Goal: Information Seeking & Learning: Check status

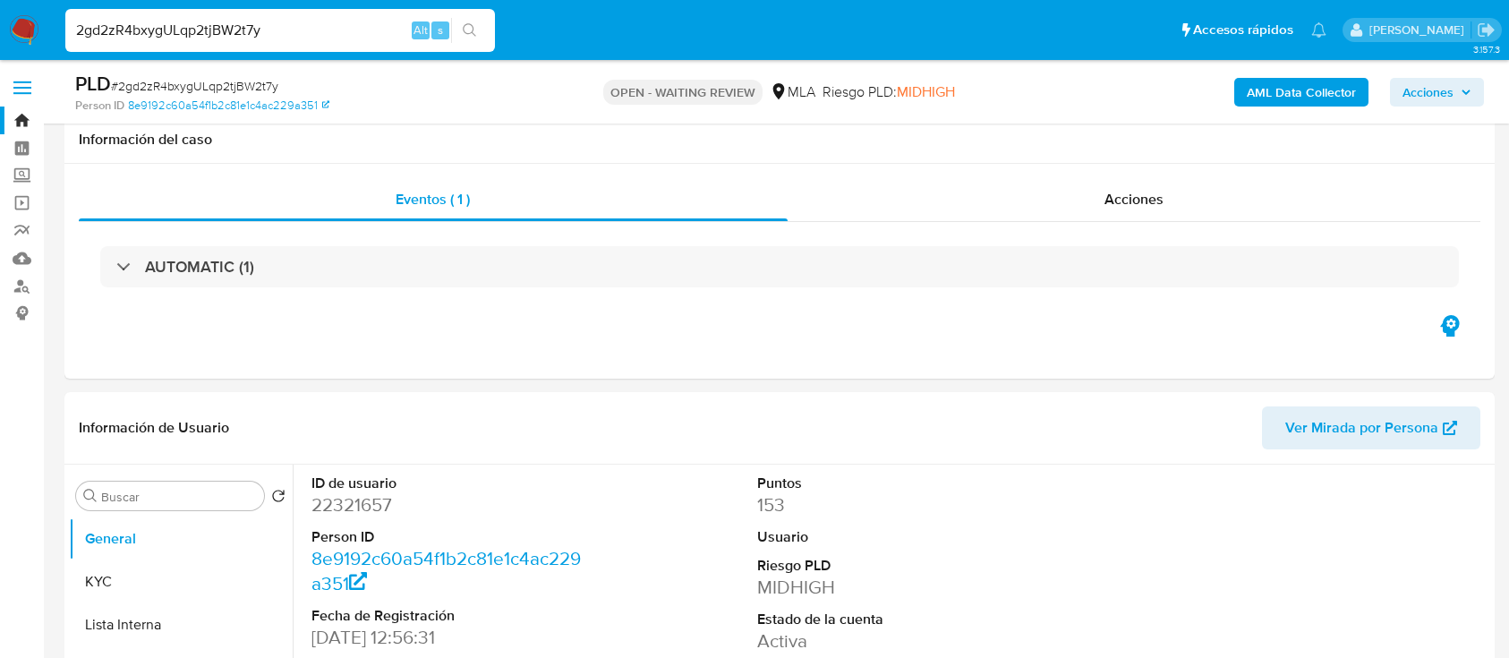
select select "10"
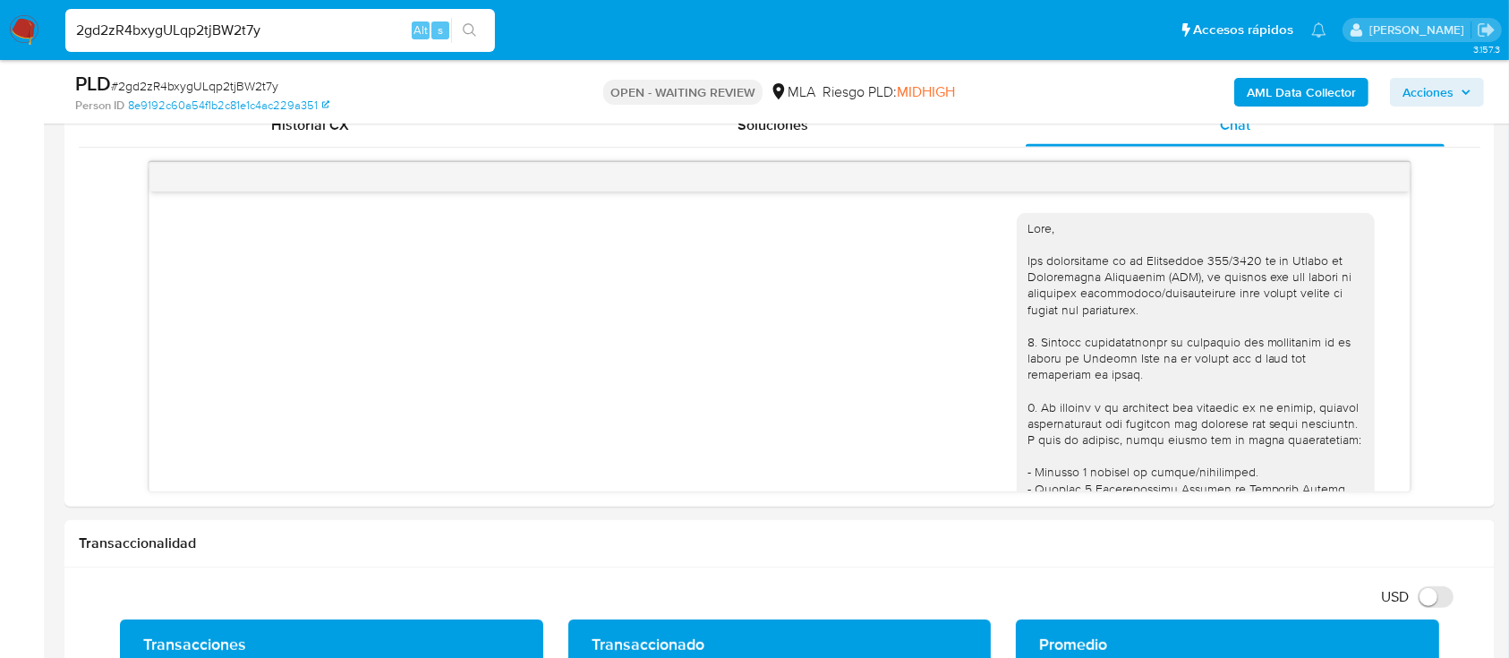
scroll to position [2121, 0]
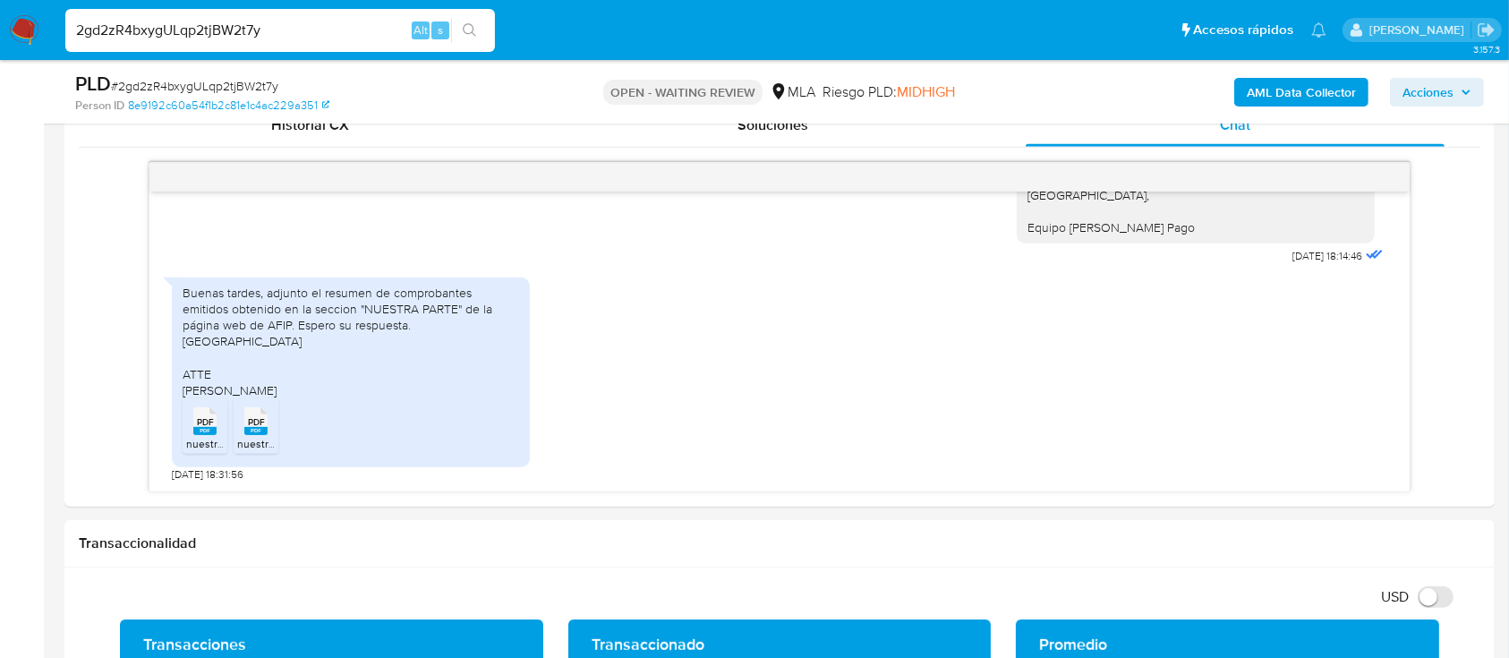
click at [324, 39] on input "2gd2zR4bxygULqp2tjBW2t7y" at bounding box center [280, 30] width 430 height 23
paste input "qUr7sUAuOBxtS8mX7TjSdbf9"
type input "qUr7sUAuOBxtS8mX7TjSdbf9"
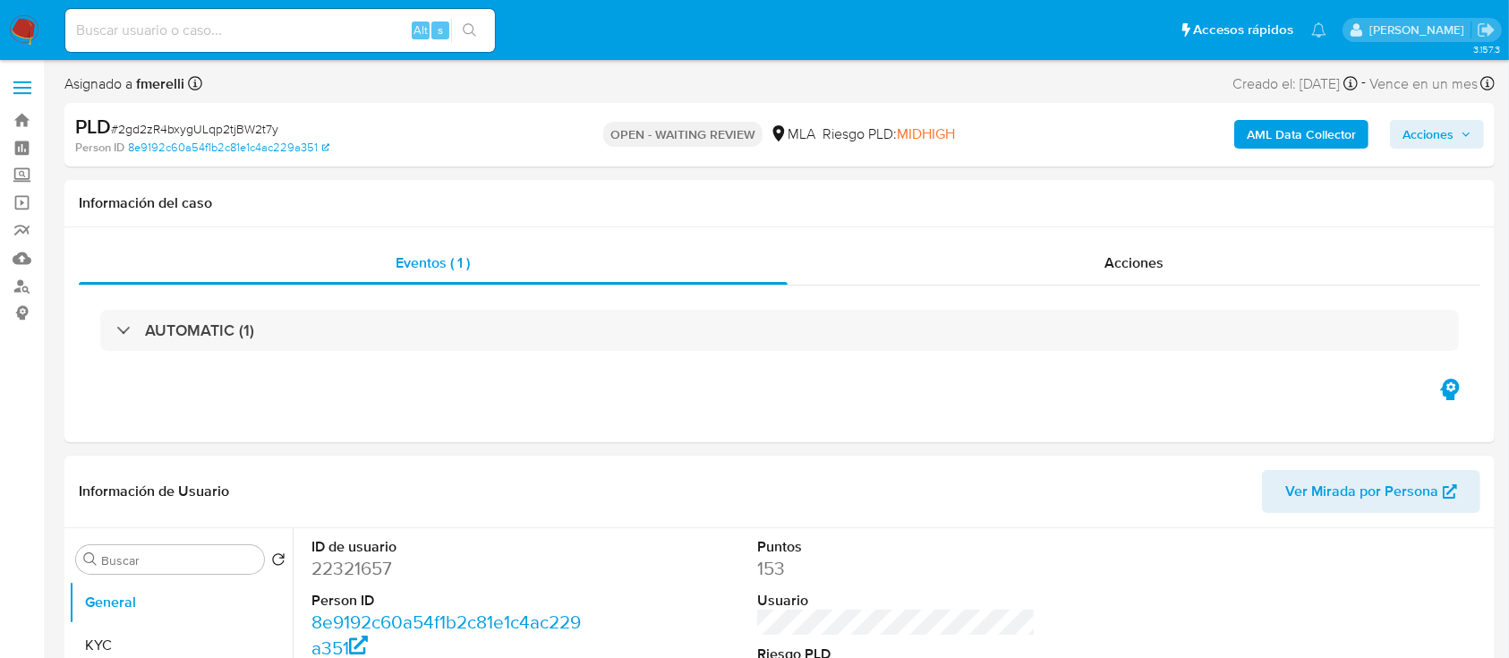
select select "10"
click at [286, 39] on input at bounding box center [280, 30] width 430 height 23
paste input "qUr7sUAuOBxtS8mX7TjSdbf9"
type input "qUr7sUAuOBxtS8mX7TjSdbf9"
select select "10"
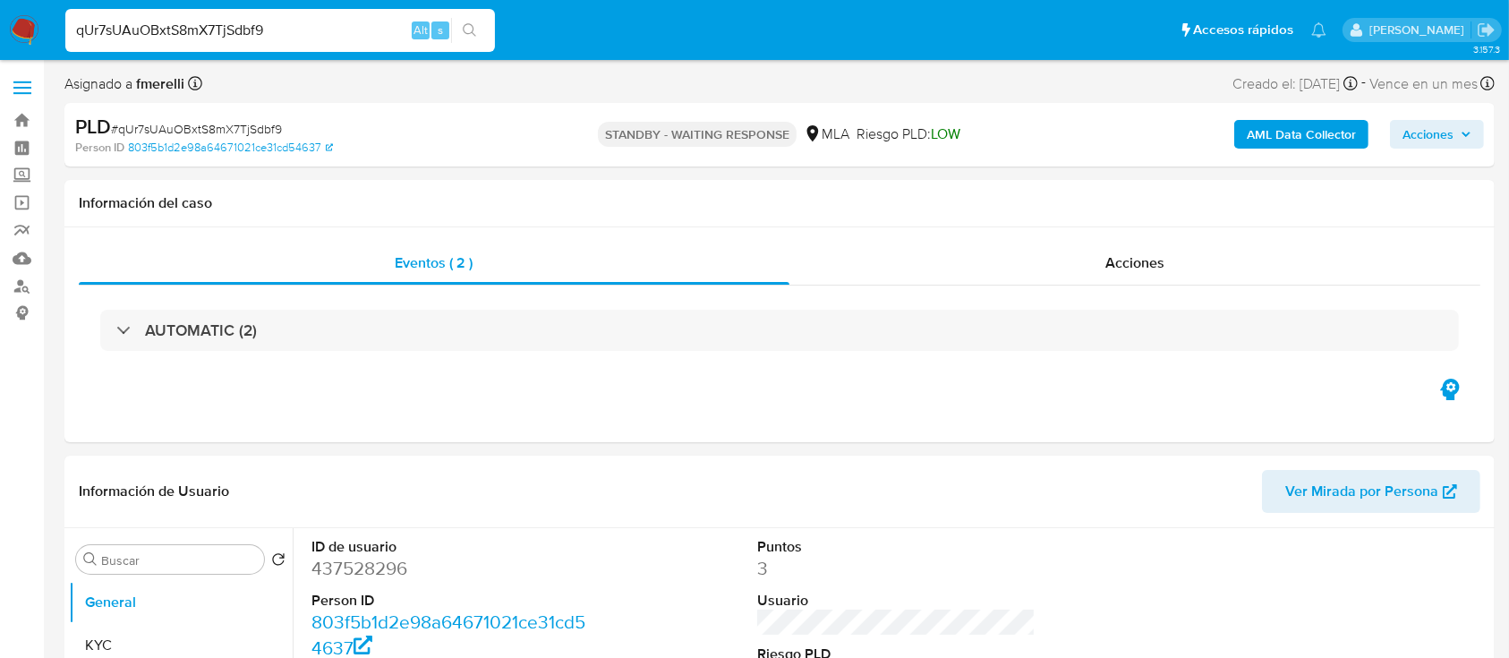
click at [329, 30] on input "qUr7sUAuOBxtS8mX7TjSdbf9" at bounding box center [280, 30] width 430 height 23
paste input "n3vs8nW4eql19Q9jF349J2YZ"
type input "n3vs8nW4eql19Q9jF349J2YZ"
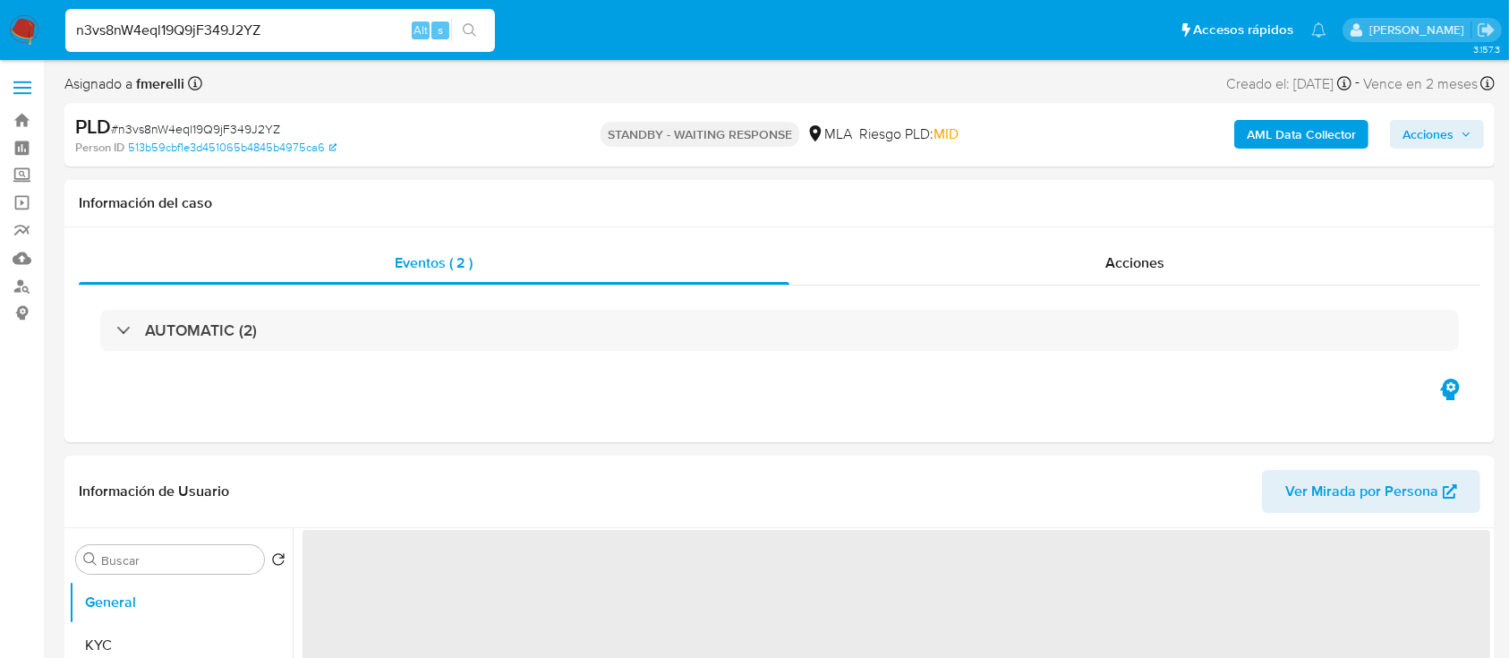
select select "10"
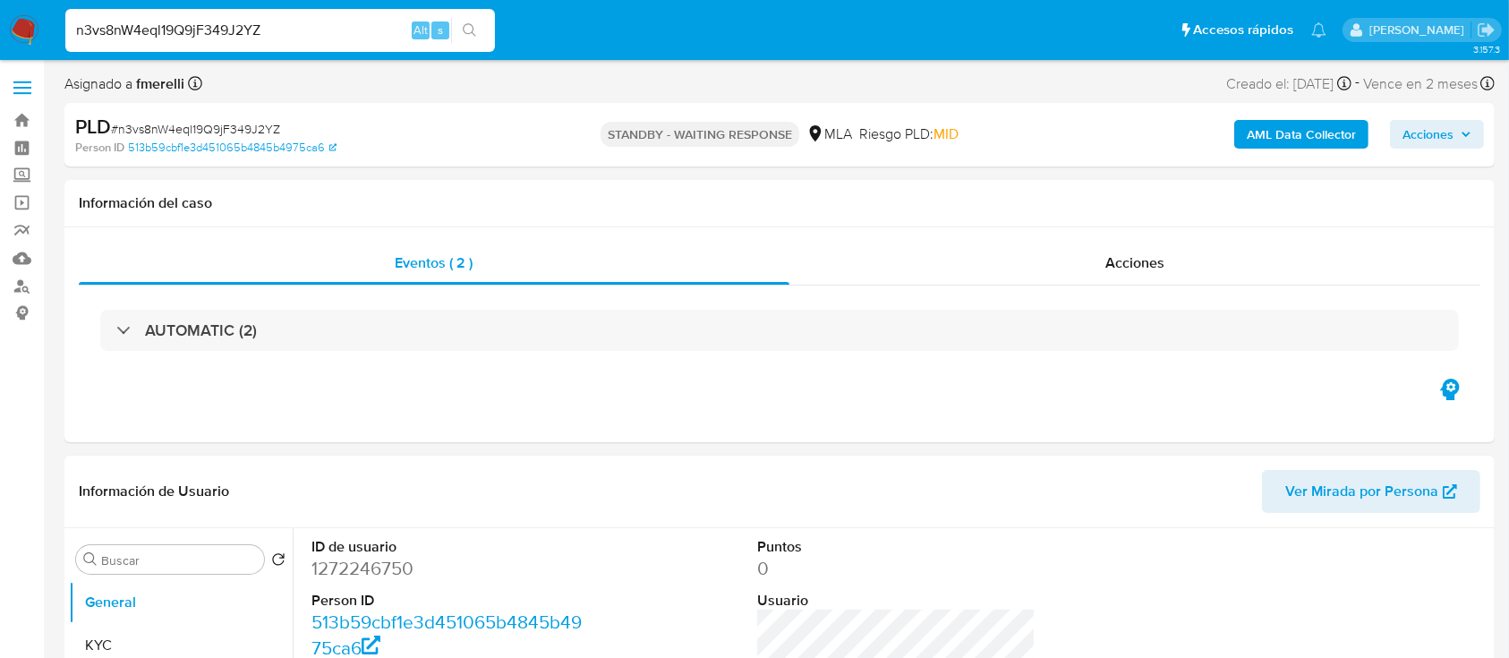
click at [346, 32] on input "n3vs8nW4eql19Q9jF349J2YZ" at bounding box center [280, 30] width 430 height 23
paste input "XjROEzLCl1xR9KZNRpPvw8rA"
type input "XjROEzLCl1xR9KZNRpPvw8rA"
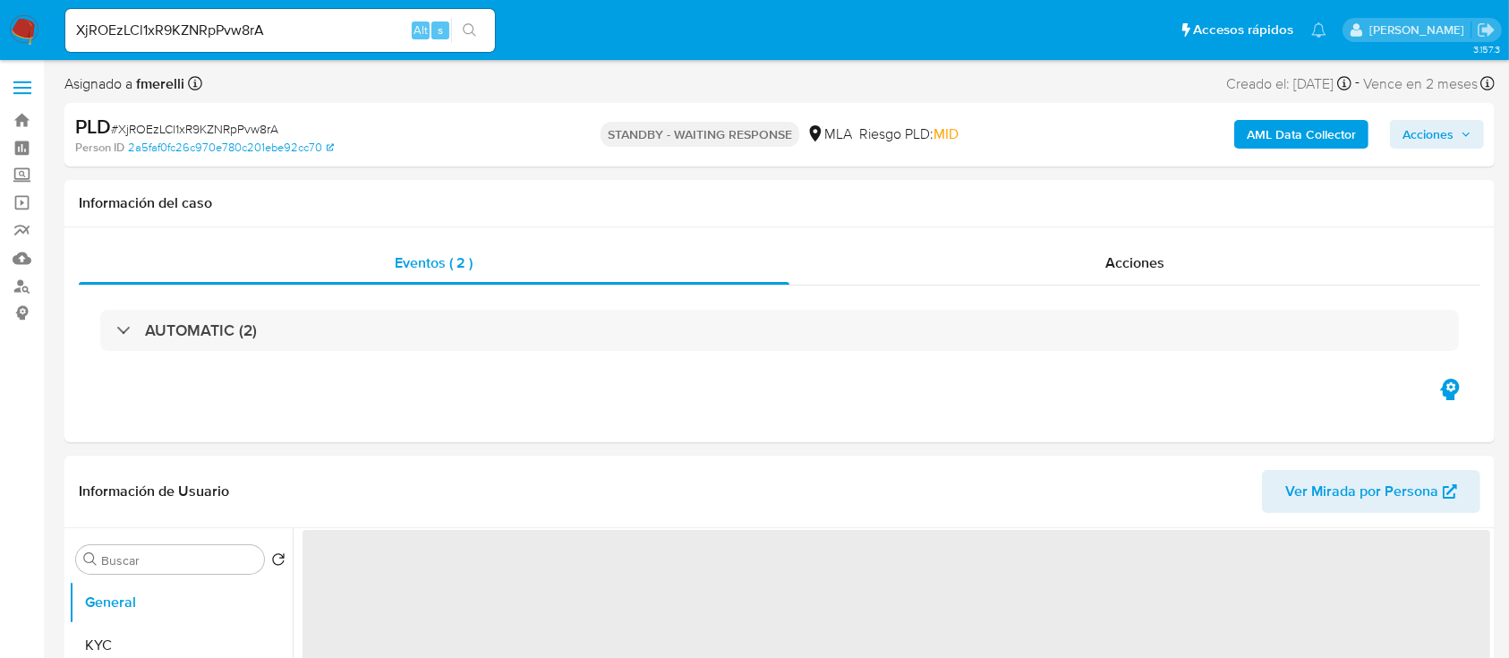
select select "10"
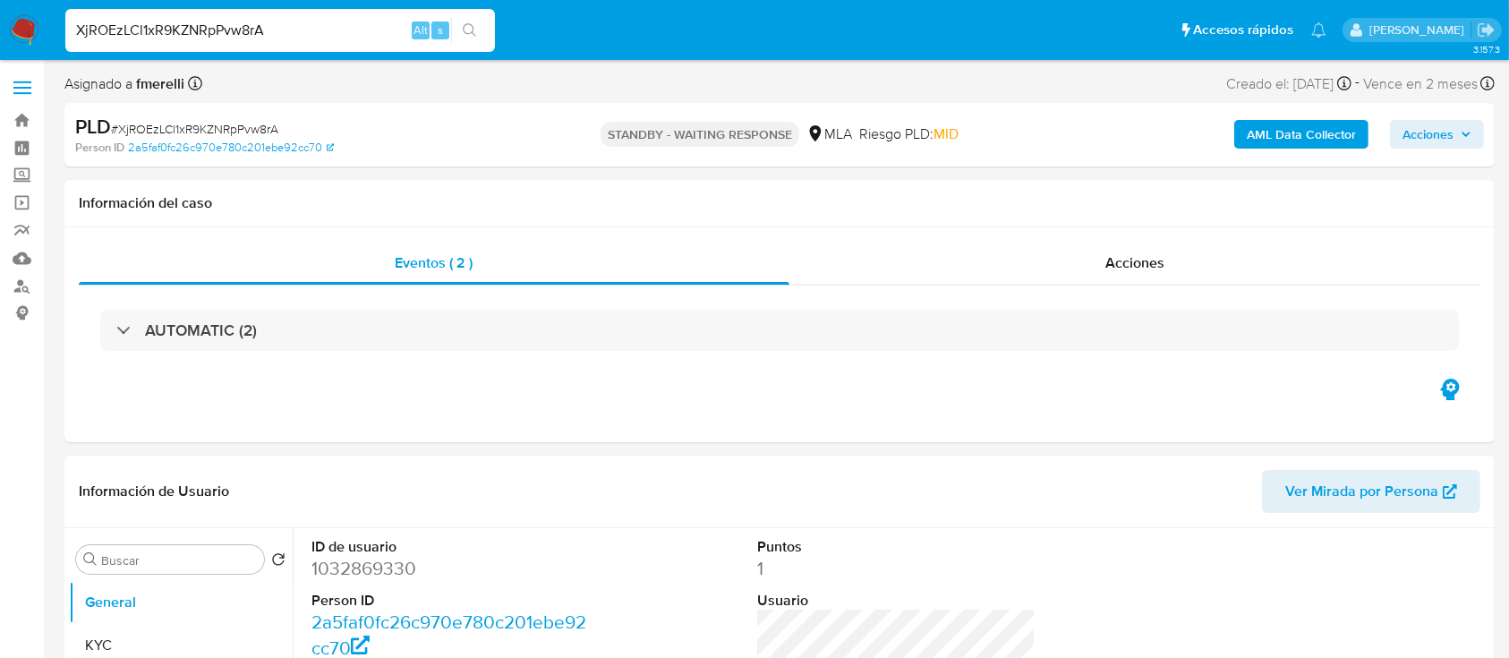
click at [360, 32] on input "XjROEzLCl1xR9KZNRpPvw8rA" at bounding box center [280, 30] width 430 height 23
paste input "WrgPJ4LWjKDVucLrDcHp9BoJ"
click at [360, 32] on input "WrgPJ4LWjKDVucLrDcHp9BoJ" at bounding box center [280, 30] width 430 height 23
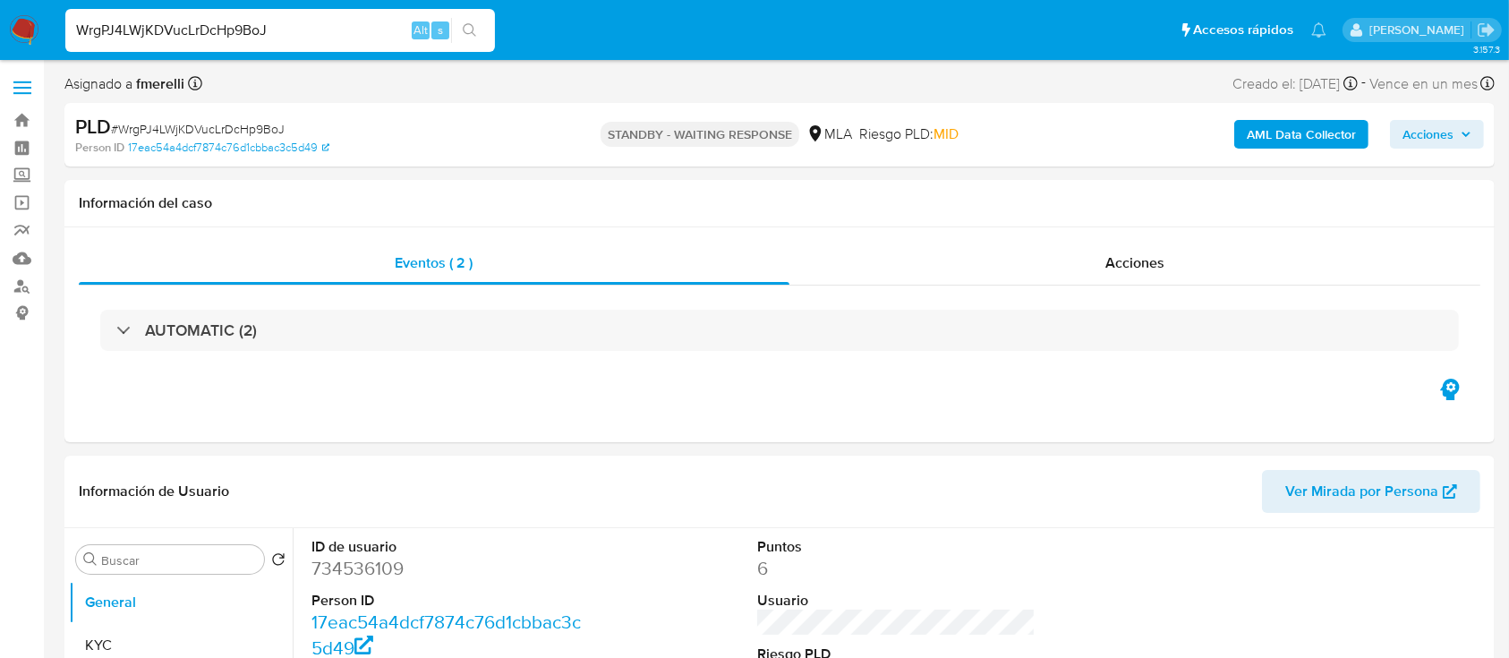
paste input "cCUgn0I6dGWHk0b72uLePzcr"
type input "cCUgn0I6dGWHk0b72uLePzcr"
select select "10"
type input "cCUgn0I6dGWHk0b72uLePzcr"
click at [360, 32] on input "cCUgn0I6dGWHk0b72uLePzcr" at bounding box center [280, 30] width 430 height 23
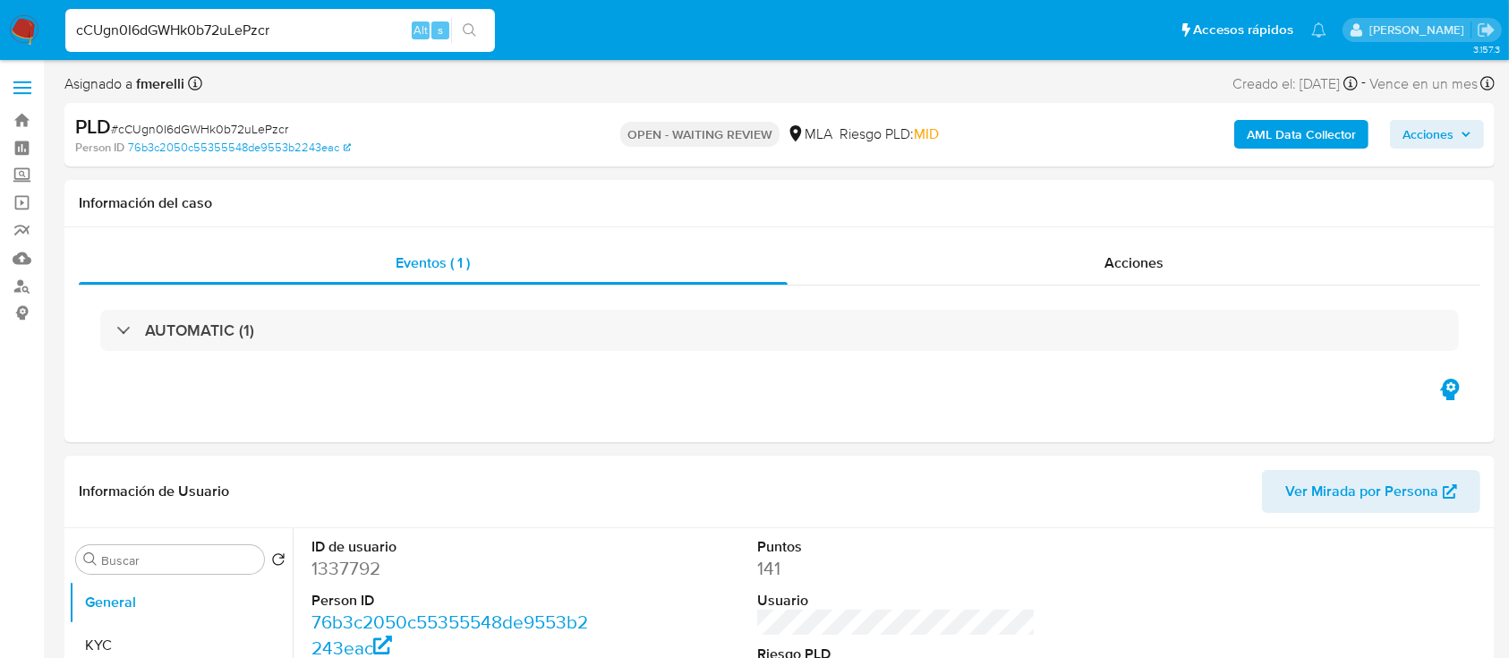
select select "10"
click at [360, 32] on input "cCUgn0I6dGWHk0b72uLePzcr" at bounding box center [280, 30] width 430 height 23
paste input "VcDI3kTonxspN7uoxRma4SbF"
type input "VcDI3kTonxspN7uoxRma4SbF"
select select "10"
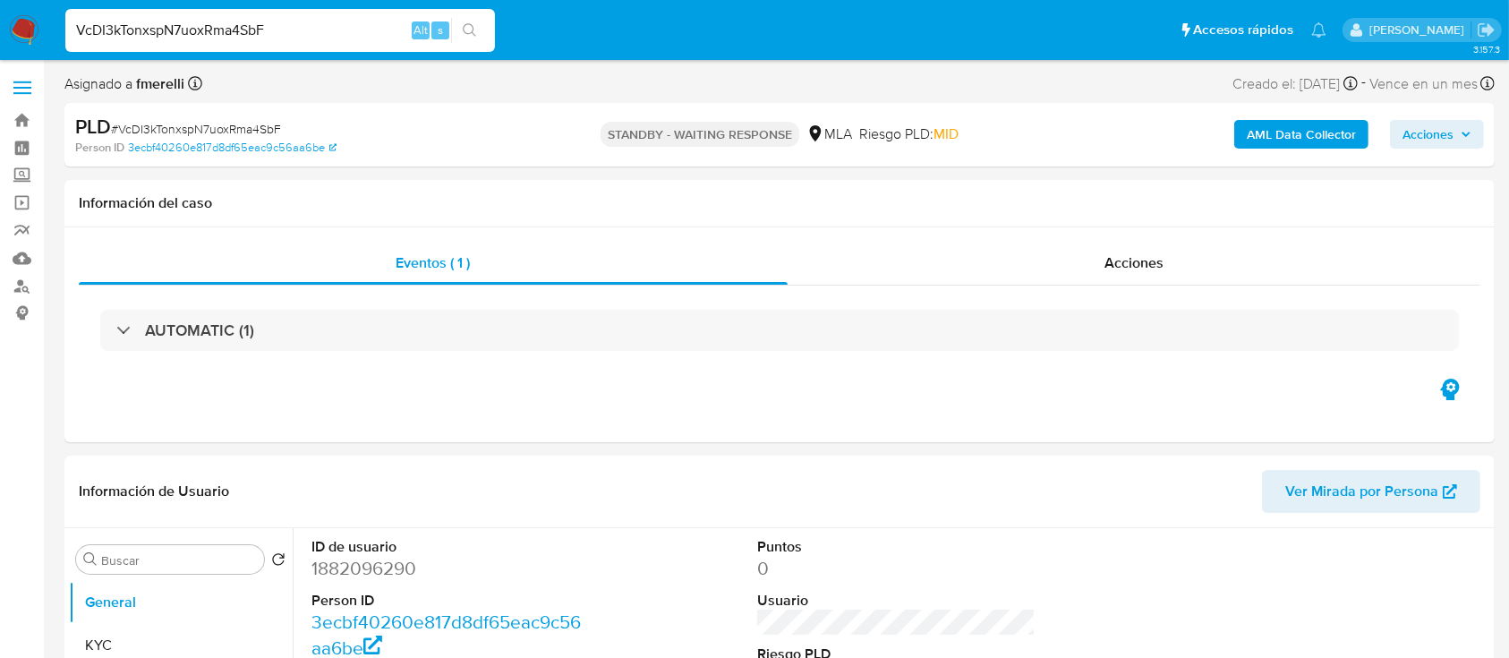
drag, startPoint x: 360, startPoint y: 32, endPoint x: 166, endPoint y: 36, distance: 194.3
click at [166, 36] on input "VcDI3kTonxspN7uoxRma4SbF" at bounding box center [280, 30] width 430 height 23
paste input "PBKkybpWm1BtqGpB8cEGuCTN"
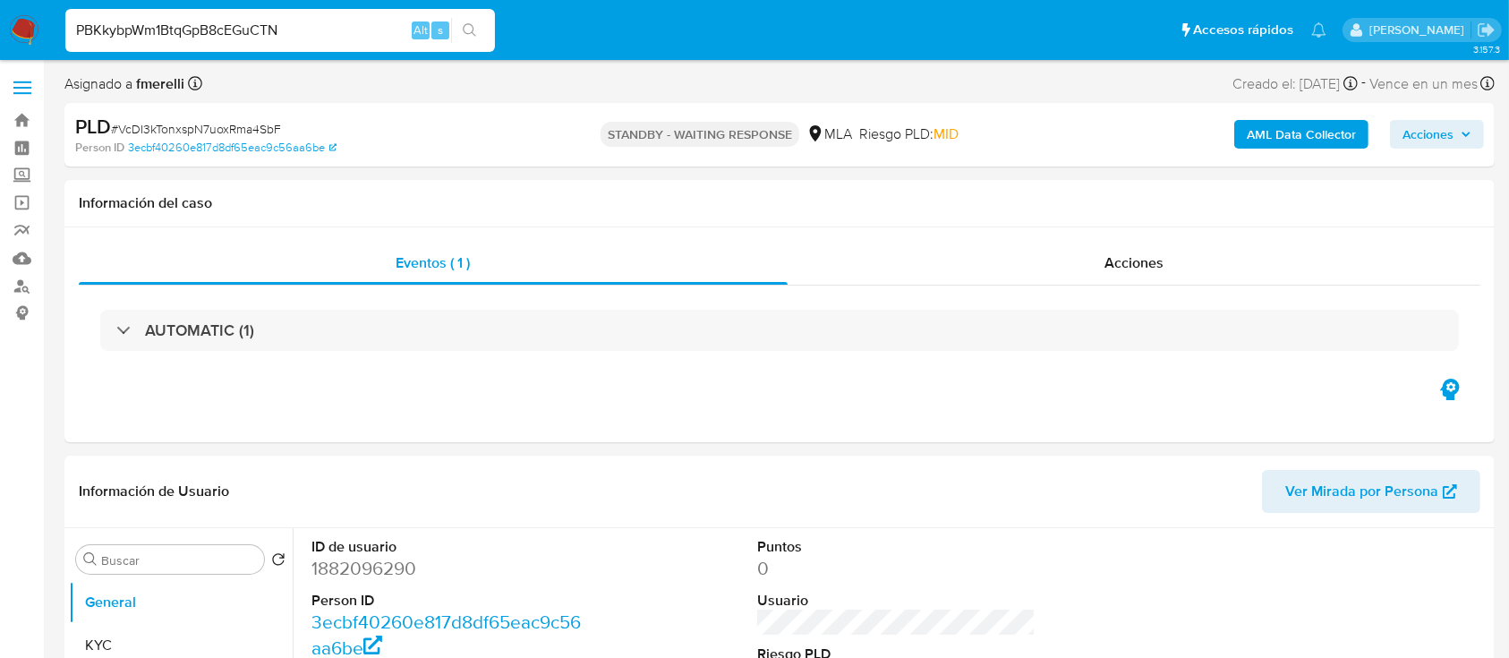
type input "PBKkybpWm1BtqGpB8cEGuCTN"
select select "10"
drag, startPoint x: 166, startPoint y: 36, endPoint x: 150, endPoint y: 35, distance: 16.1
click at [150, 35] on input "PBKkybpWm1BtqGpB8cEGuCTN" at bounding box center [280, 30] width 430 height 23
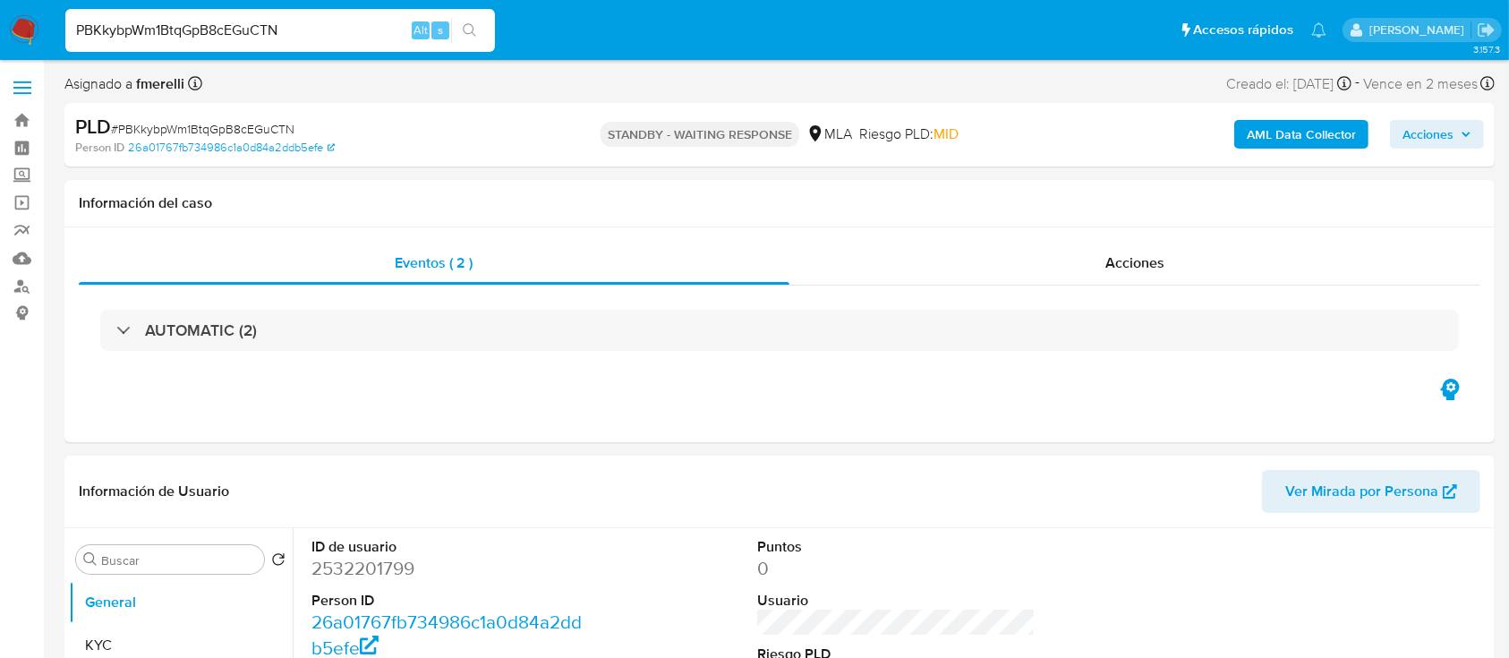
click at [150, 35] on input "PBKkybpWm1BtqGpB8cEGuCTN" at bounding box center [280, 30] width 430 height 23
paste input "yNnSVIrikDwZ6DIb4B97ucBf"
type input "yNnSVIrikDwZ6DIb4B97ucBf"
select select "10"
click at [318, 31] on input "yNnSVIrikDwZ6DIb4B97ucBf" at bounding box center [280, 30] width 430 height 23
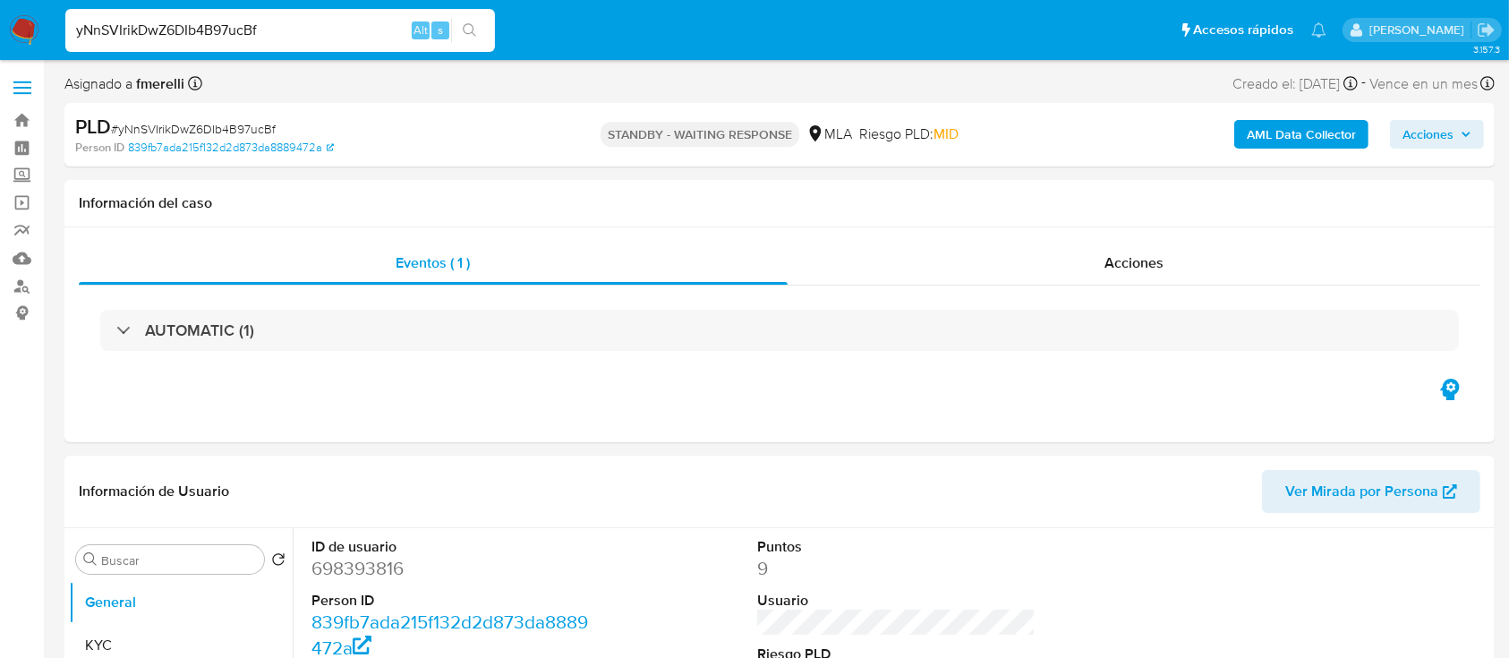
click at [318, 31] on input "yNnSVIrikDwZ6DIb4B97ucBf" at bounding box center [280, 30] width 430 height 23
paste input "1njK2pvZOvLRHxHEDm1cKmec"
type input "1njK2pvZOvLRHxHEDm1cKmec"
select select "10"
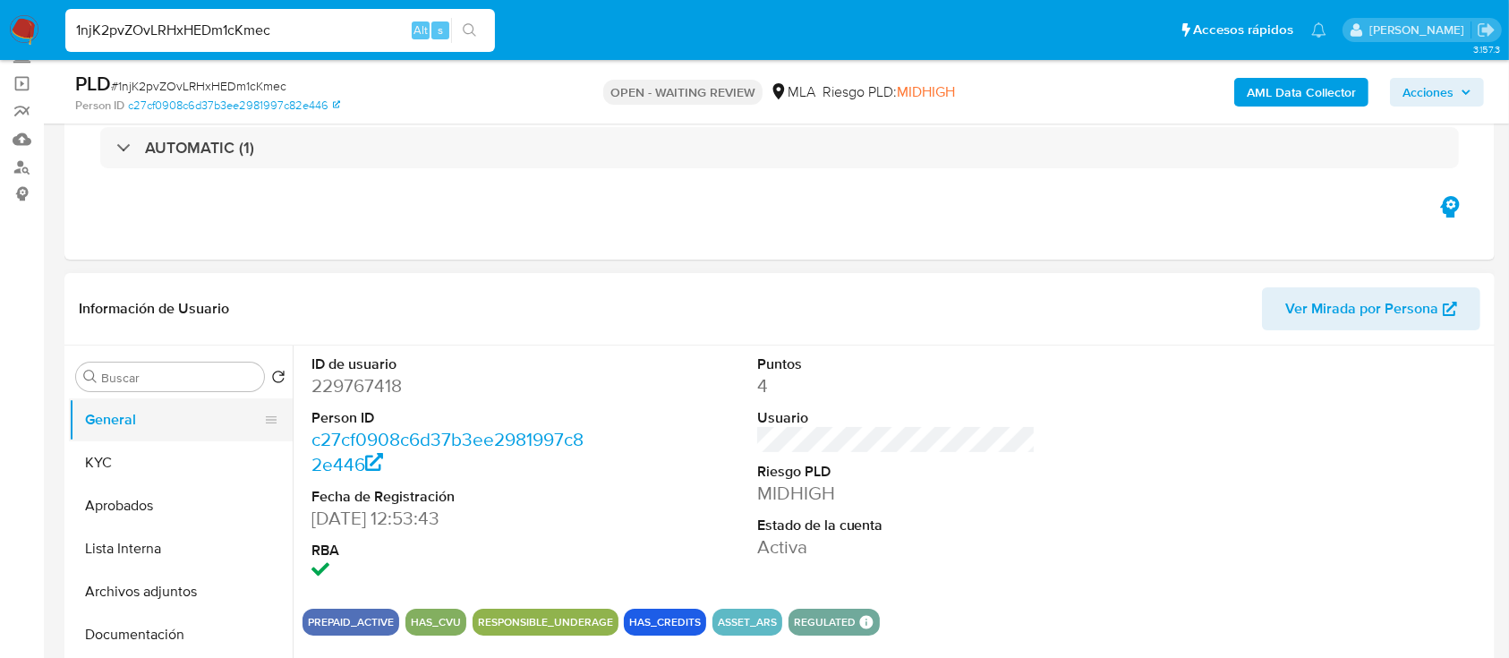
scroll to position [358, 0]
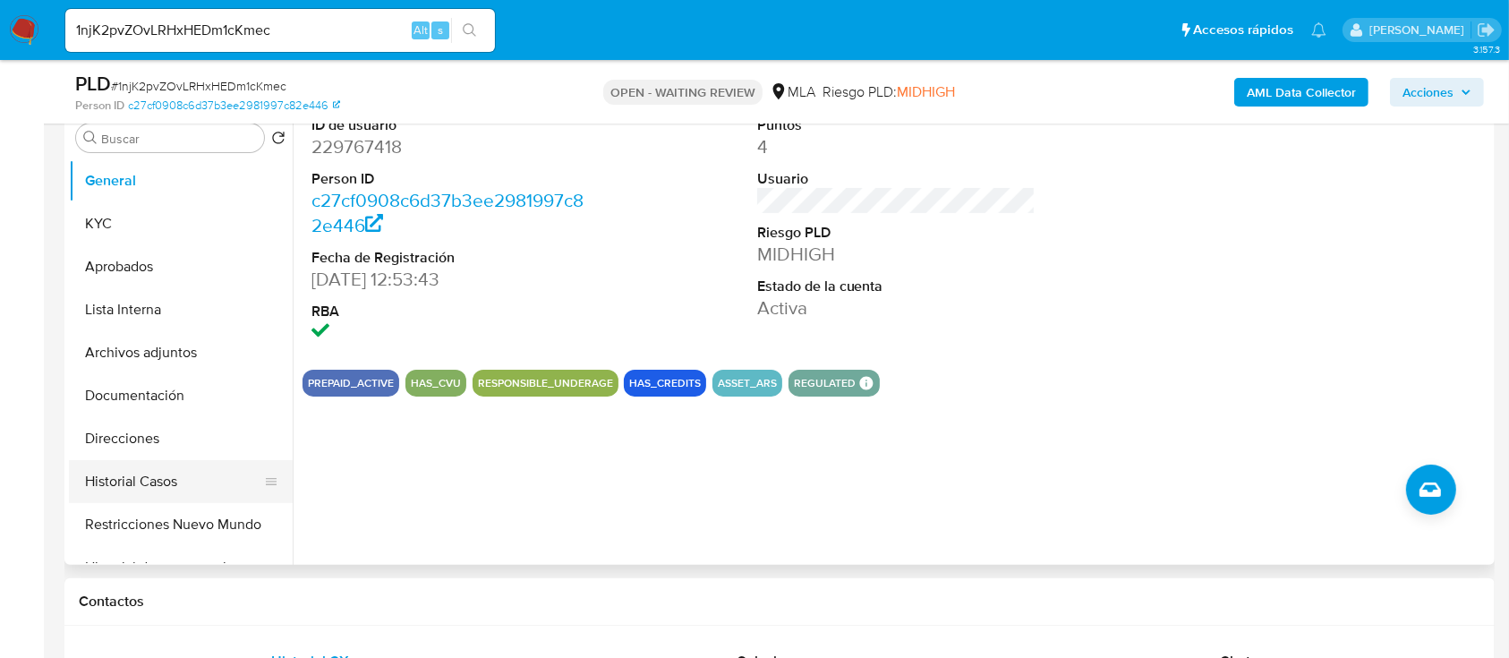
click at [154, 482] on button "Historial Casos" at bounding box center [173, 481] width 209 height 43
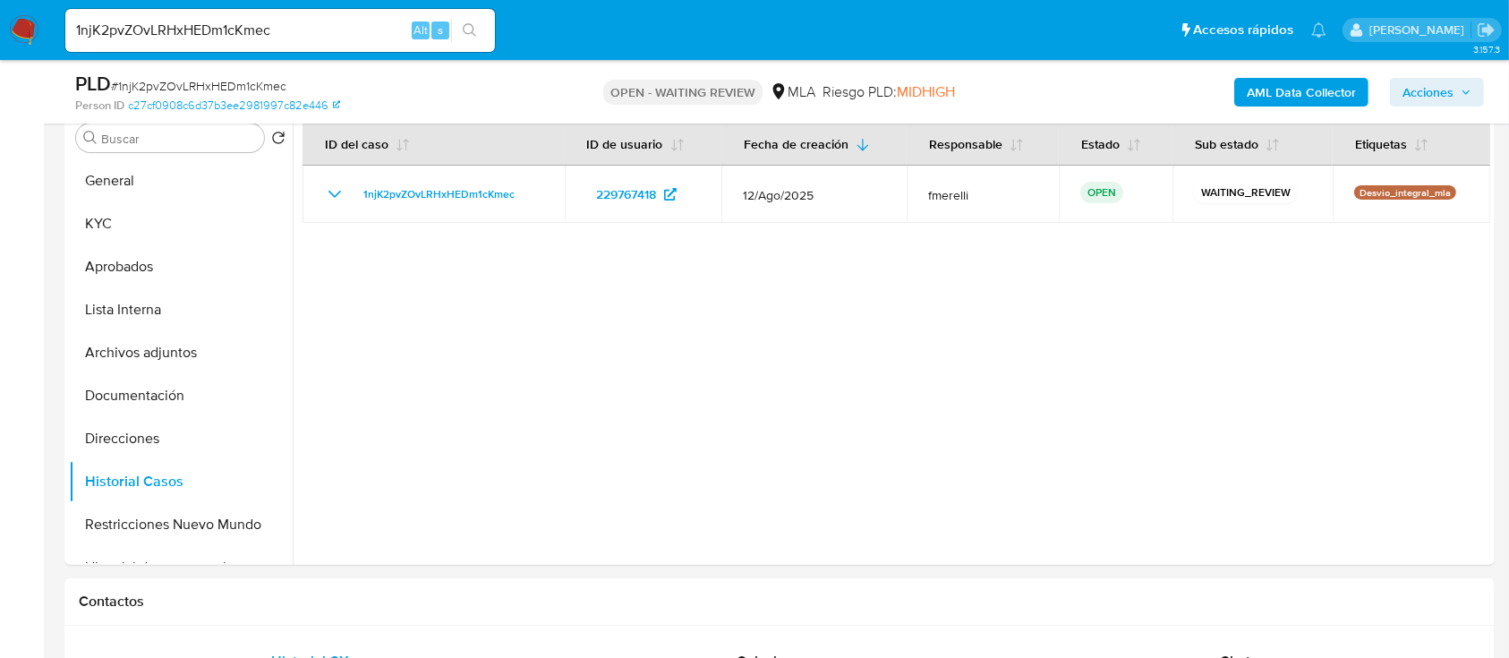
click at [307, 26] on input "1njK2pvZOvLRHxHEDm1cKmec" at bounding box center [280, 30] width 430 height 23
paste input "w3iuVnyiy5U6pzWyPH1oiaxo"
type input "w3iuVnyiy5U6pzWyPH1oiaxo"
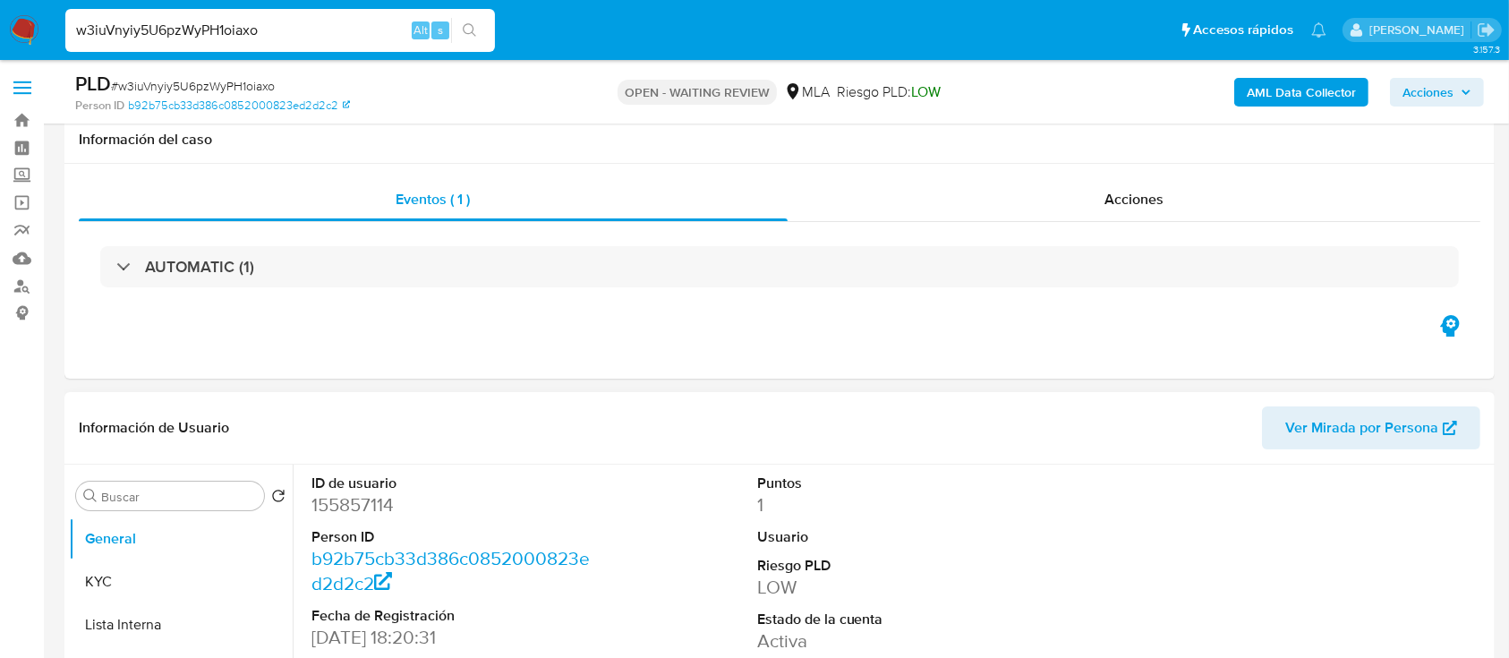
scroll to position [238, 0]
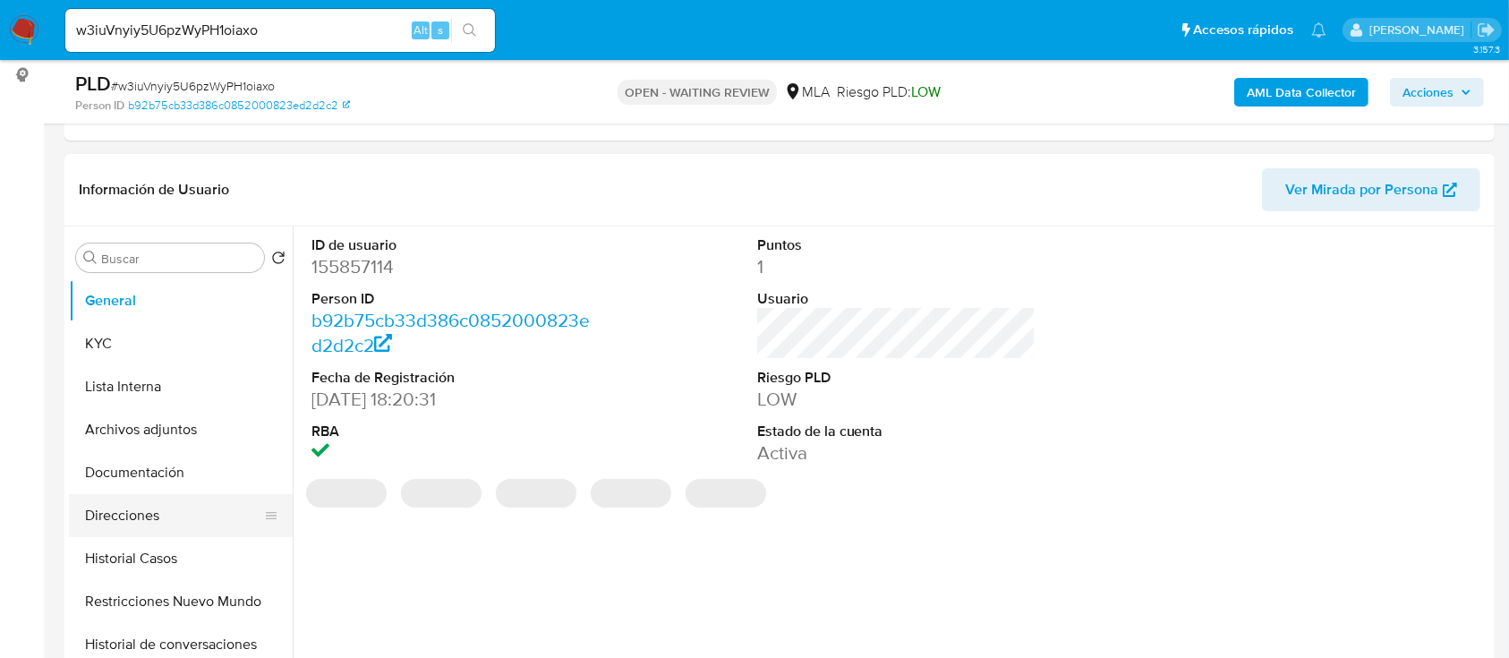
select select "10"
click at [160, 553] on button "Historial Casos" at bounding box center [173, 558] width 209 height 43
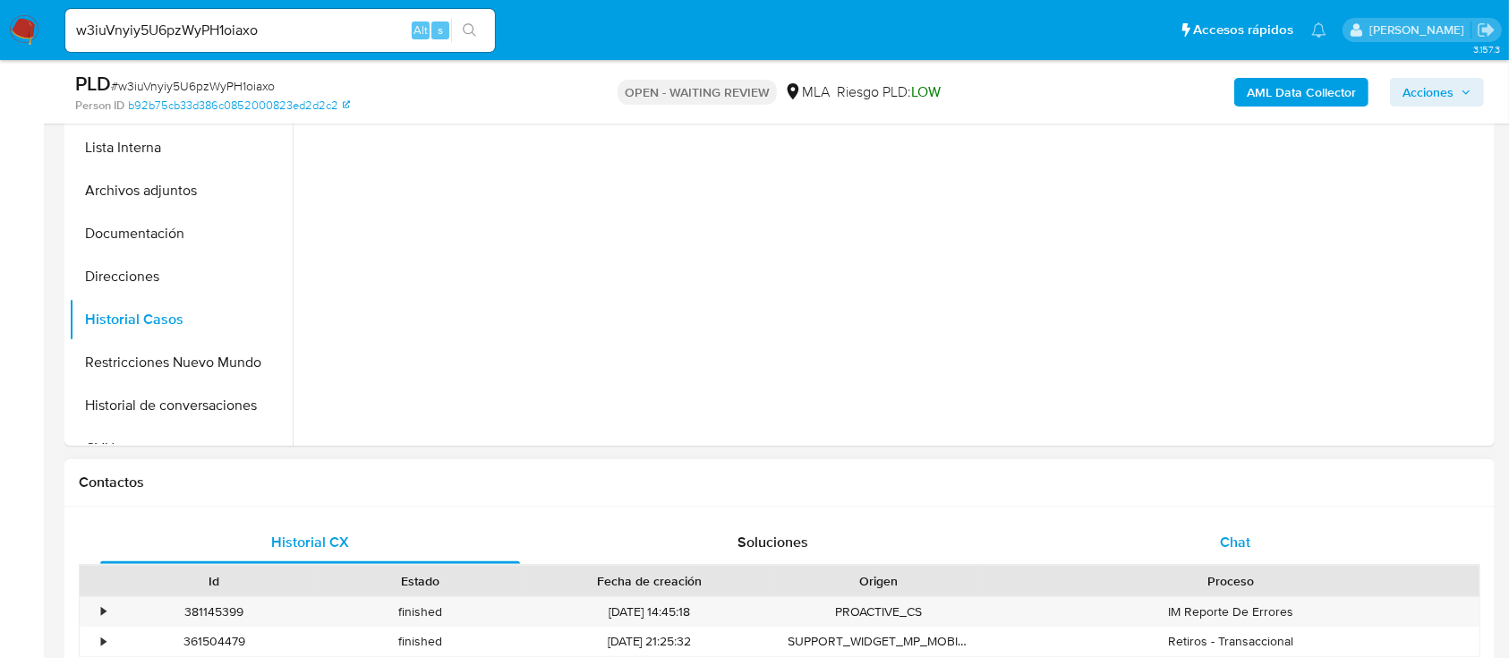
click at [1224, 551] on span "Chat" at bounding box center [1235, 542] width 30 height 21
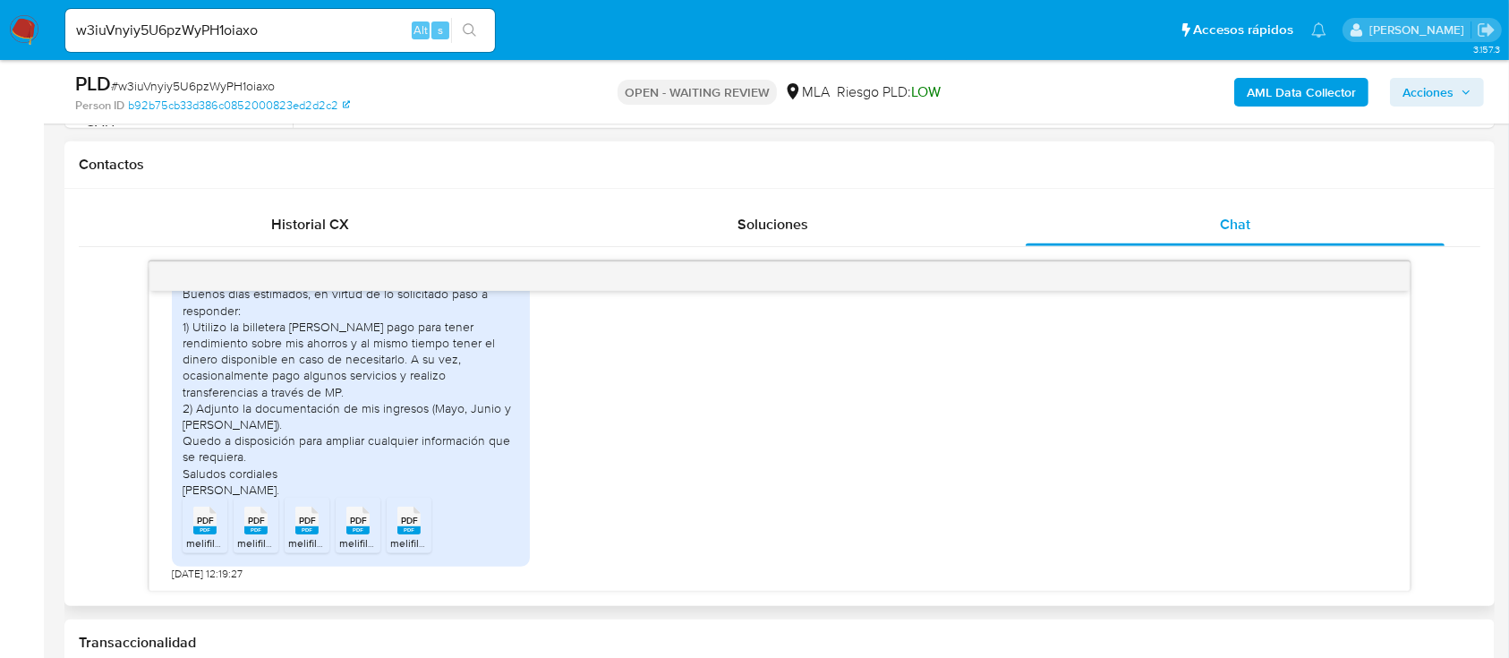
scroll to position [835, 0]
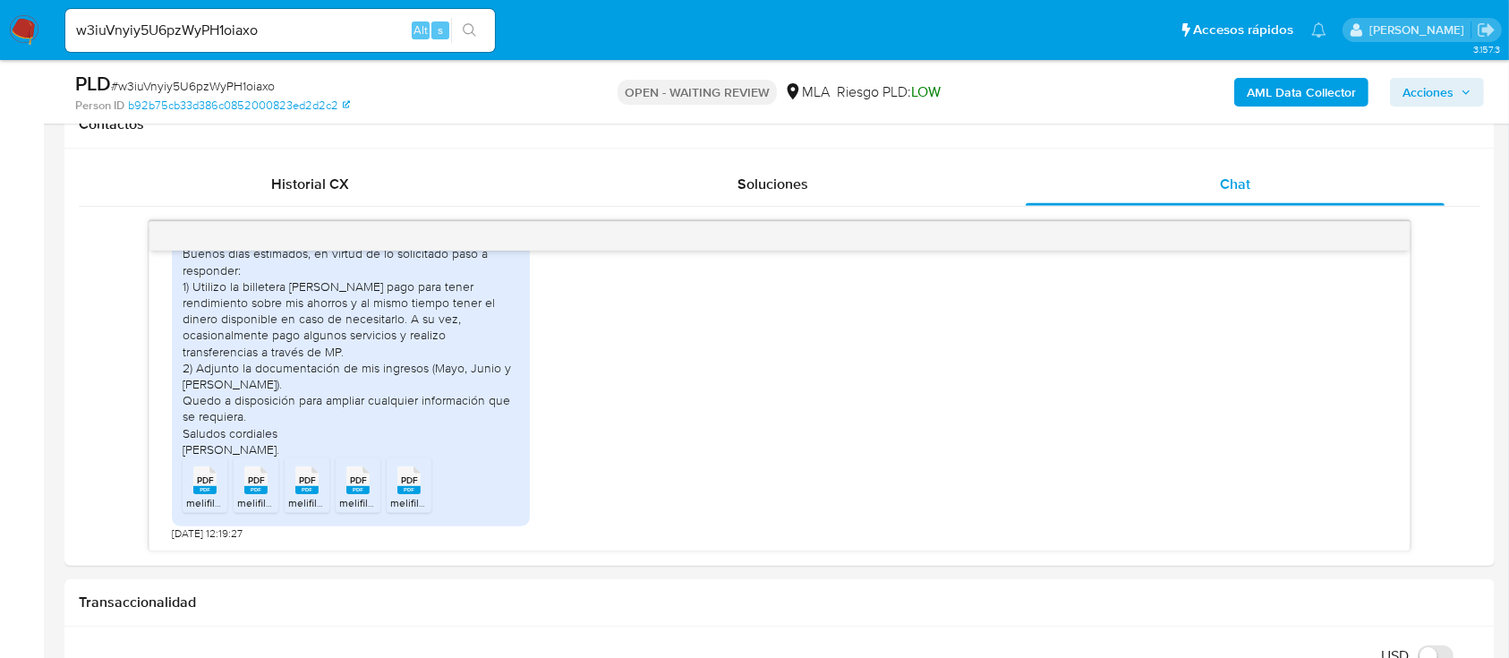
click at [321, 24] on input "w3iuVnyiy5U6pzWyPH1oiaxo" at bounding box center [280, 30] width 430 height 23
paste input "o17Xu6eWNmW0YG3RGn5RrDbH"
type input "o17Xu6eWNmW0YG3RGn5RrDbH"
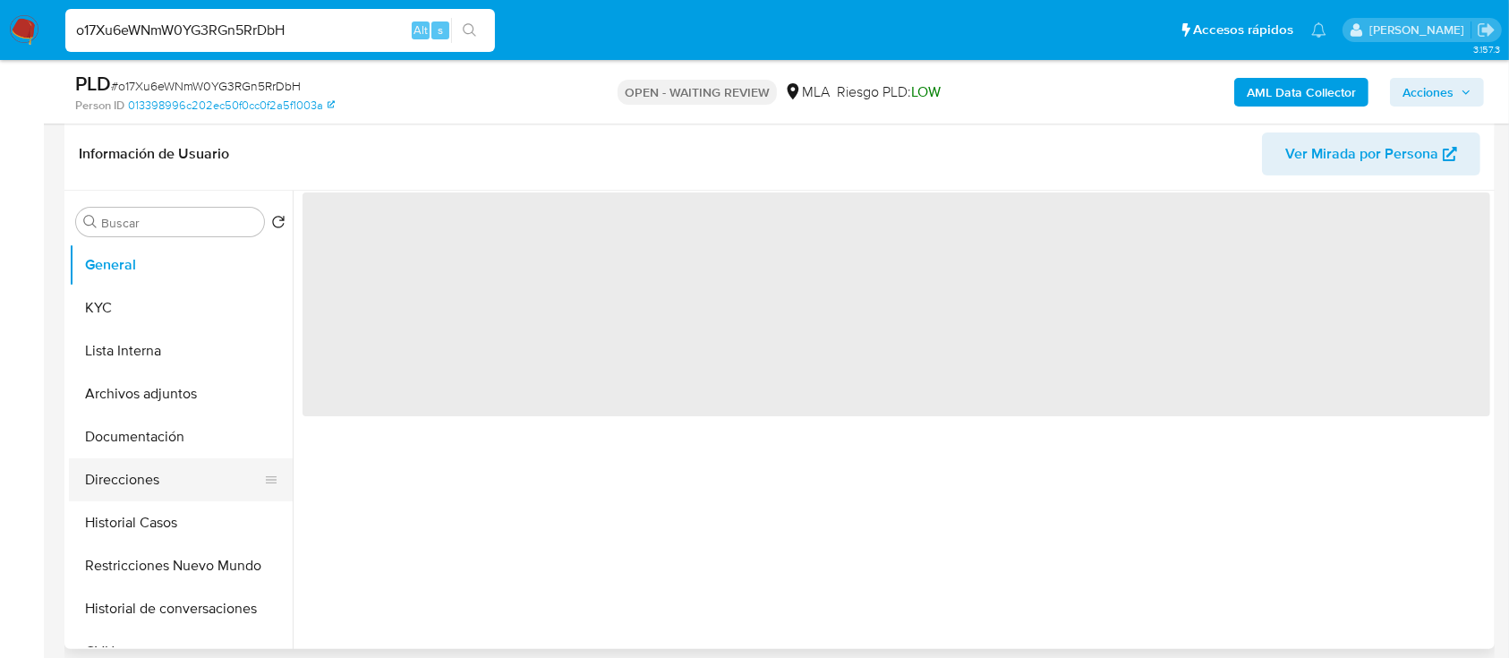
scroll to position [358, 0]
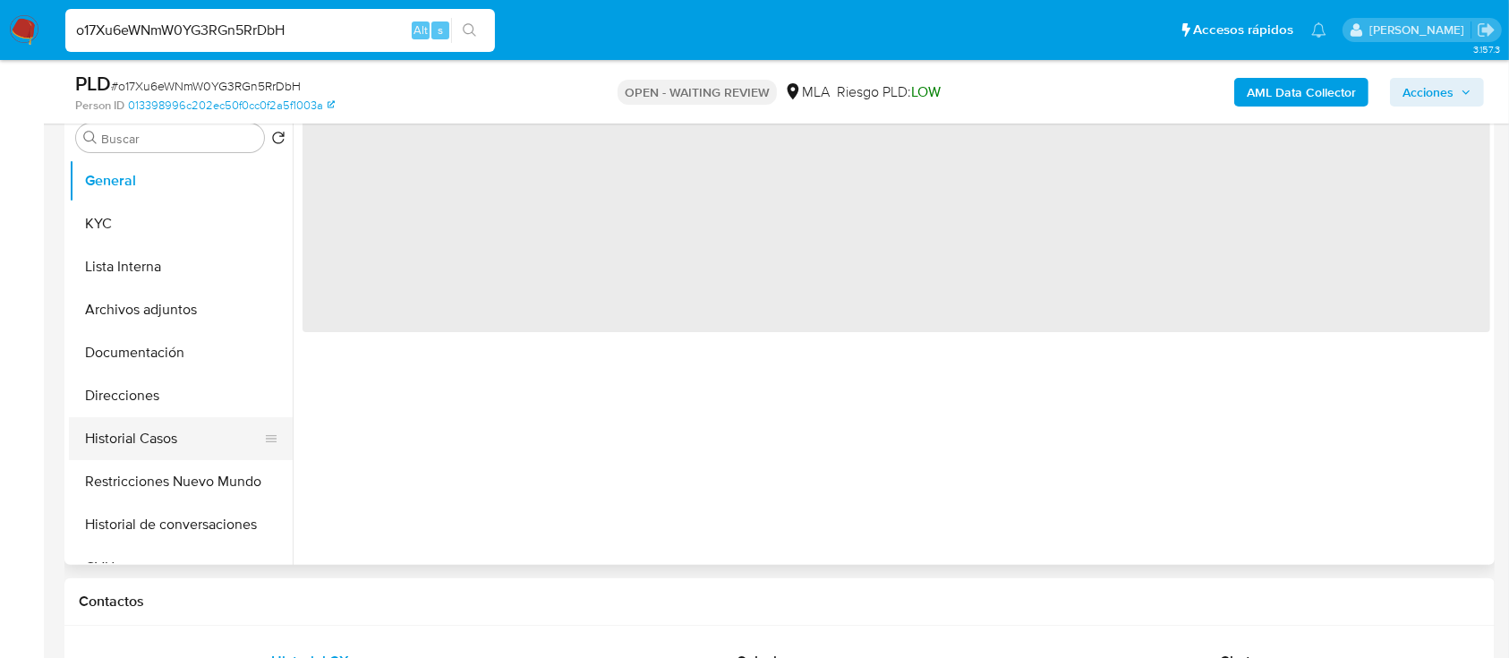
click at [165, 429] on button "Historial Casos" at bounding box center [173, 438] width 209 height 43
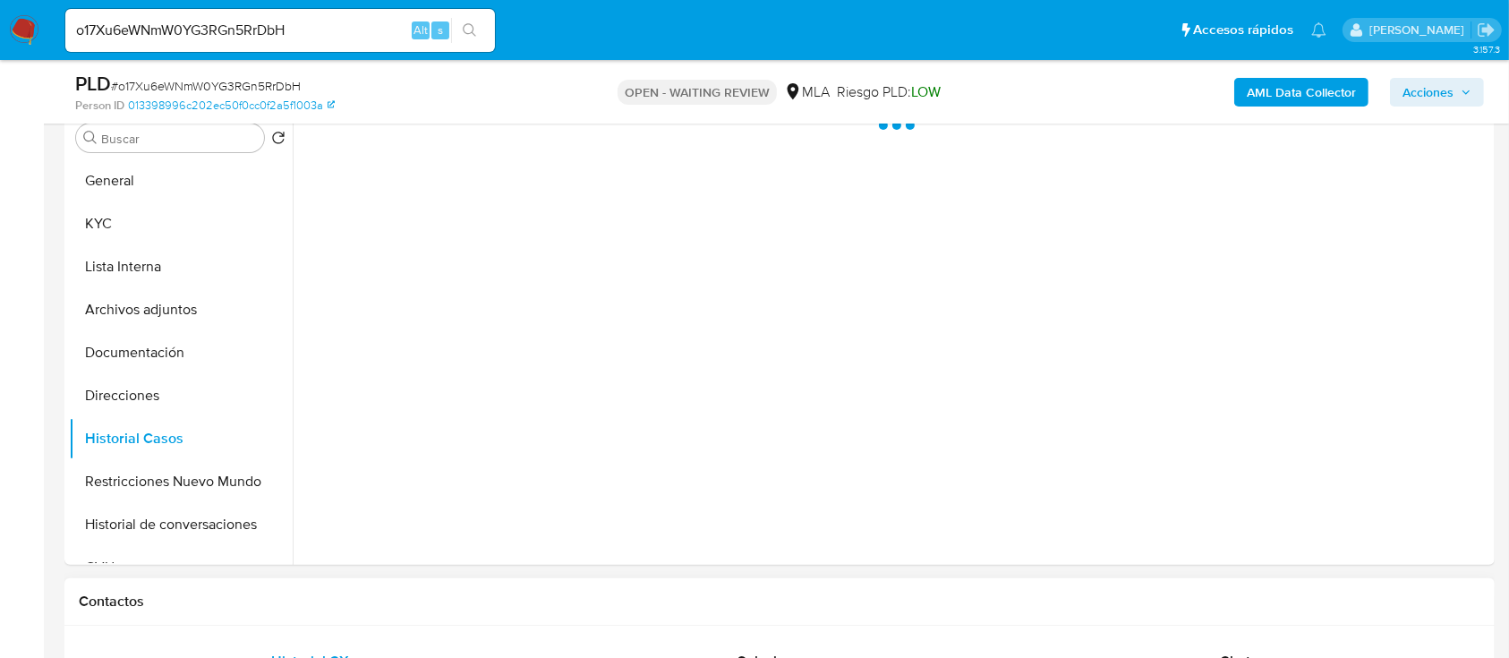
select select "10"
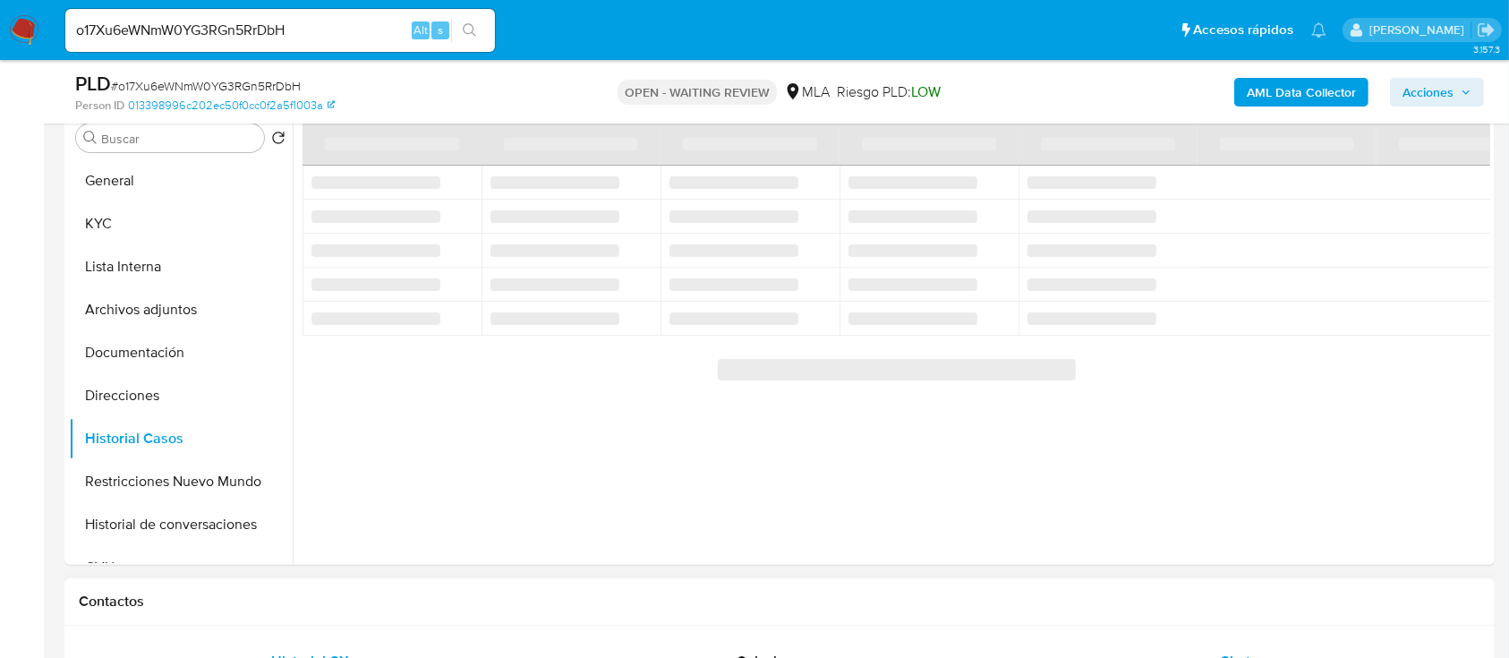
click at [1192, 650] on div "Chat" at bounding box center [1236, 661] width 420 height 43
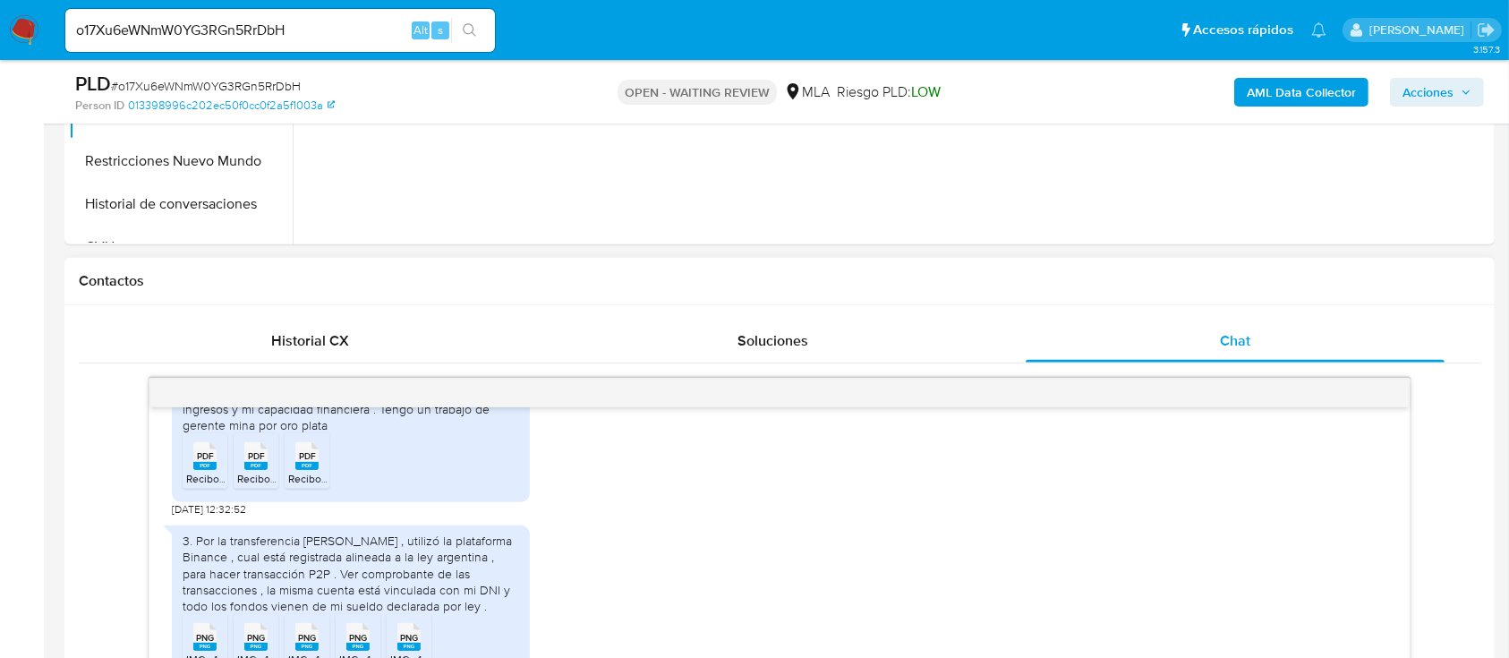
scroll to position [716, 0]
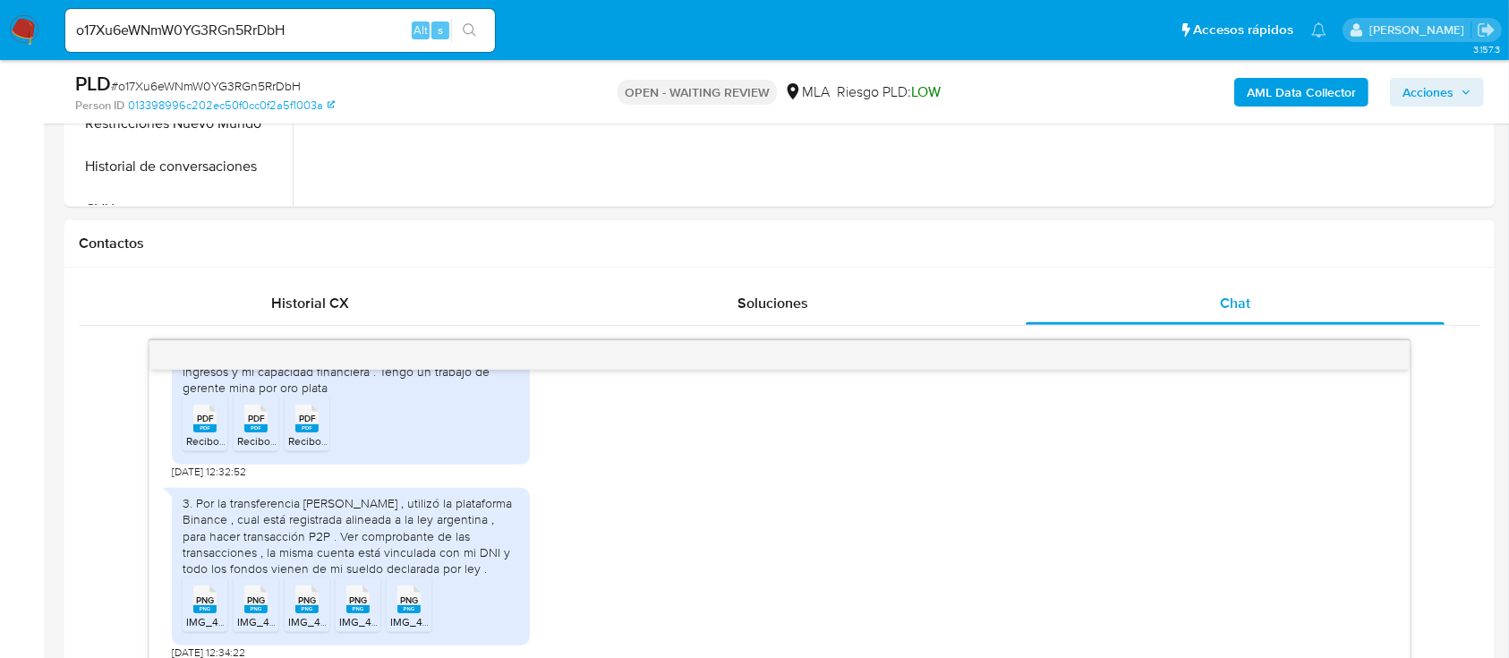
click at [389, 30] on input "o17Xu6eWNmW0YG3RGn5RrDbH" at bounding box center [280, 30] width 430 height 23
paste input "eBnxa3rjtPBPNBDRYdSyDOhS"
type input "eBnxa3rjtPBPNBDRYdSyDOhS"
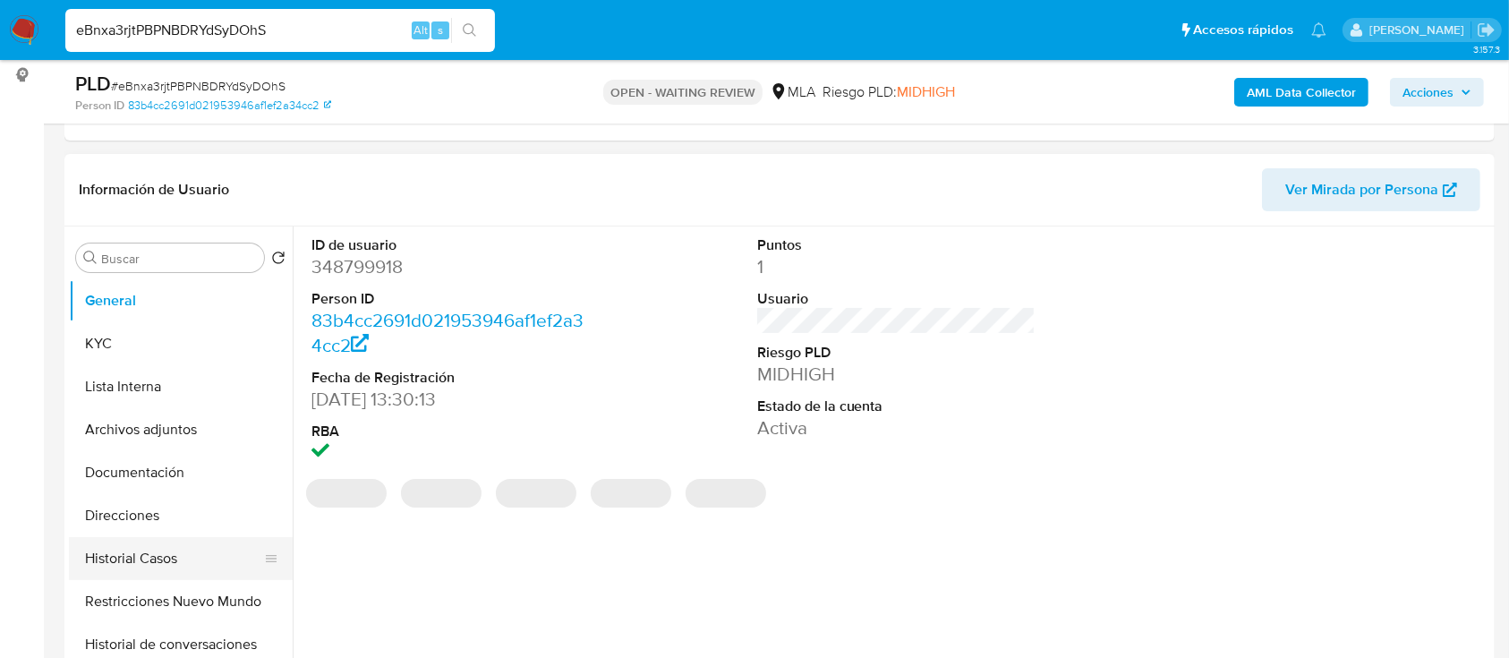
click at [120, 559] on button "Historial Casos" at bounding box center [173, 558] width 209 height 43
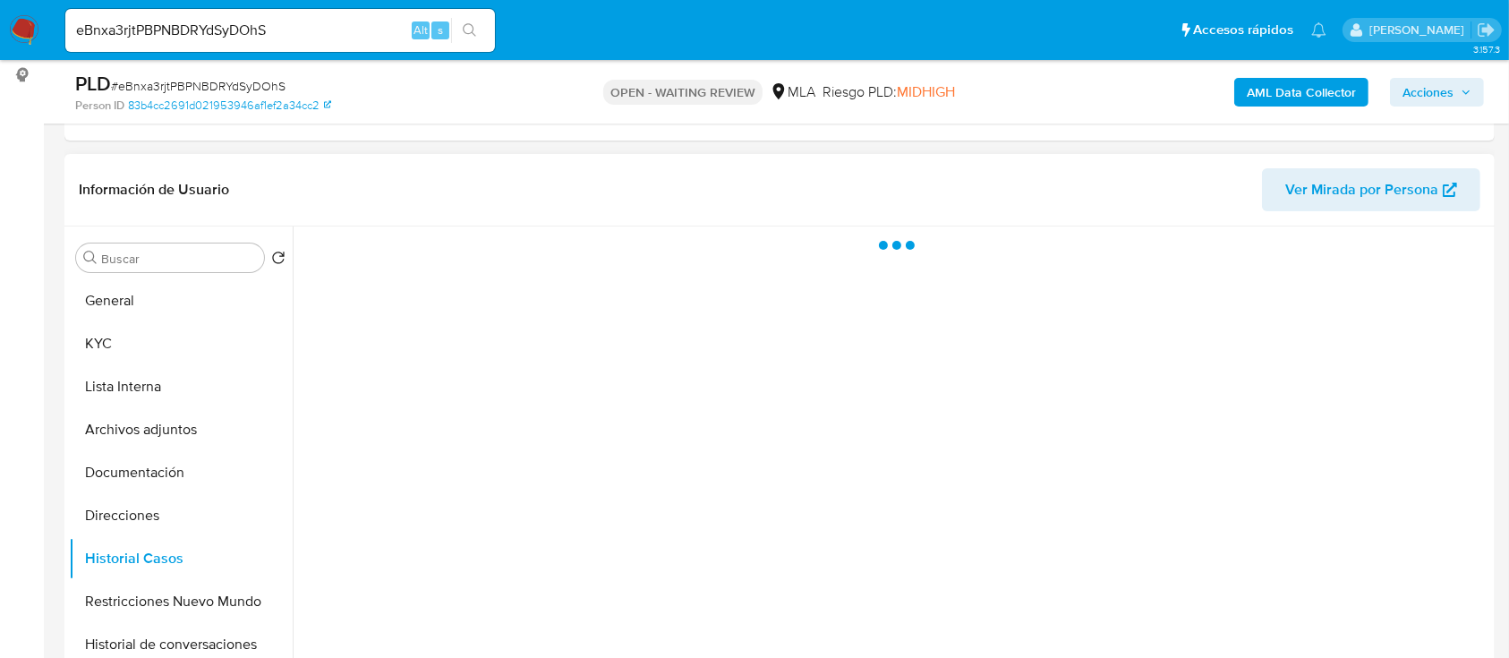
select select "10"
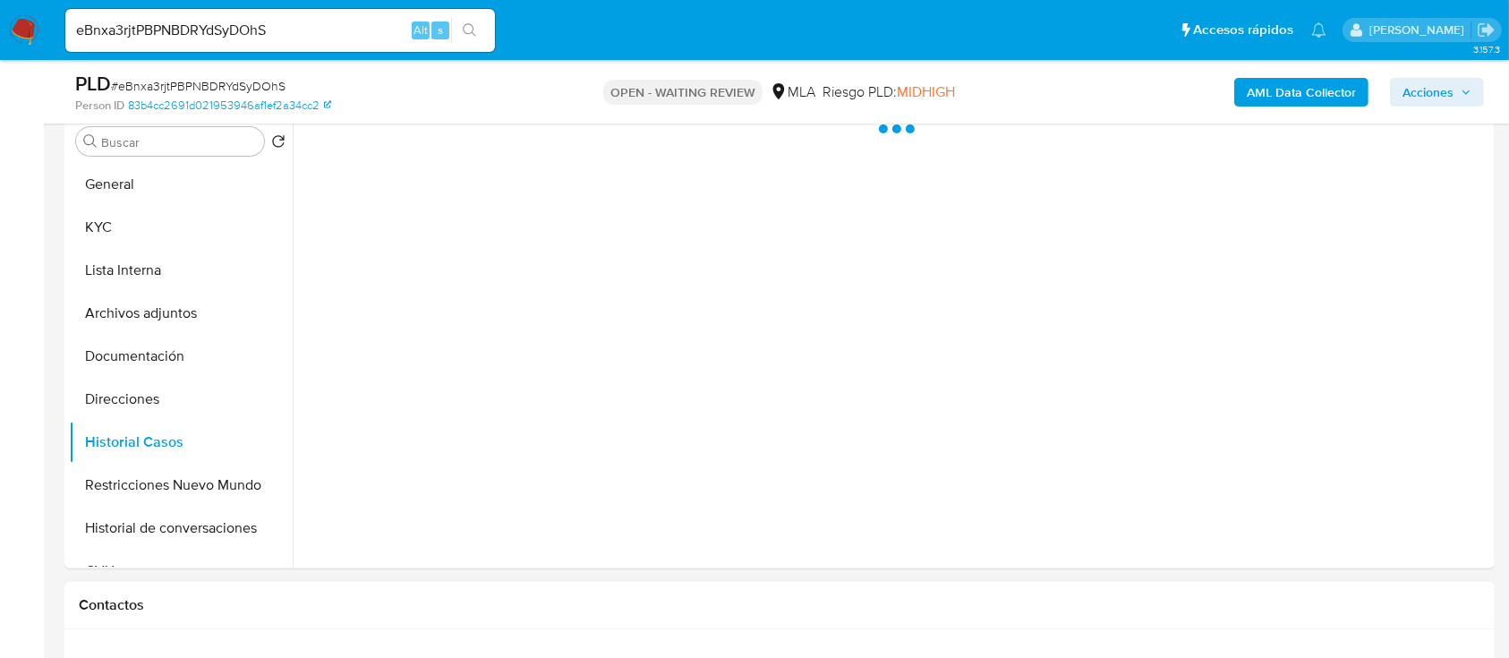
scroll to position [358, 0]
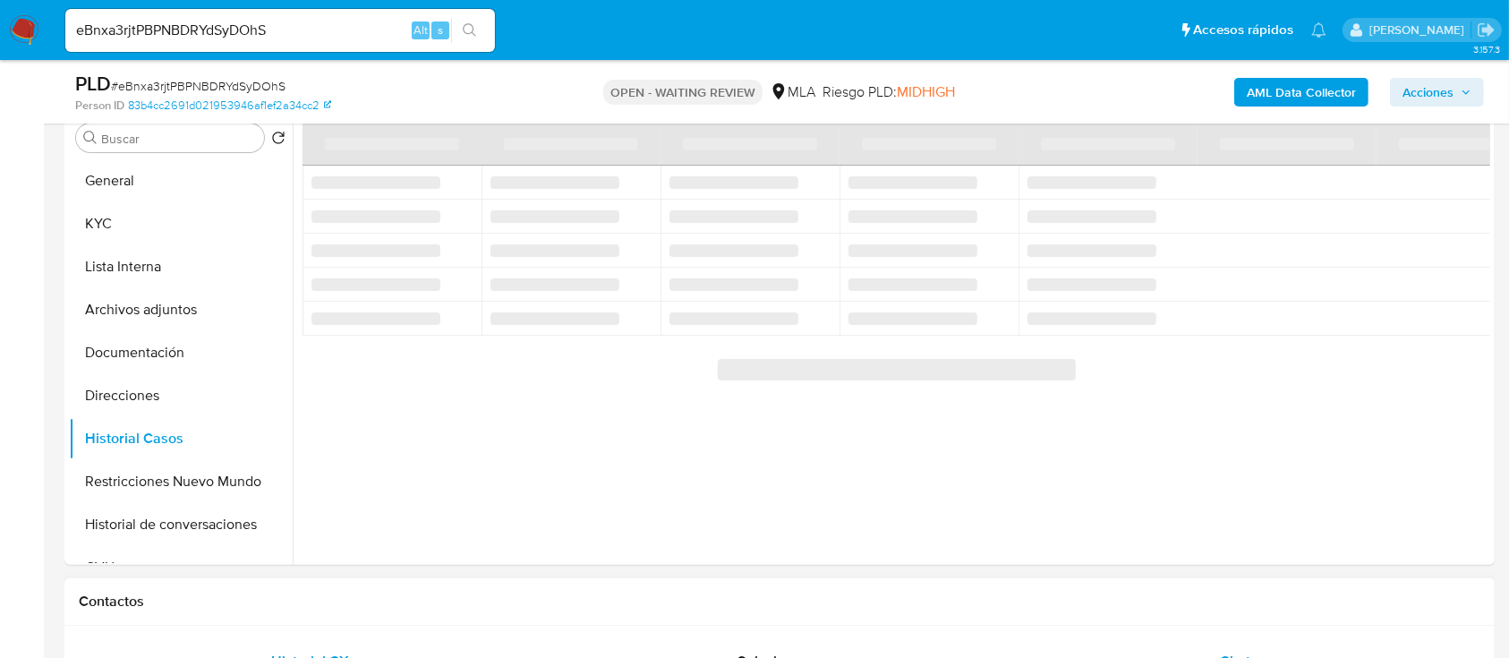
click at [1215, 652] on div "Chat" at bounding box center [1236, 661] width 420 height 43
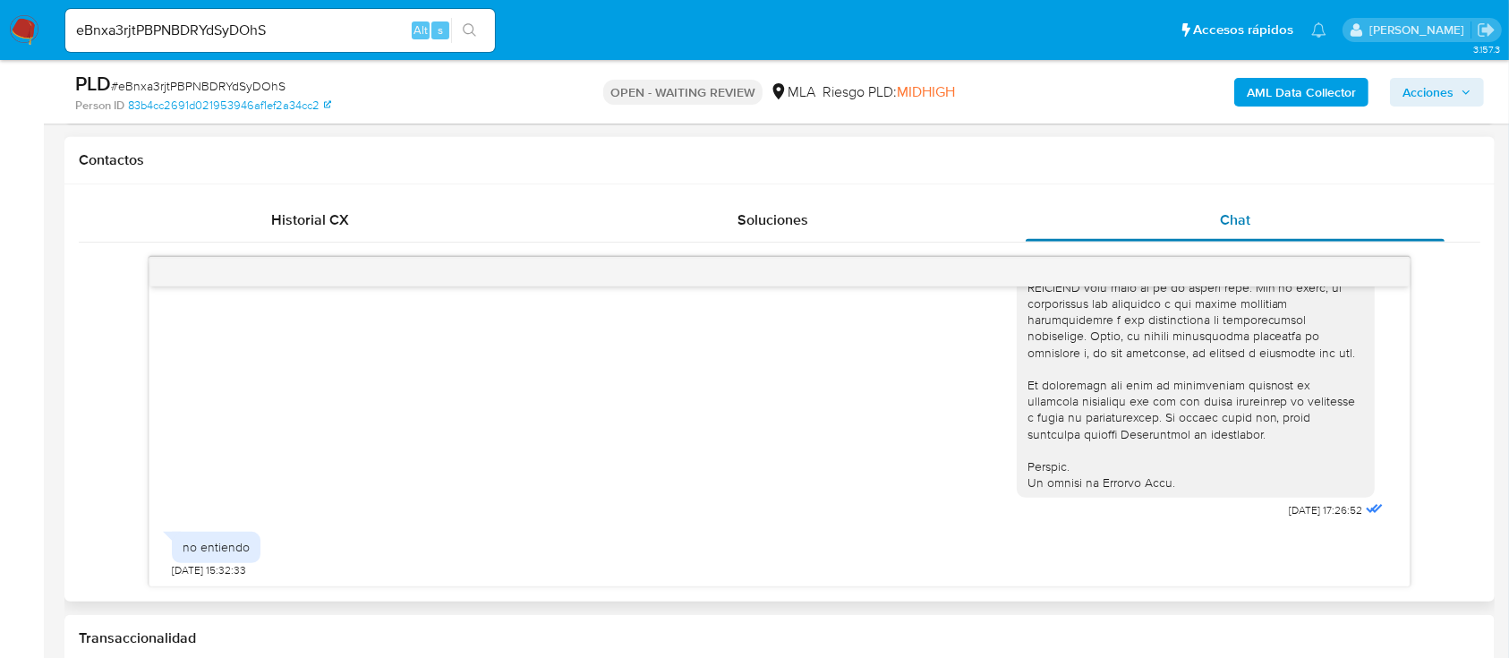
scroll to position [835, 0]
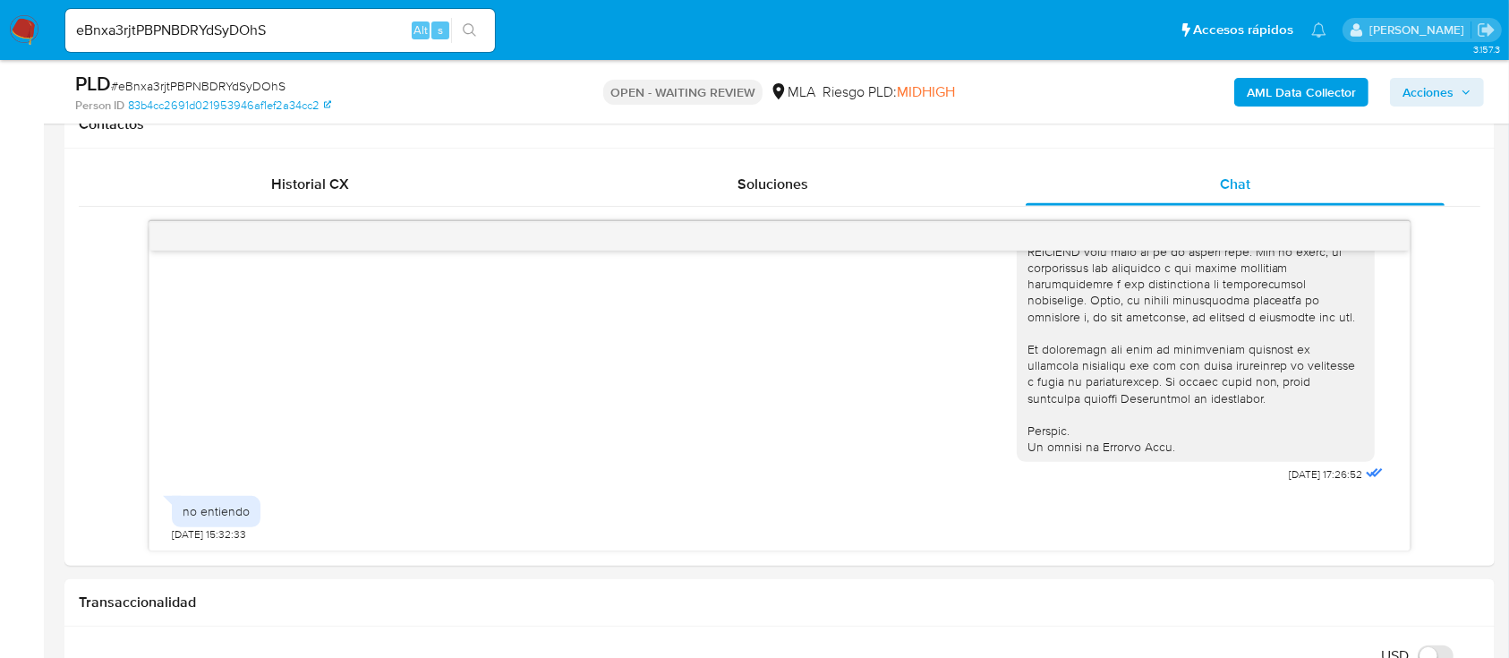
click at [303, 39] on input "eBnxa3rjtPBPNBDRYdSyDOhS" at bounding box center [280, 30] width 430 height 23
paste input "rTWoPyuRGkgi1htpItTYIohN"
type input "rTWoPyuRGkgi1htpItTYIohN"
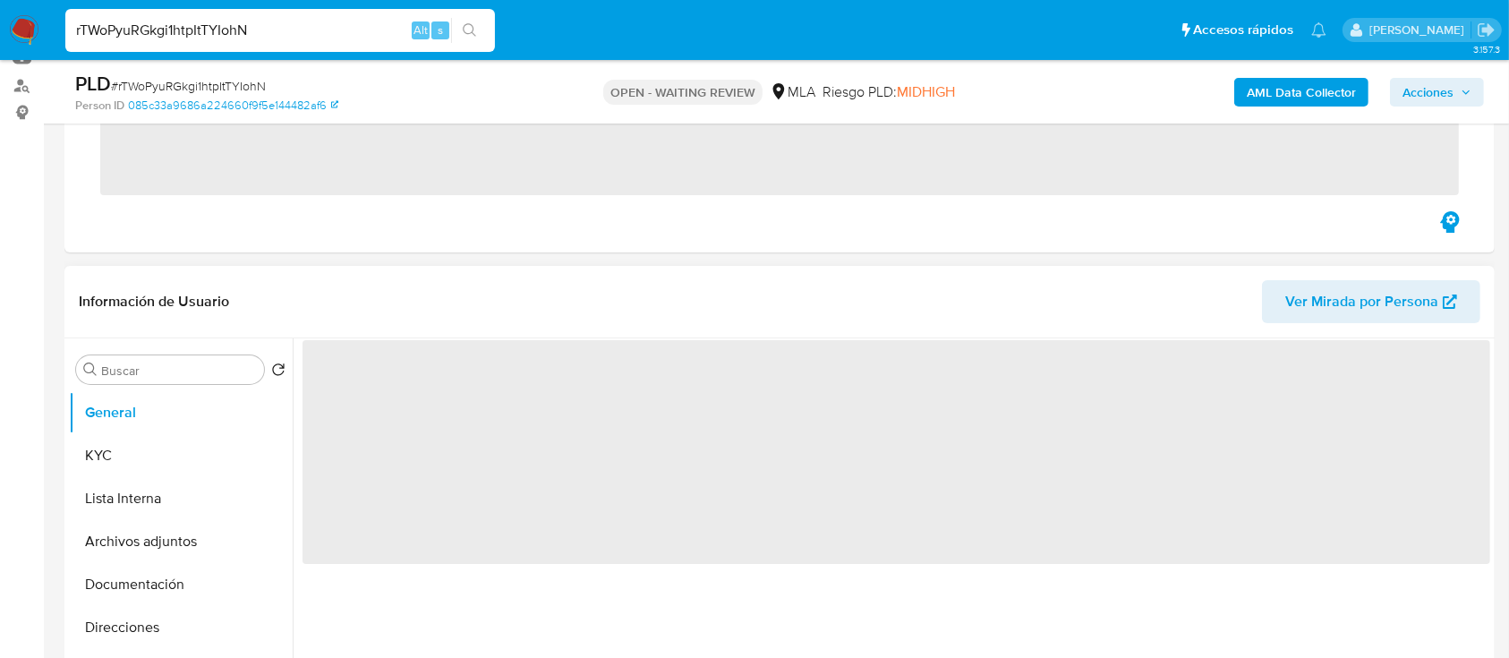
scroll to position [477, 0]
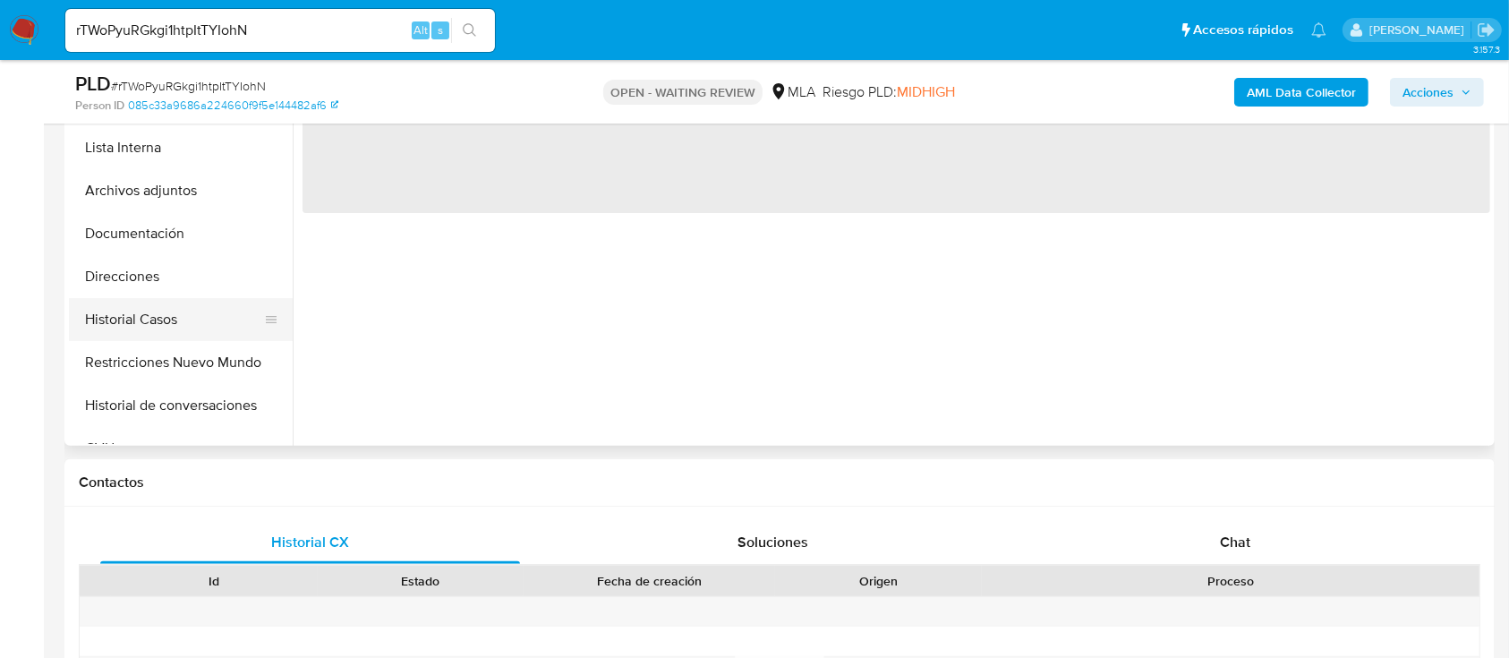
click at [162, 331] on button "Historial Casos" at bounding box center [173, 319] width 209 height 43
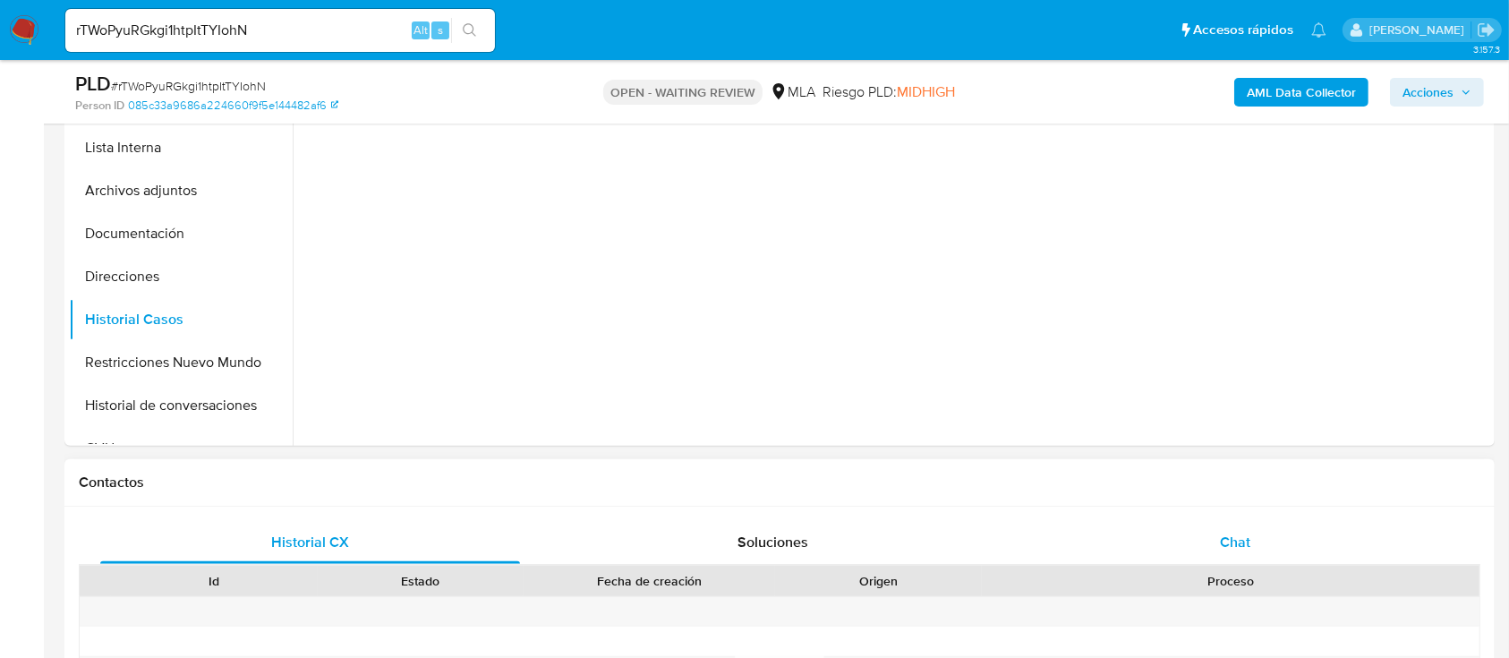
select select "10"
click at [1266, 536] on div "Chat" at bounding box center [1236, 542] width 420 height 43
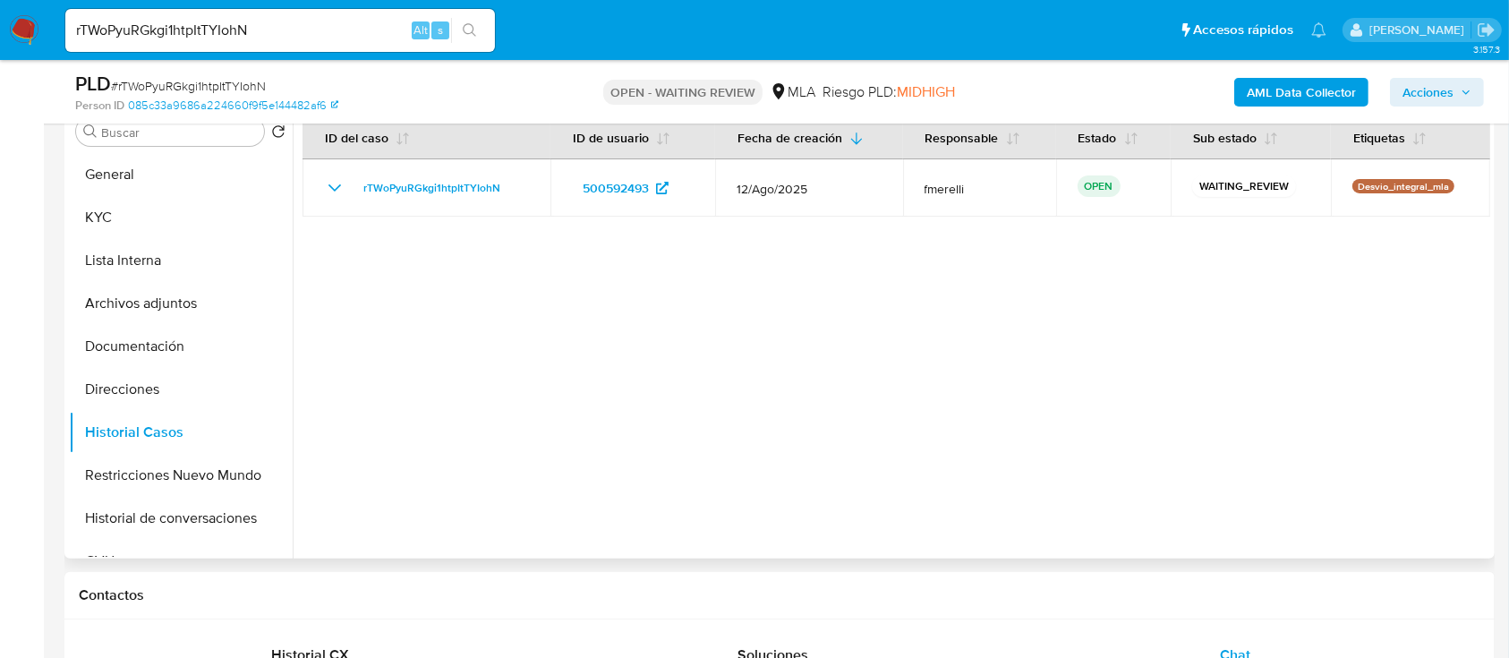
scroll to position [358, 0]
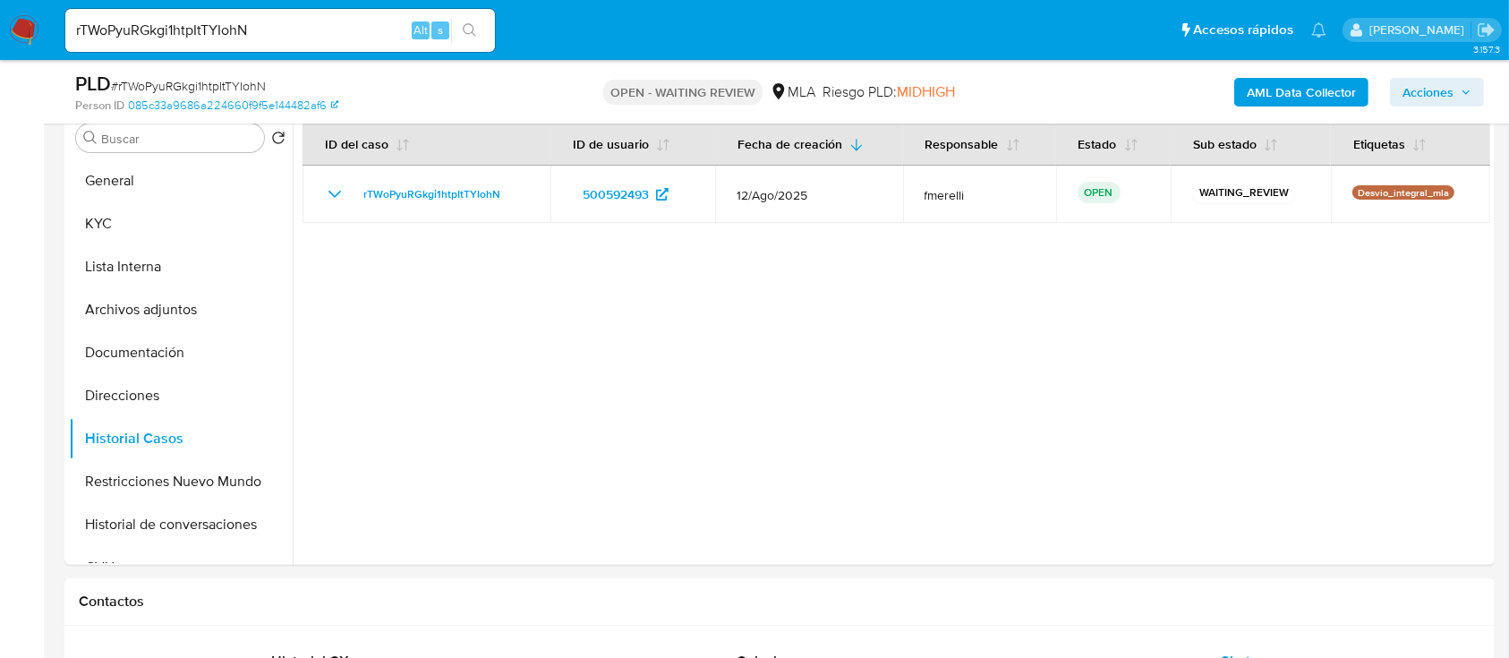
click at [172, 40] on input "rTWoPyuRGkgi1htpItTYIohN" at bounding box center [280, 30] width 430 height 23
paste input "StZ4ZUkEmfFWSBUsedtIwKpq"
type input "StZ4ZUkEmfFWSBUsedtIwKpq"
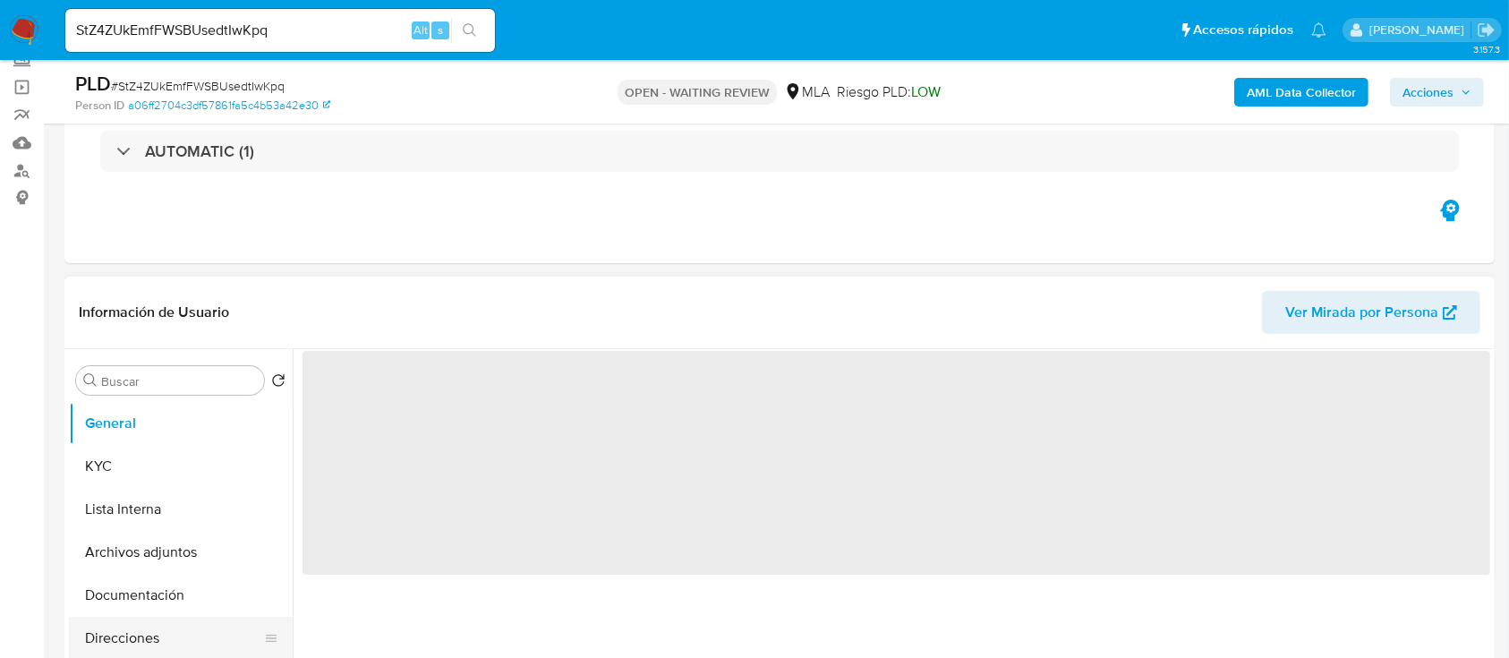
scroll to position [238, 0]
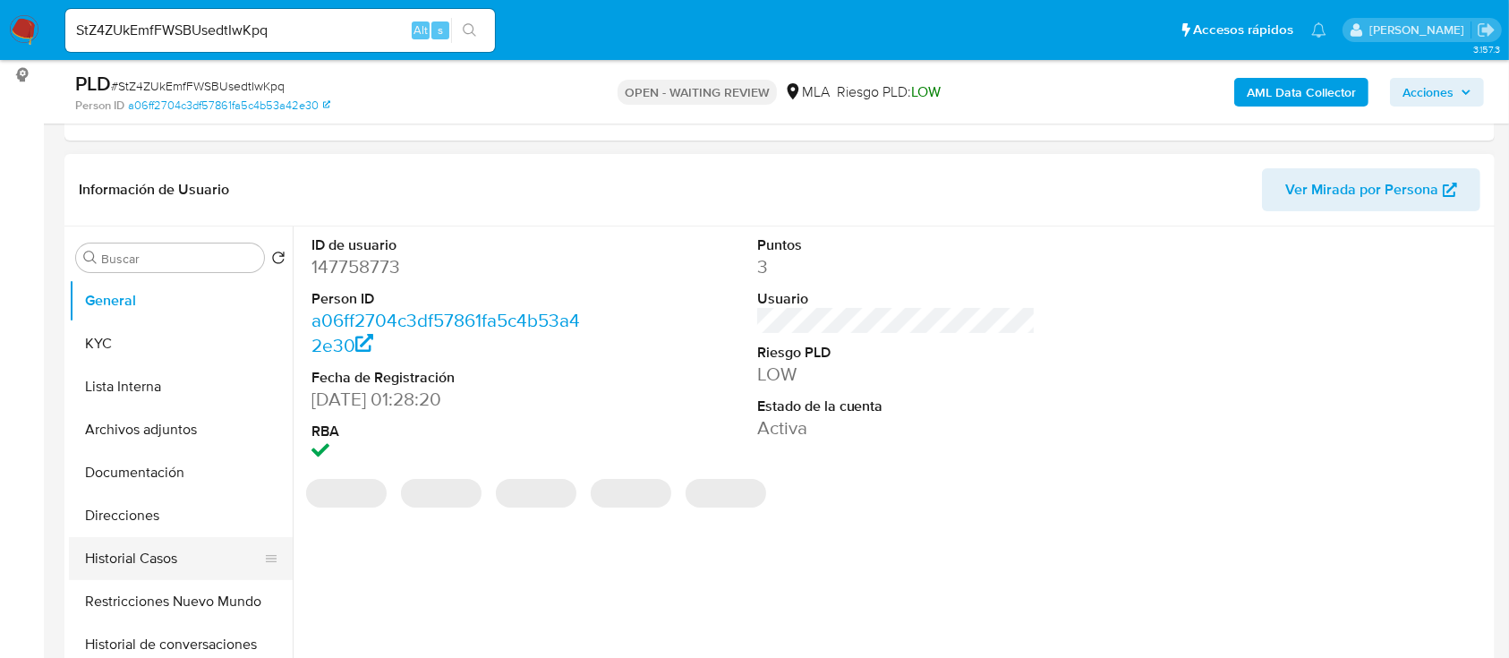
click at [154, 538] on button "Historial Casos" at bounding box center [173, 558] width 209 height 43
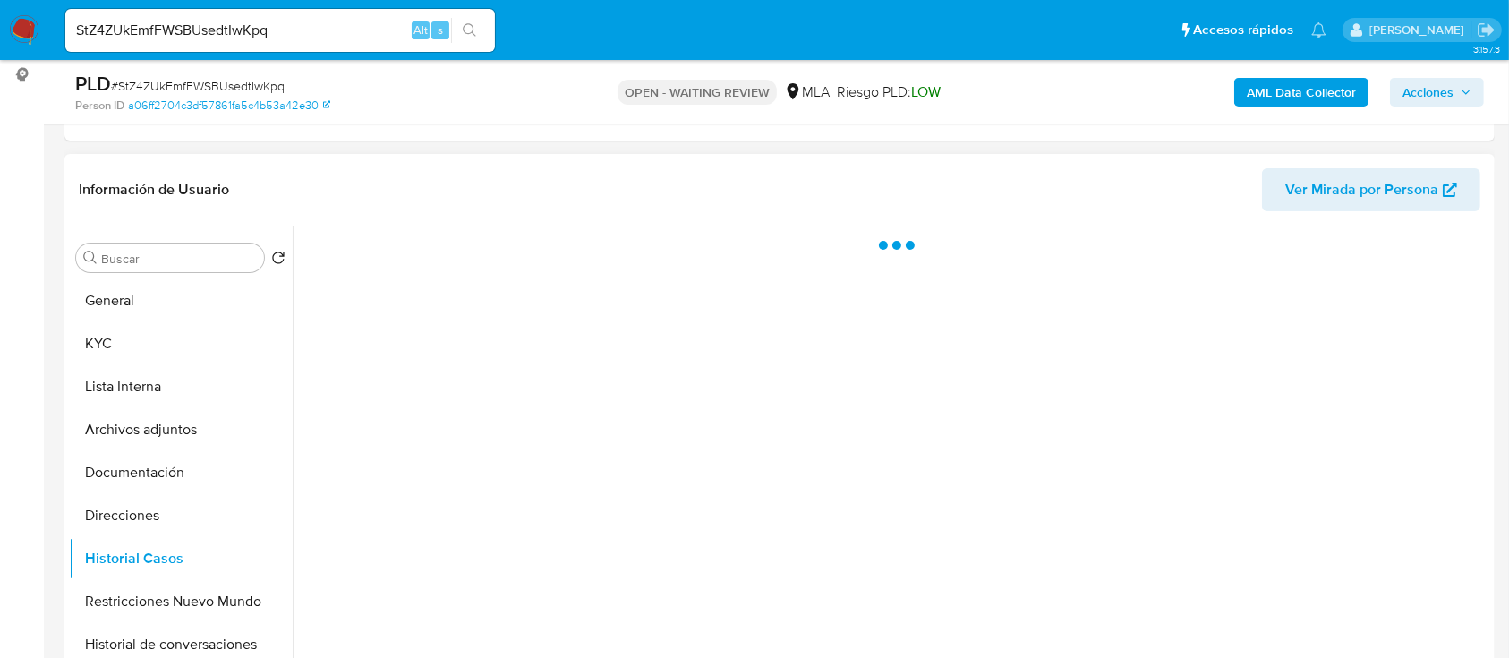
select select "10"
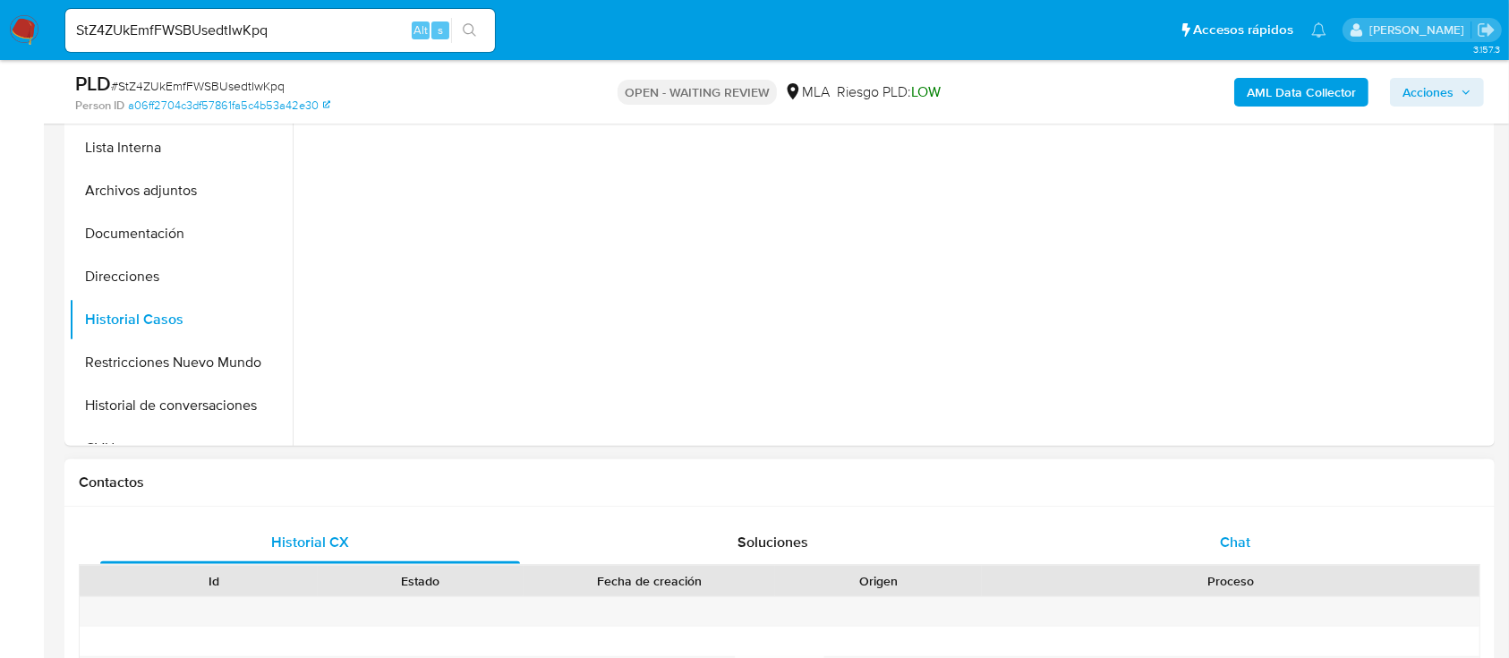
click at [1183, 539] on div "Chat" at bounding box center [1236, 542] width 420 height 43
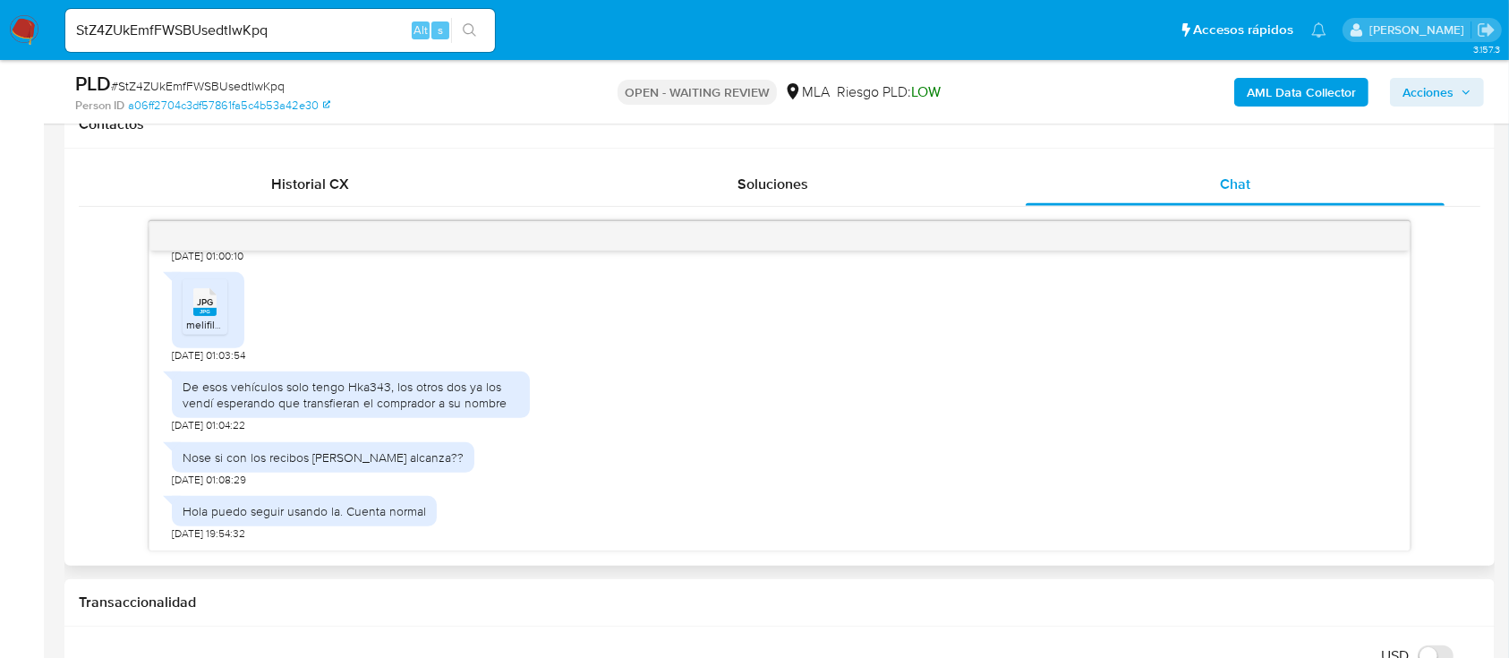
scroll to position [1050, 0]
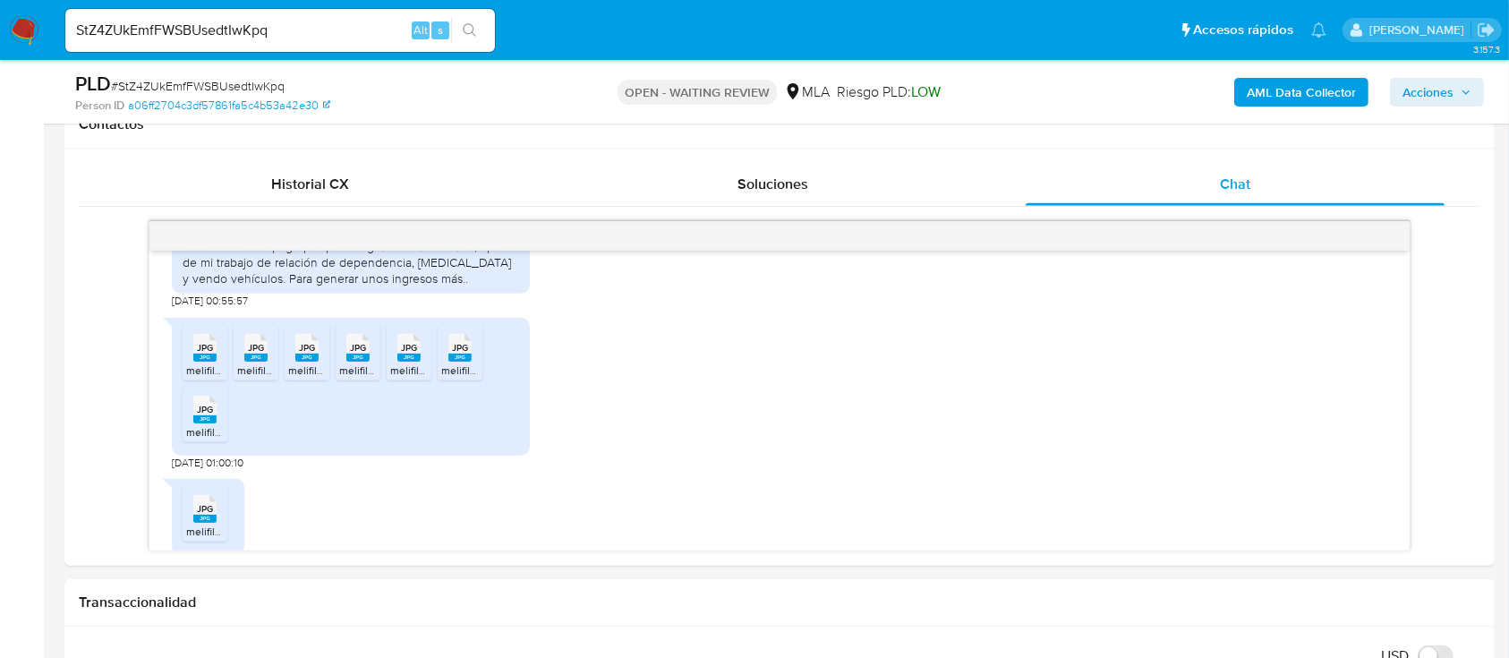
click at [358, 36] on input "StZ4ZUkEmfFWSBUsedtIwKpq" at bounding box center [280, 30] width 430 height 23
paste input "pF0ifXhsImf5iezA4wjhwRf4"
type input "pF0ifXhsImf5iezA4wjhwRf4"
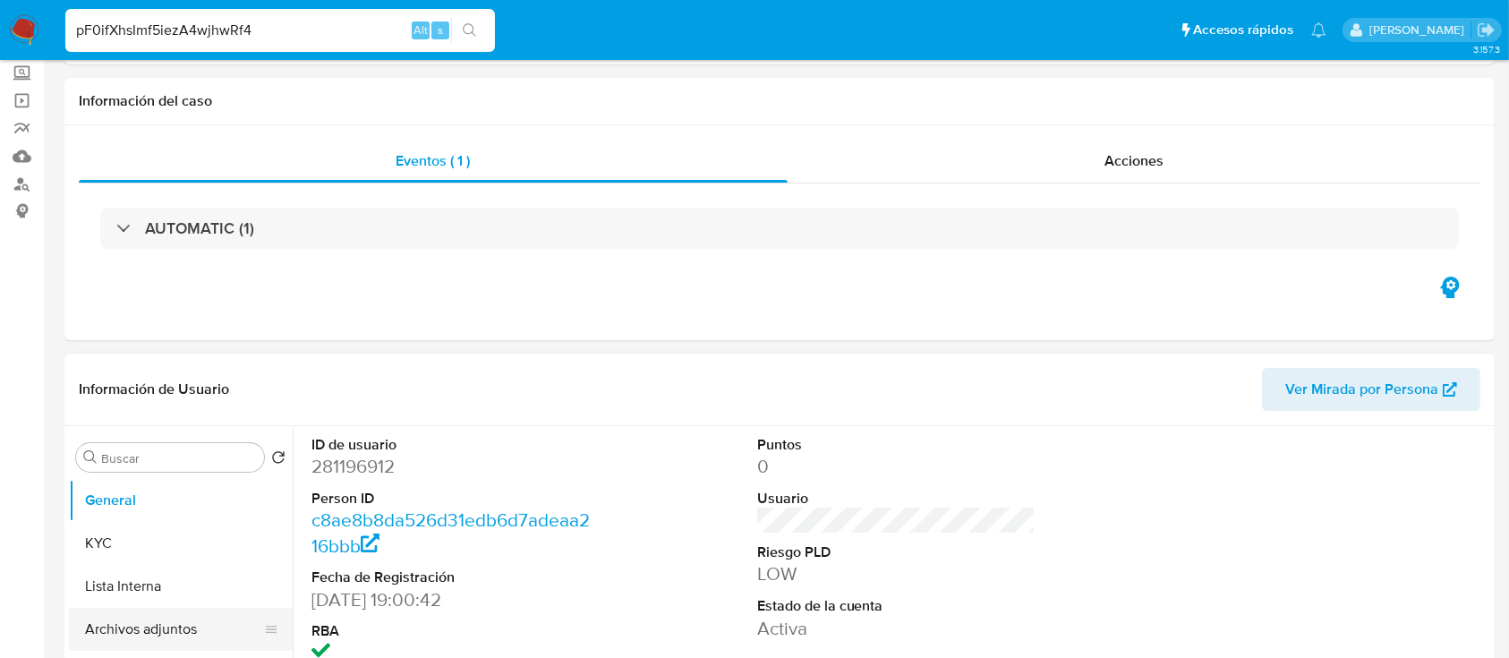
scroll to position [238, 0]
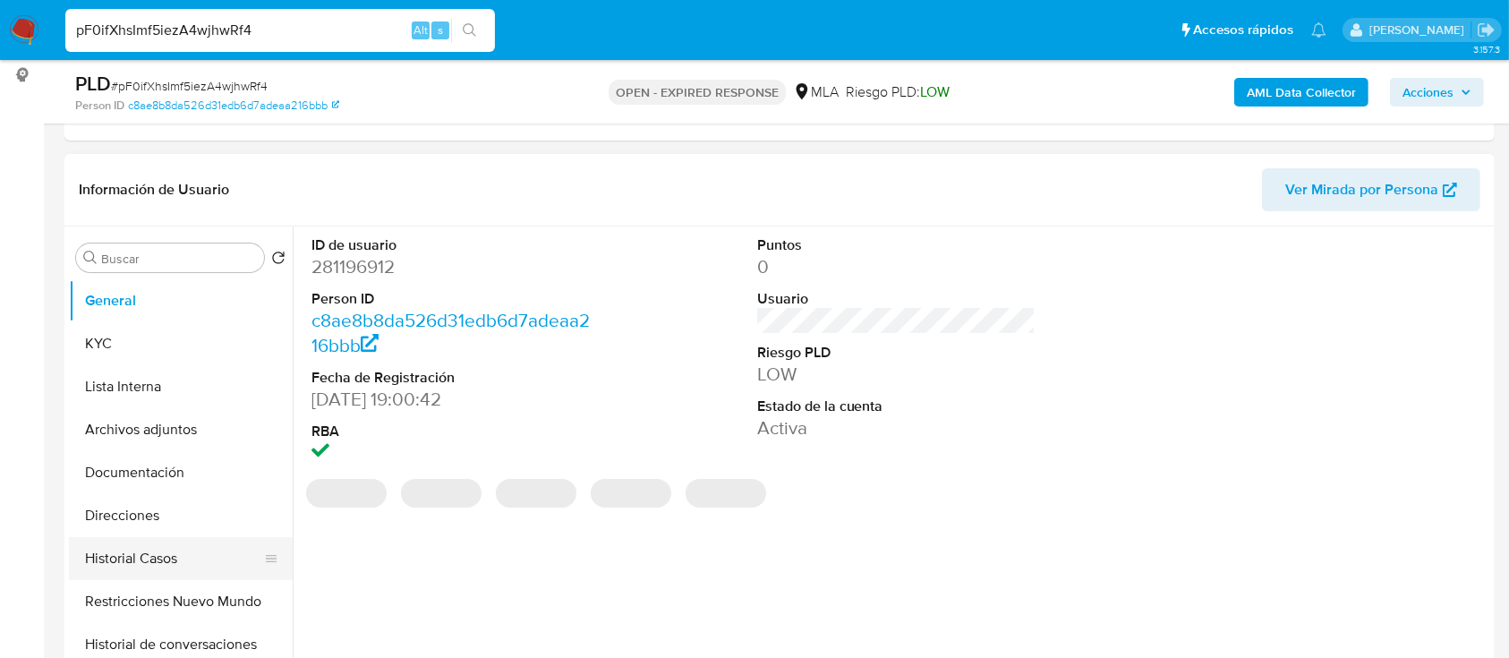
select select "10"
click at [164, 552] on button "Historial Casos" at bounding box center [173, 558] width 209 height 43
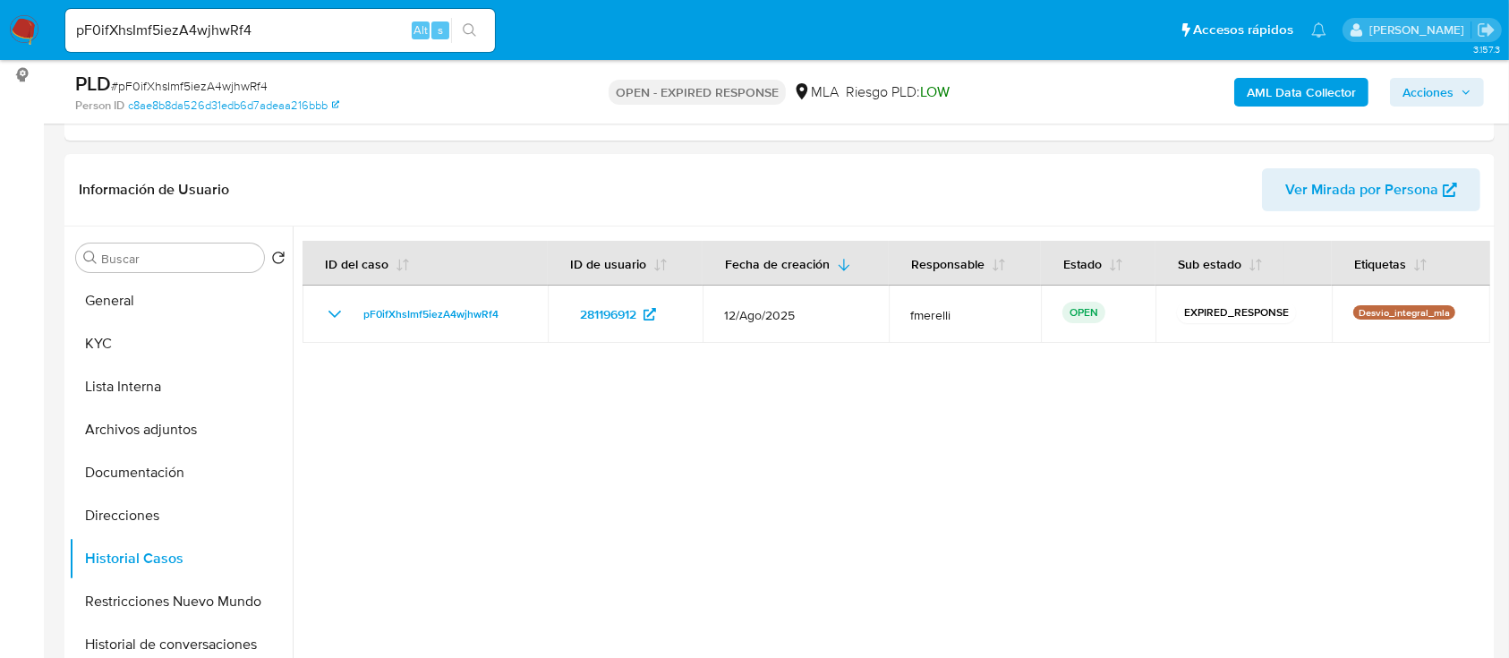
click at [365, 14] on div "pF0ifXhsImf5iezA4wjhwRf4 Alt s" at bounding box center [280, 30] width 430 height 43
click at [357, 23] on input "pF0ifXhsImf5iezA4wjhwRf4" at bounding box center [280, 30] width 430 height 23
paste input "kbADyEixrbJzphEMNJ1s1API"
type input "kbADyEixrbJzphEMNJ1s1API"
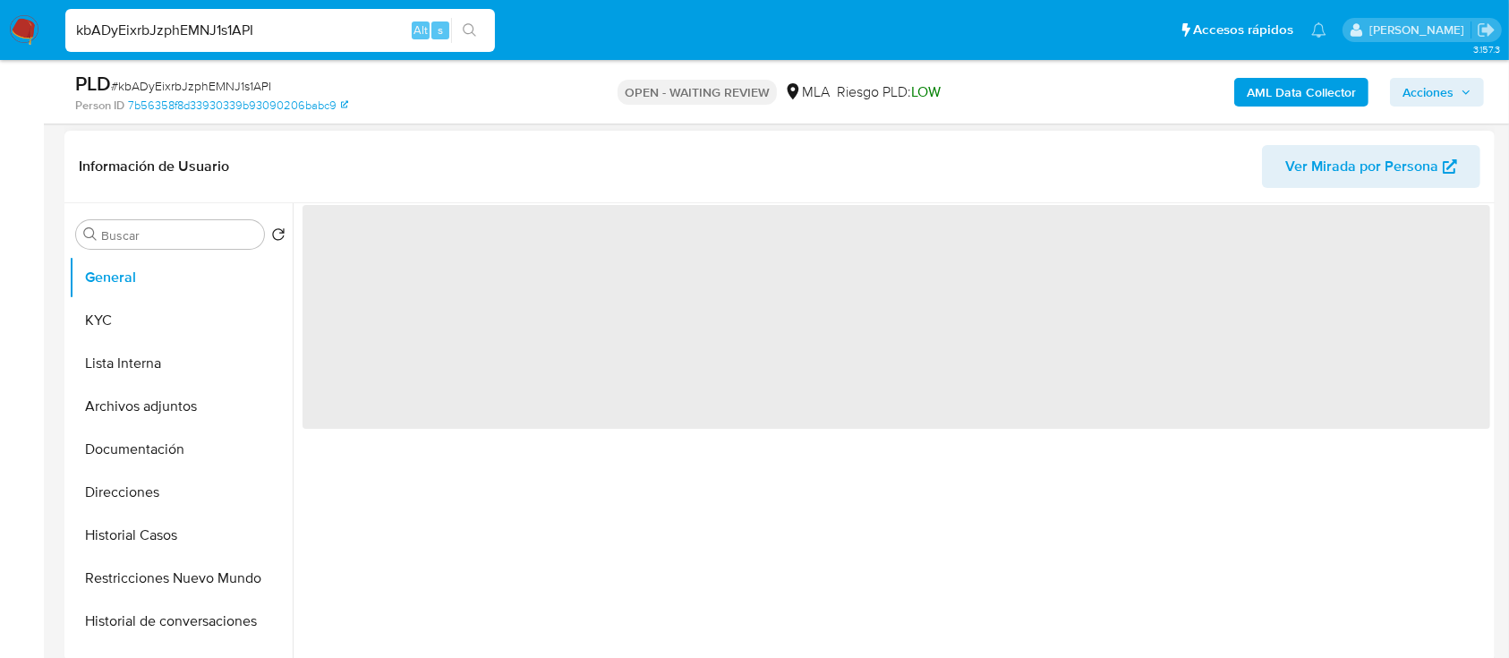
scroll to position [358, 0]
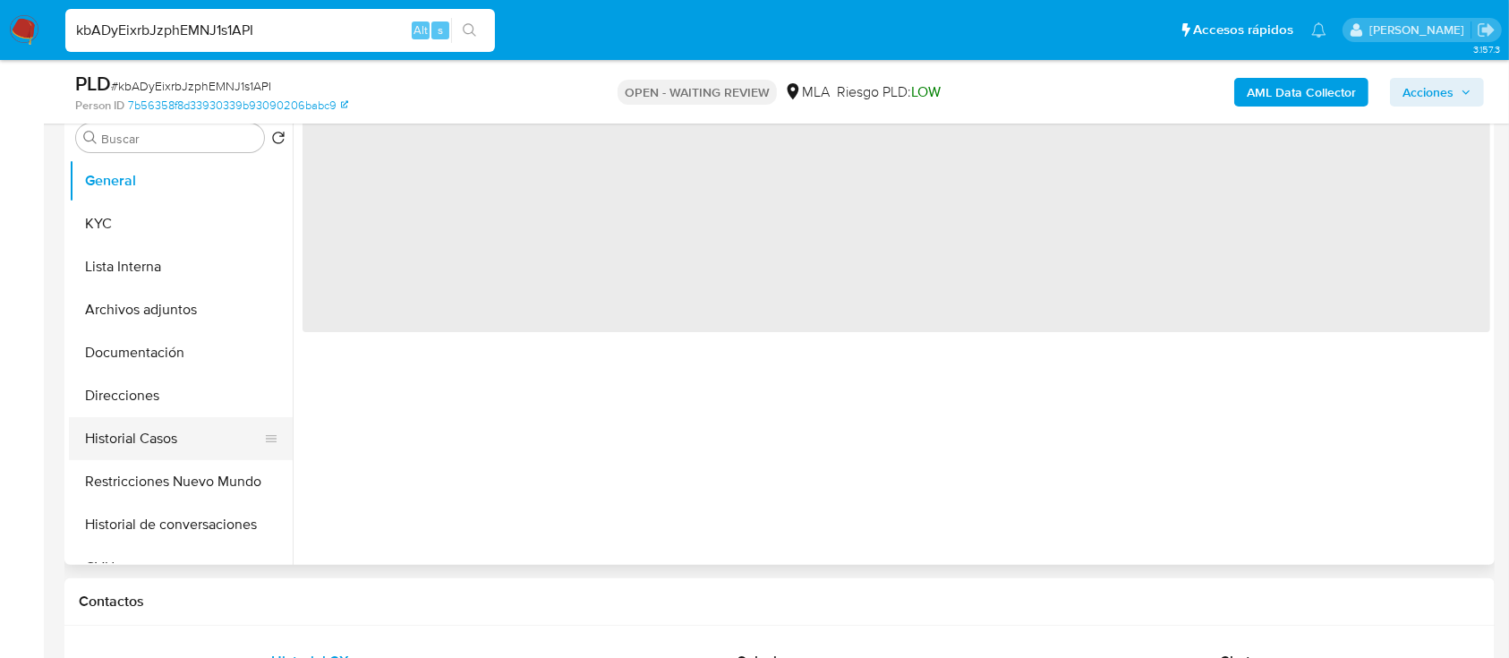
click at [181, 440] on button "Historial Casos" at bounding box center [173, 438] width 209 height 43
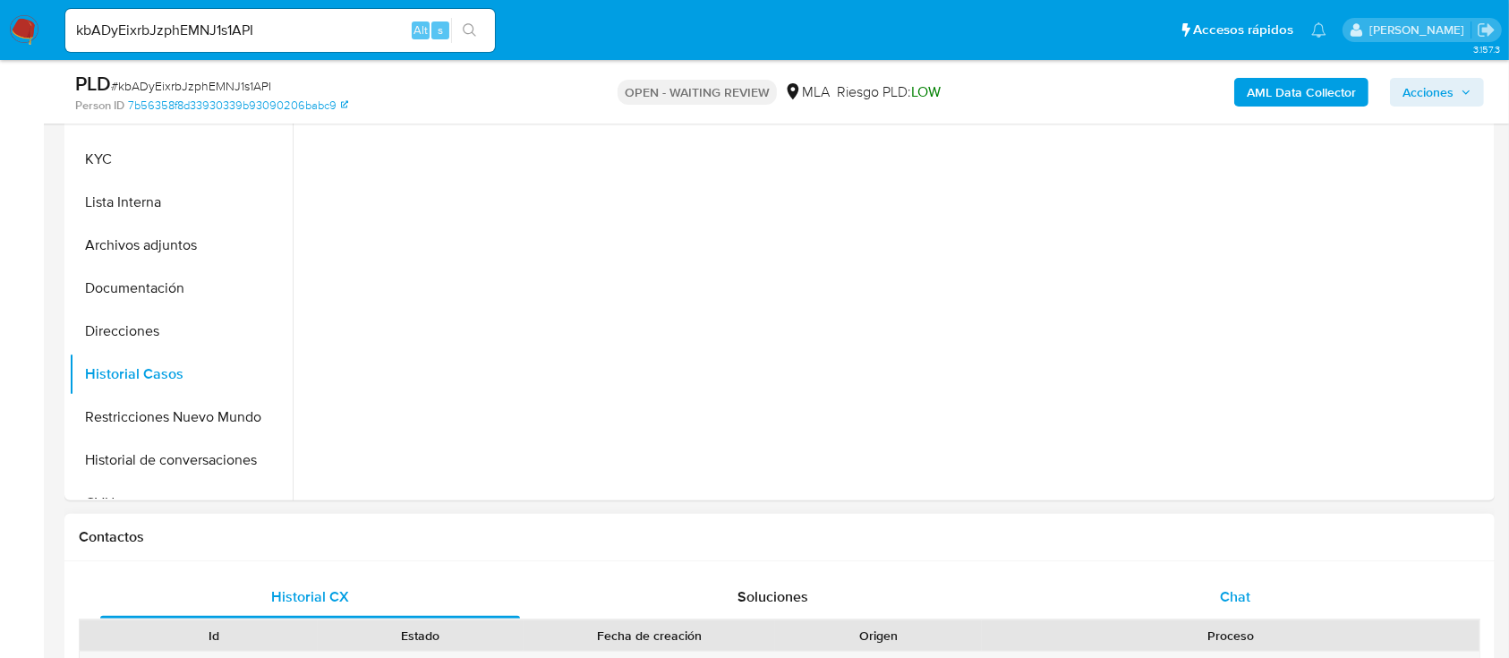
scroll to position [477, 0]
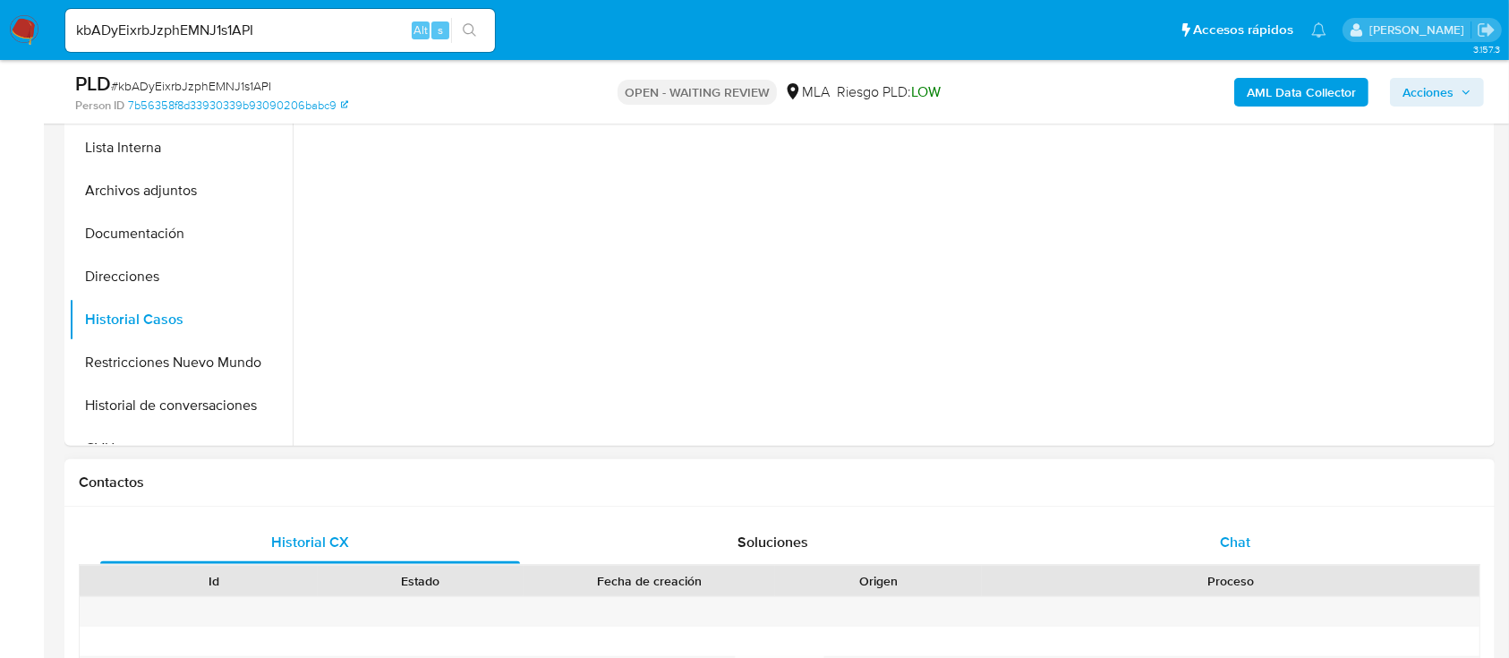
select select "10"
click at [1243, 544] on span "Chat" at bounding box center [1235, 542] width 30 height 21
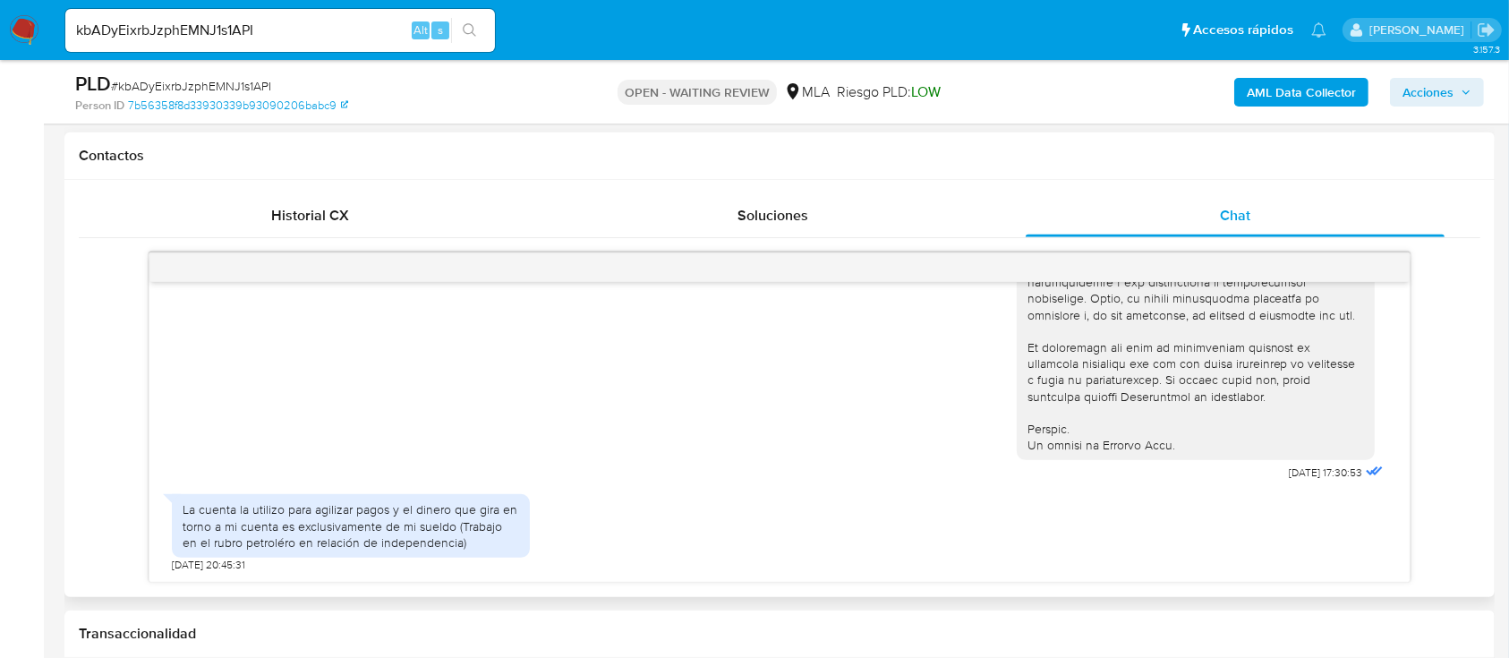
scroll to position [835, 0]
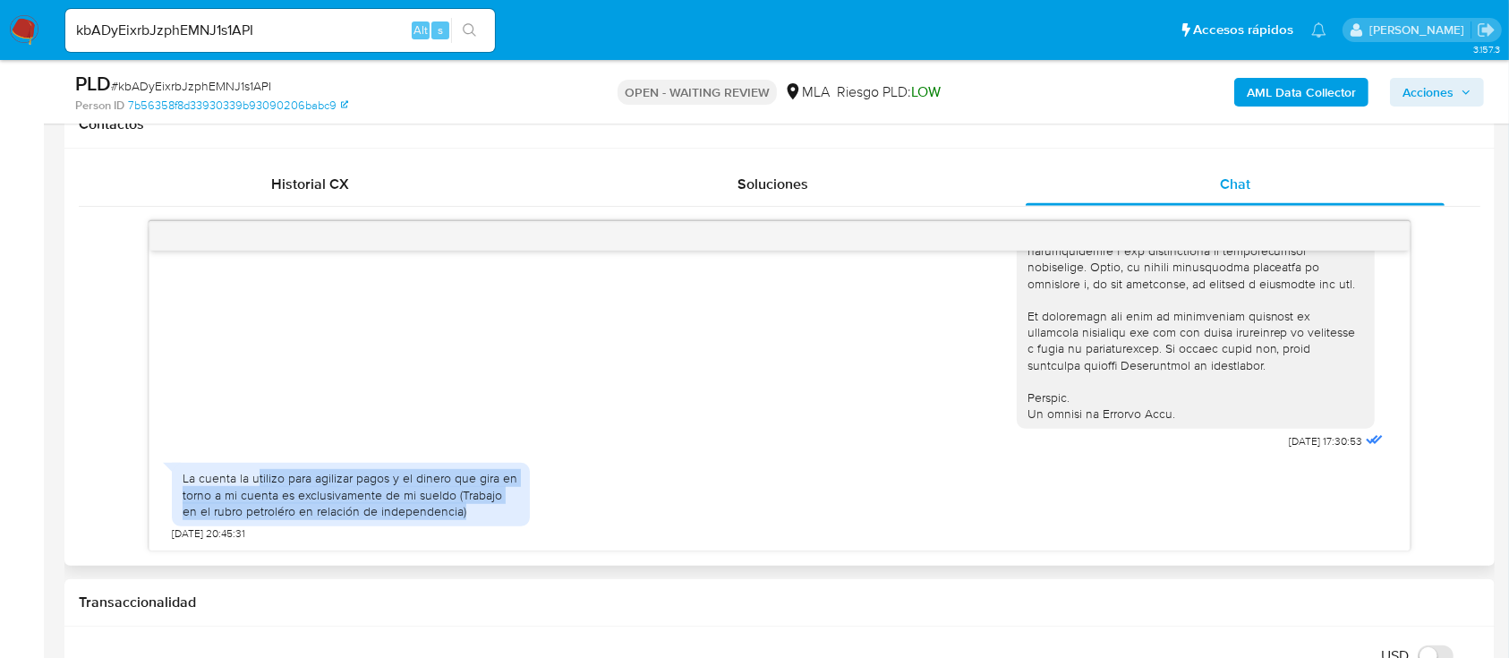
drag, startPoint x: 258, startPoint y: 485, endPoint x: 480, endPoint y: 505, distance: 222.9
click at [480, 505] on div "La cuenta la utilizo para agilizar pagos y el dinero que gira en torno a mi cue…" at bounding box center [351, 494] width 337 height 49
click at [303, 33] on input "kbADyEixrbJzphEMNJ1s1API" at bounding box center [280, 30] width 430 height 23
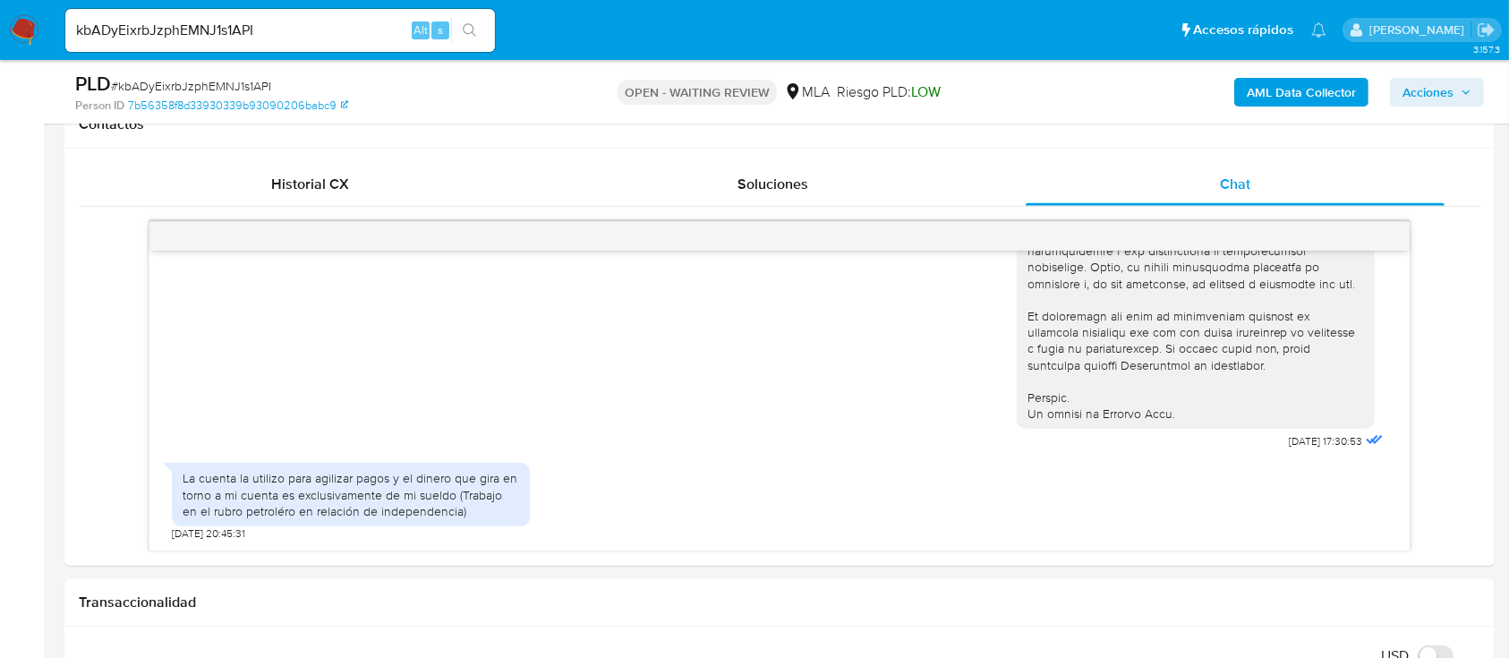
click at [303, 33] on input "kbADyEixrbJzphEMNJ1s1API" at bounding box center [280, 30] width 430 height 23
paste input "A0p9K5uiMagDrdHqcUytiz9O"
type input "A0p9K5uiMagDrdHqcUytiz9O"
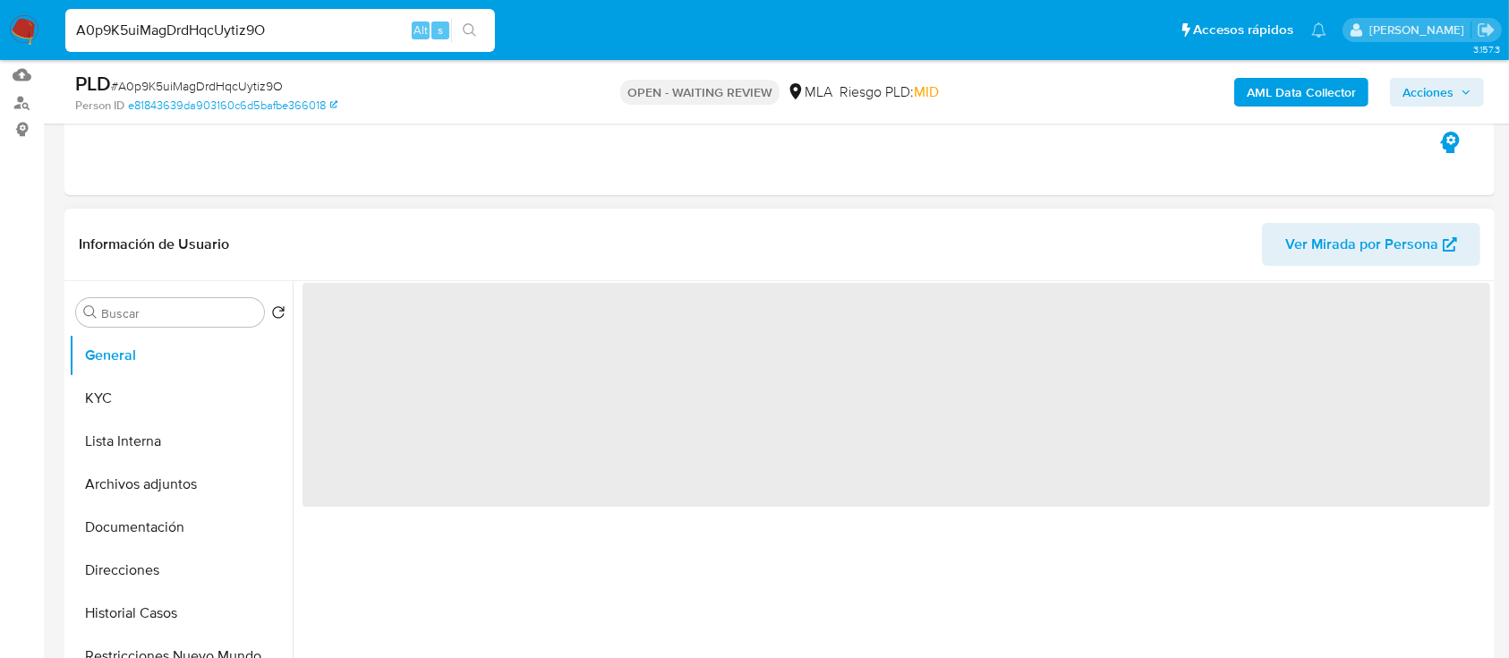
scroll to position [358, 0]
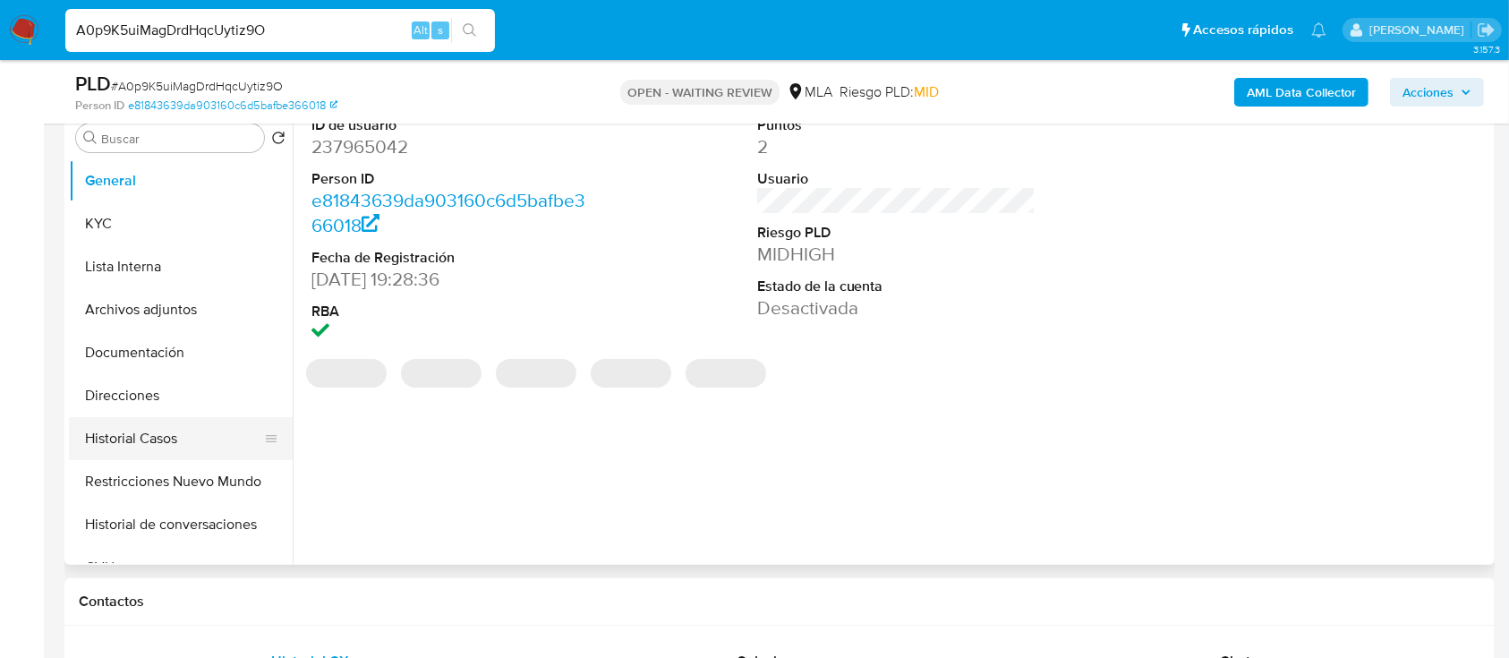
click at [144, 419] on button "Historial Casos" at bounding box center [173, 438] width 209 height 43
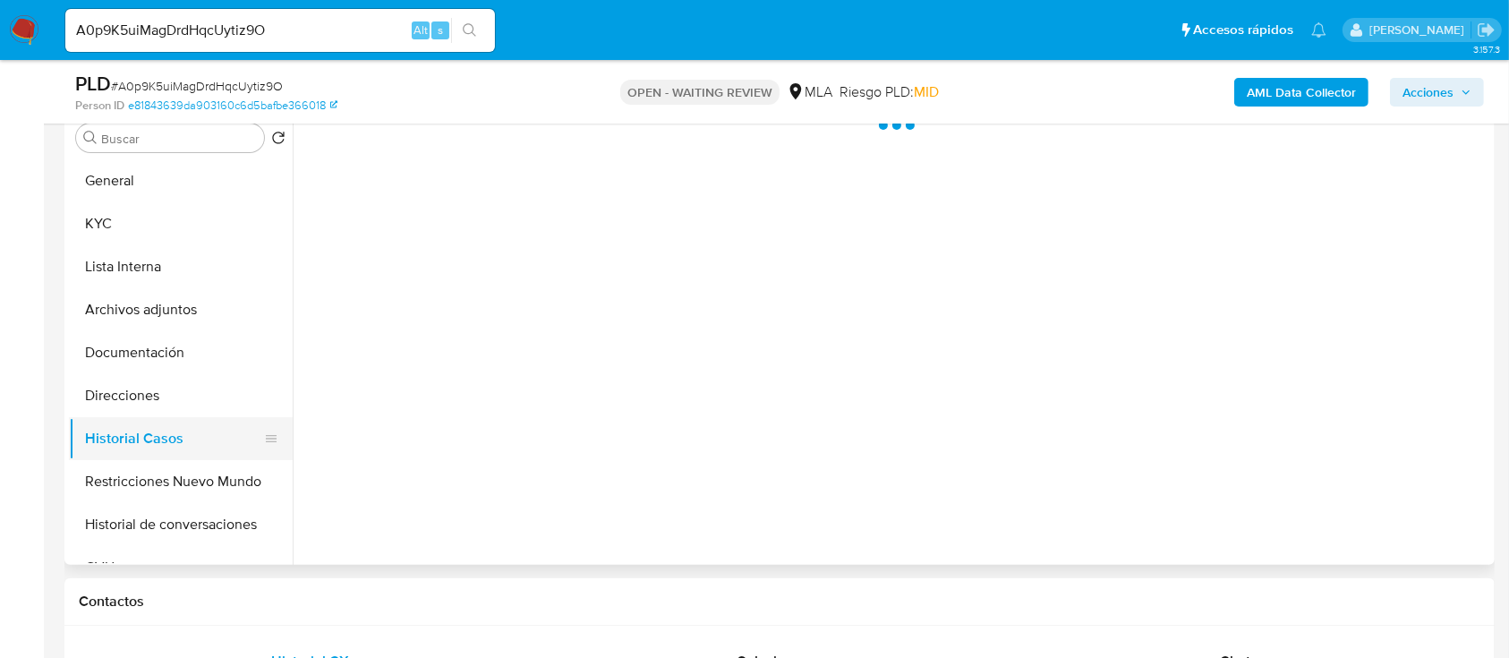
select select "10"
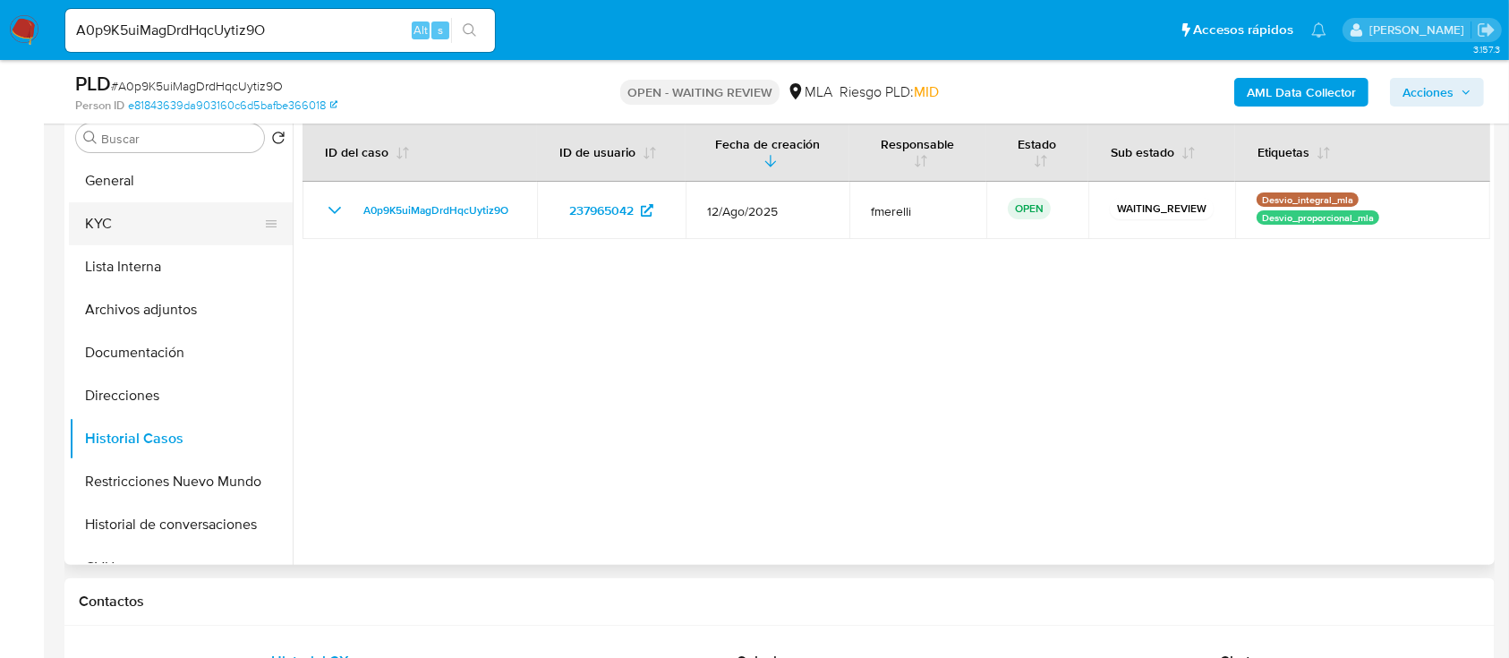
click at [130, 239] on button "KYC" at bounding box center [173, 223] width 209 height 43
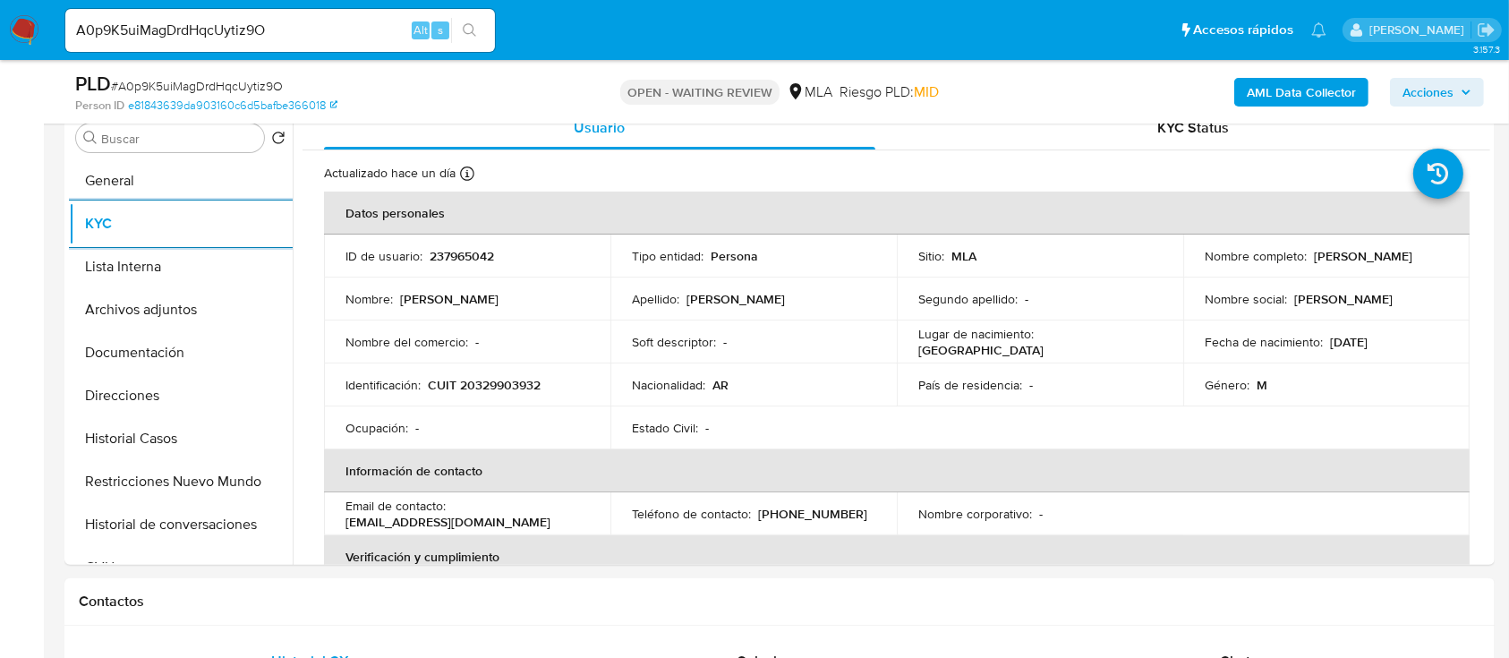
click at [354, 25] on input "A0p9K5uiMagDrdHqcUytiz9O" at bounding box center [280, 30] width 430 height 23
paste input "7HQFjWYuRVDz4uSoaanE89vH"
type input "7HQFjWYuRVDz4uSoaanE89vH"
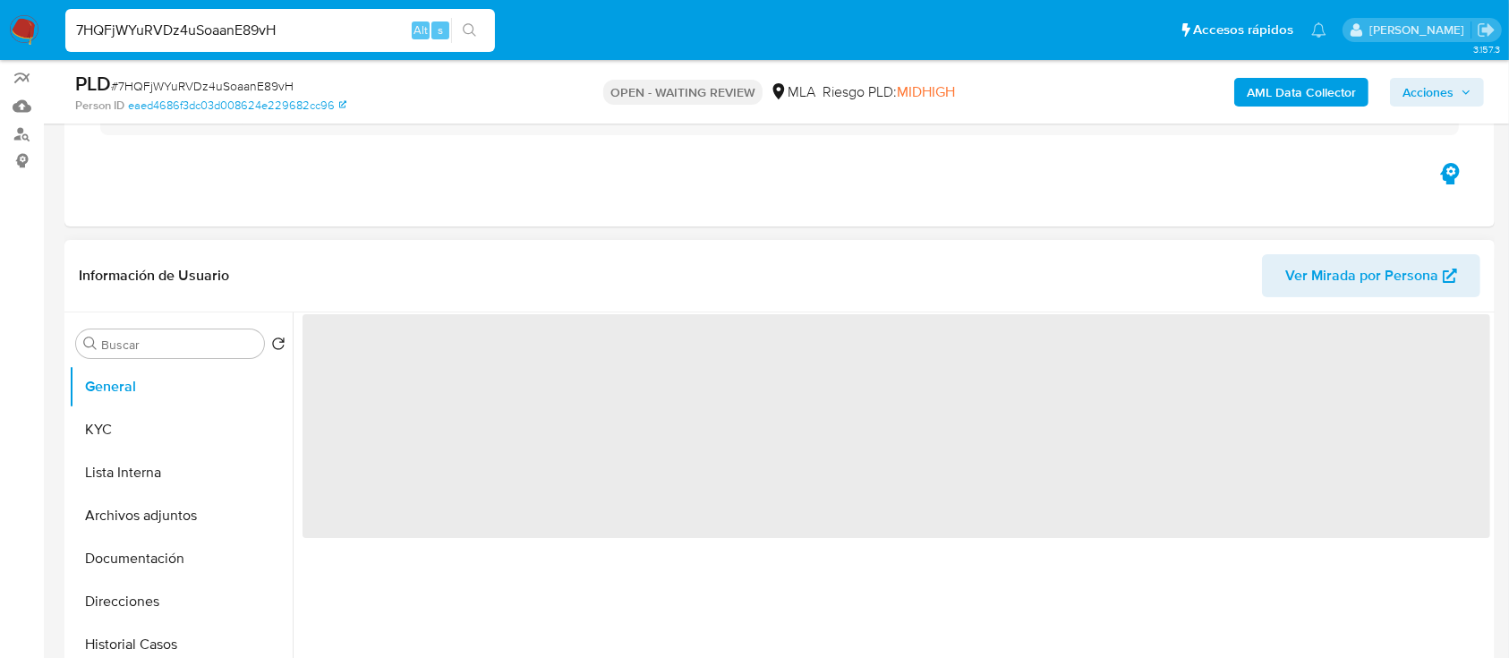
scroll to position [358, 0]
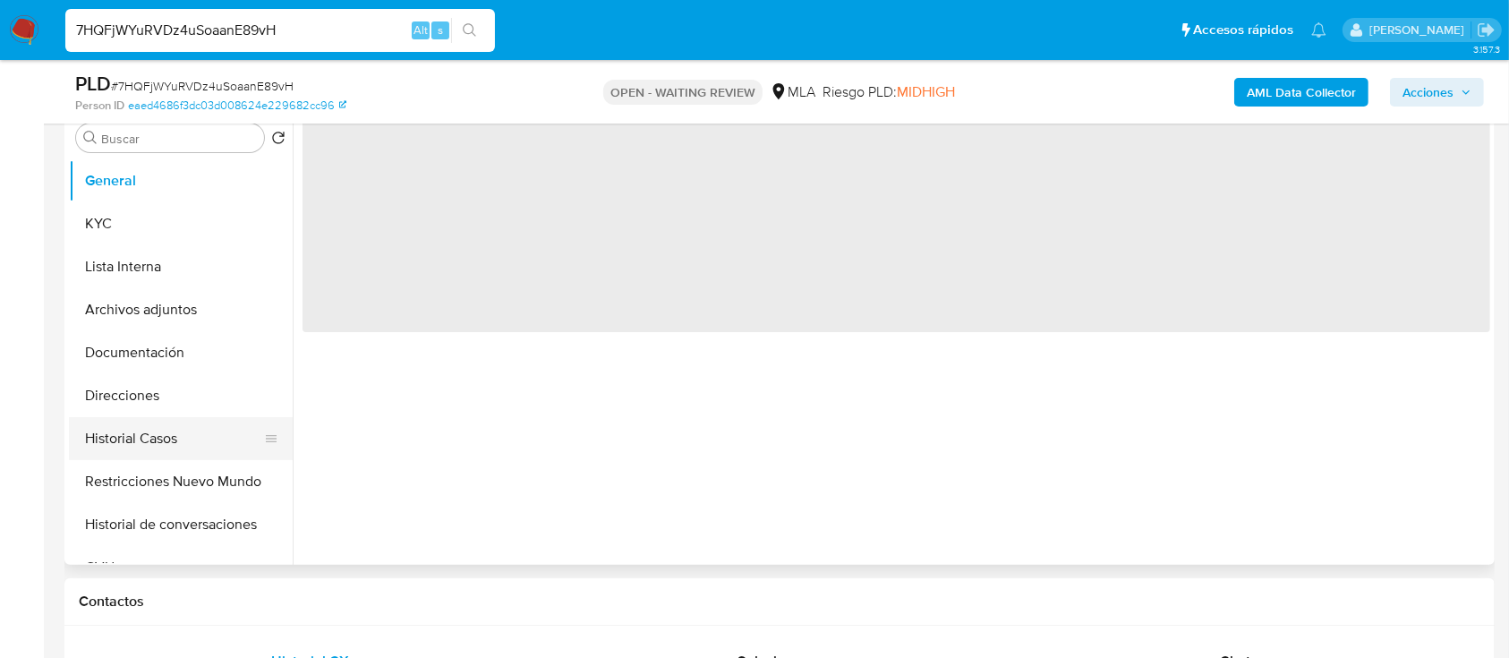
click at [168, 430] on button "Historial Casos" at bounding box center [173, 438] width 209 height 43
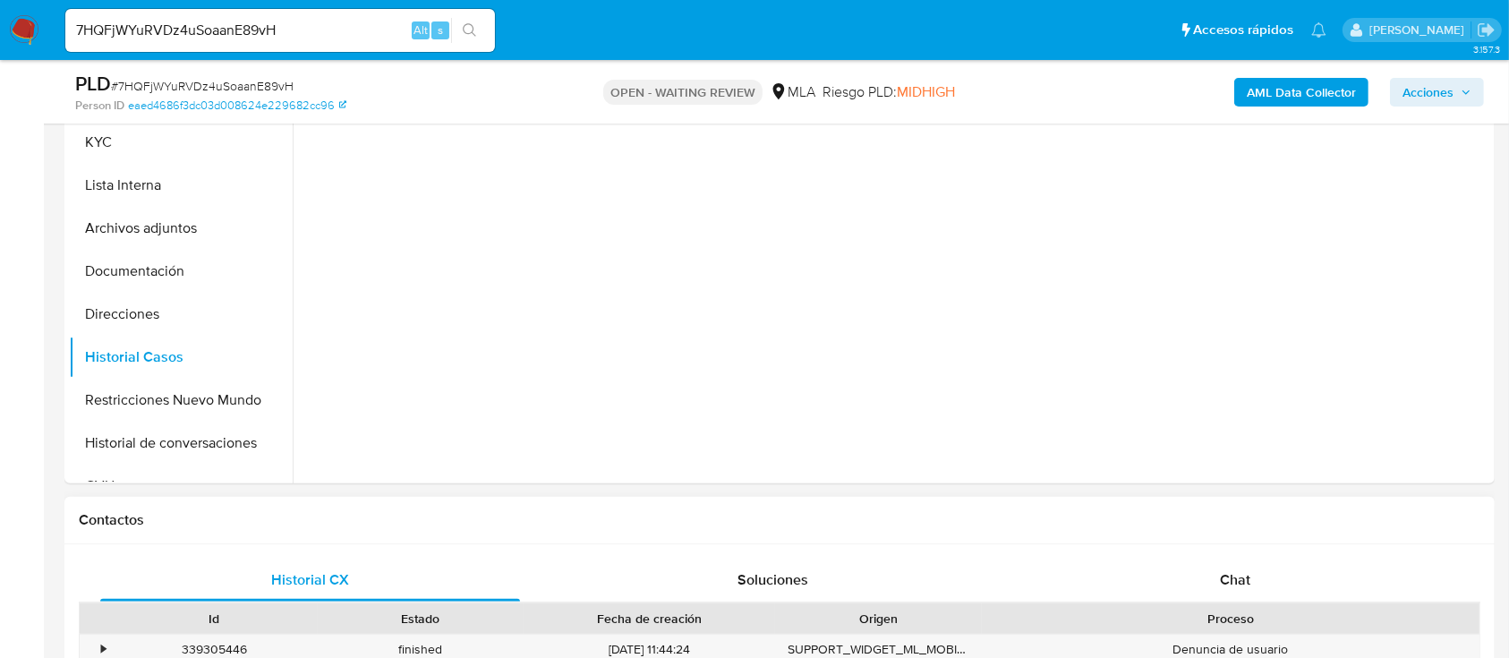
select select "10"
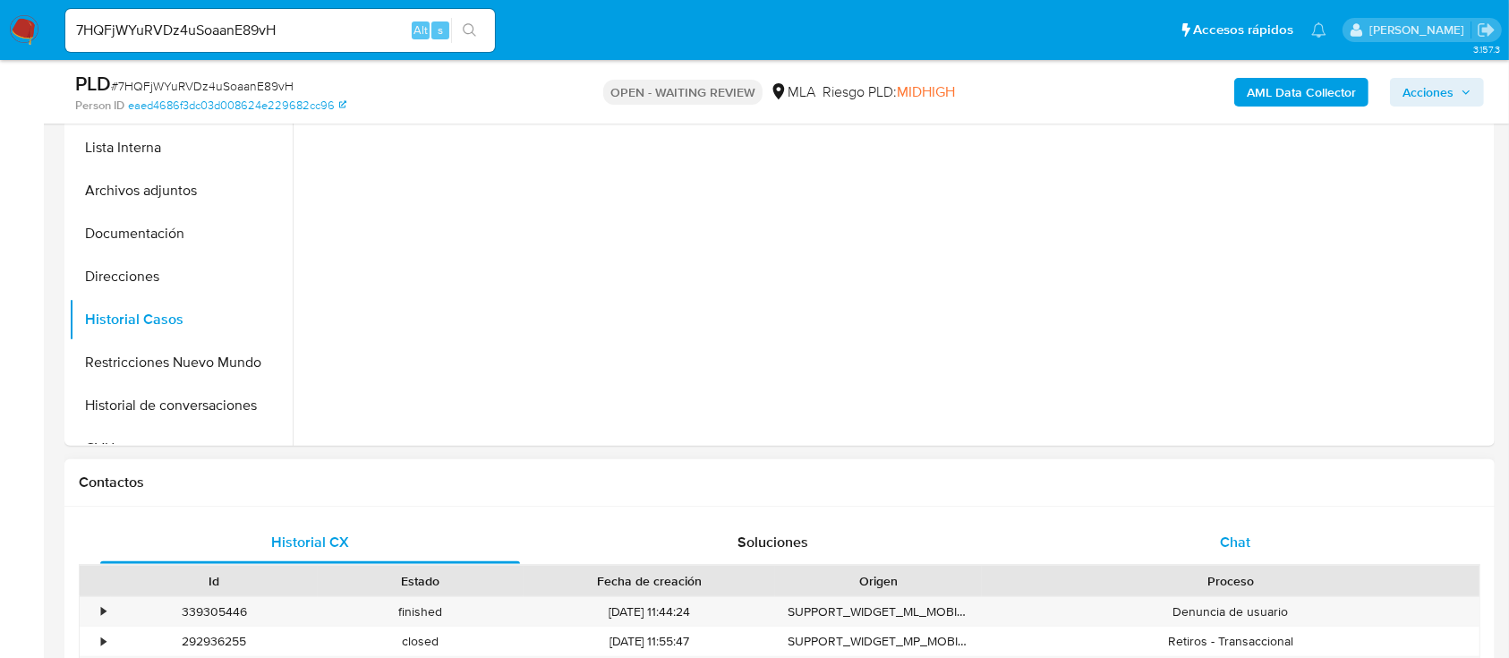
click at [1250, 547] on span "Chat" at bounding box center [1235, 542] width 30 height 21
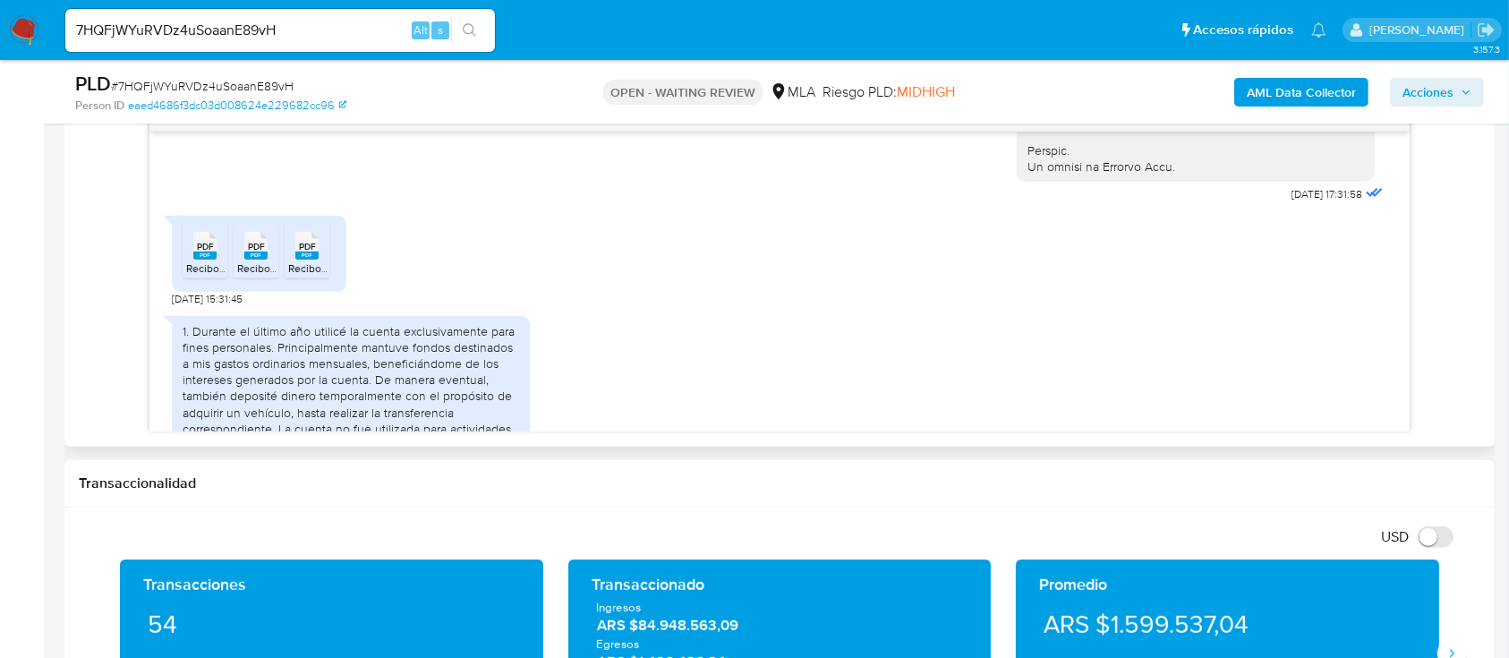
scroll to position [910, 0]
click at [385, 27] on input "7HQFjWYuRVDz4uSoaanE89vH" at bounding box center [280, 30] width 430 height 23
paste input "C02aDPkAjEGcIWOF2fZDP3ww"
type input "C02aDPkAjEGcIWOF2fZDP3ww"
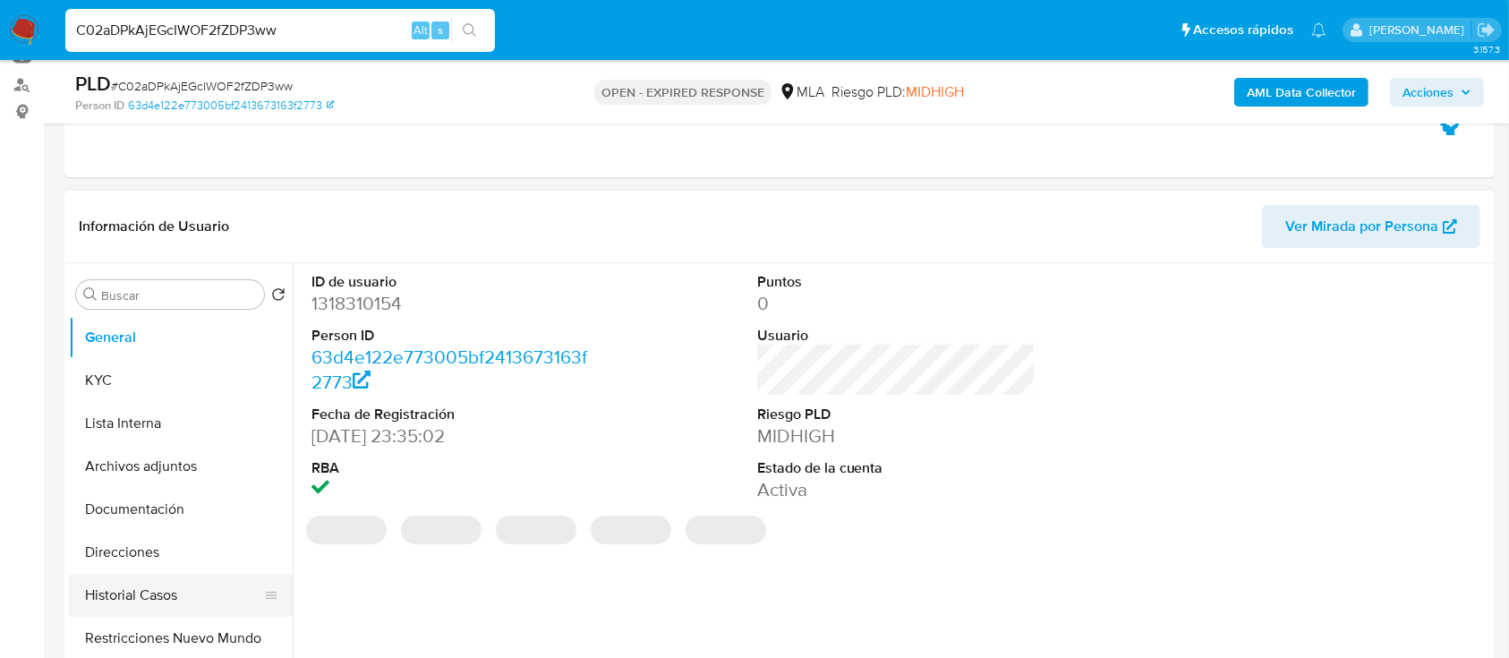
scroll to position [238, 0]
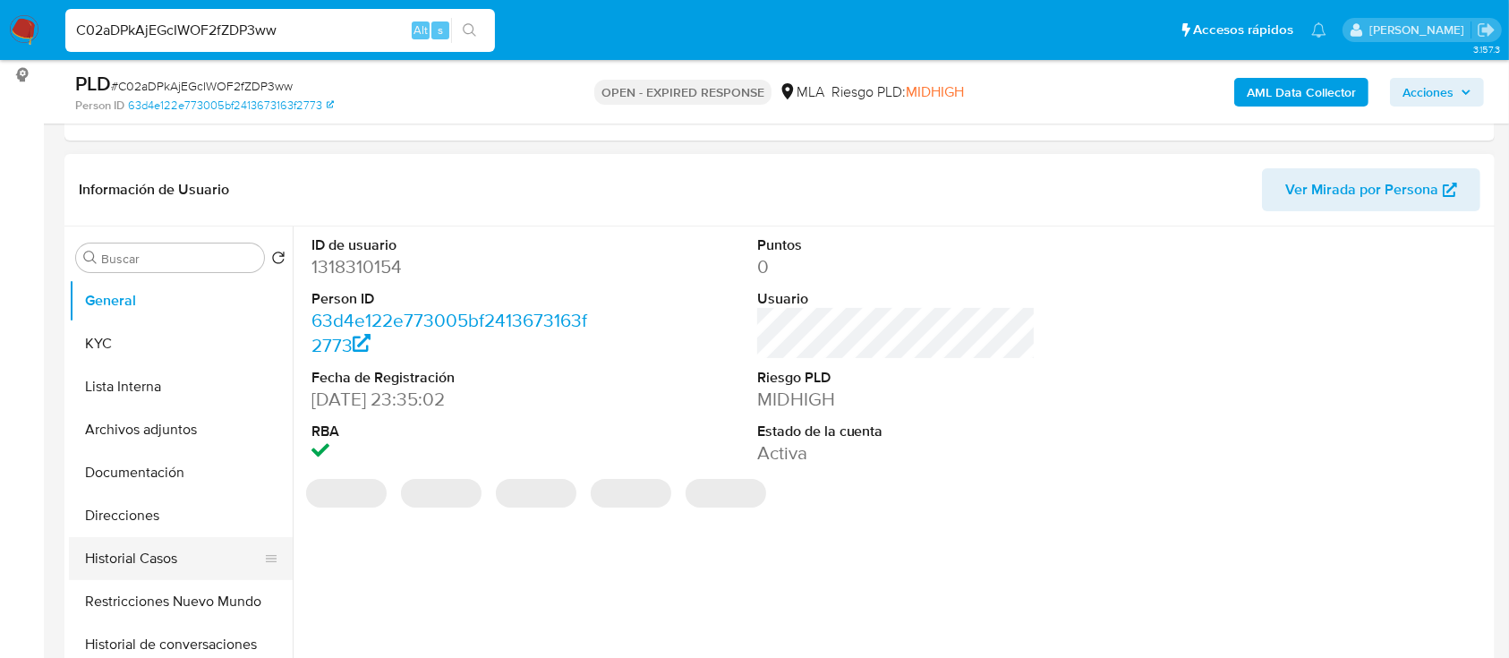
click at [121, 568] on button "Historial Casos" at bounding box center [173, 558] width 209 height 43
select select "10"
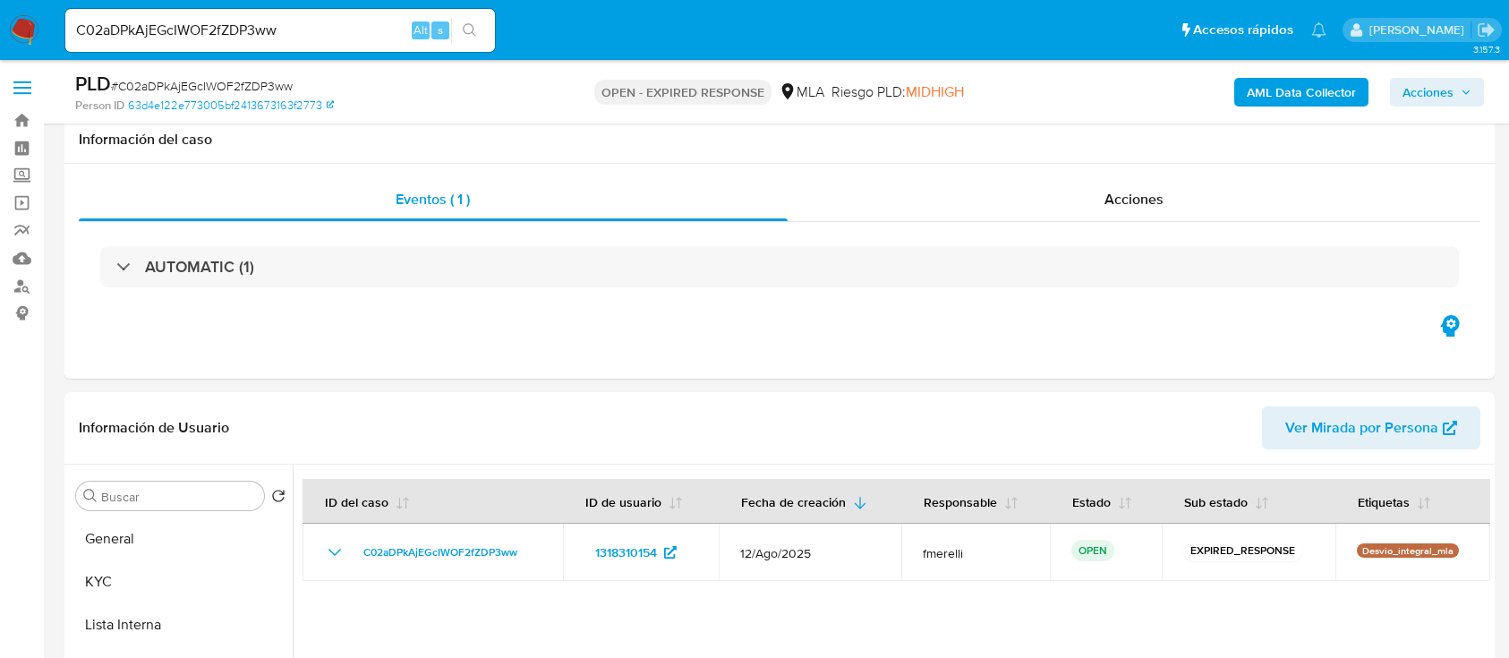
select select "10"
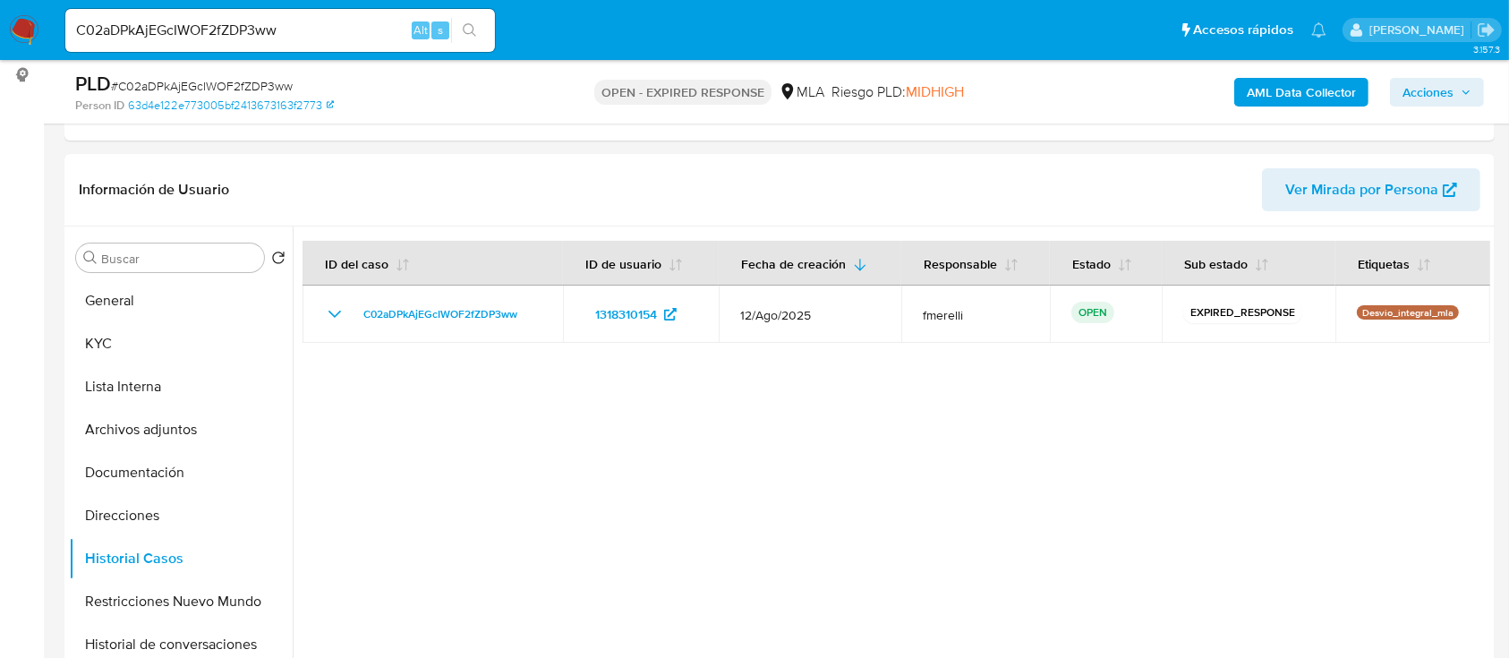
click at [381, 37] on input "C02aDPkAjEGcIWOF2fZDP3ww" at bounding box center [280, 30] width 430 height 23
paste input "czSf1e3Khf3eY6RX1la0CA8r"
type input "czSf1e3Khf3eY6RX1la0CA8r"
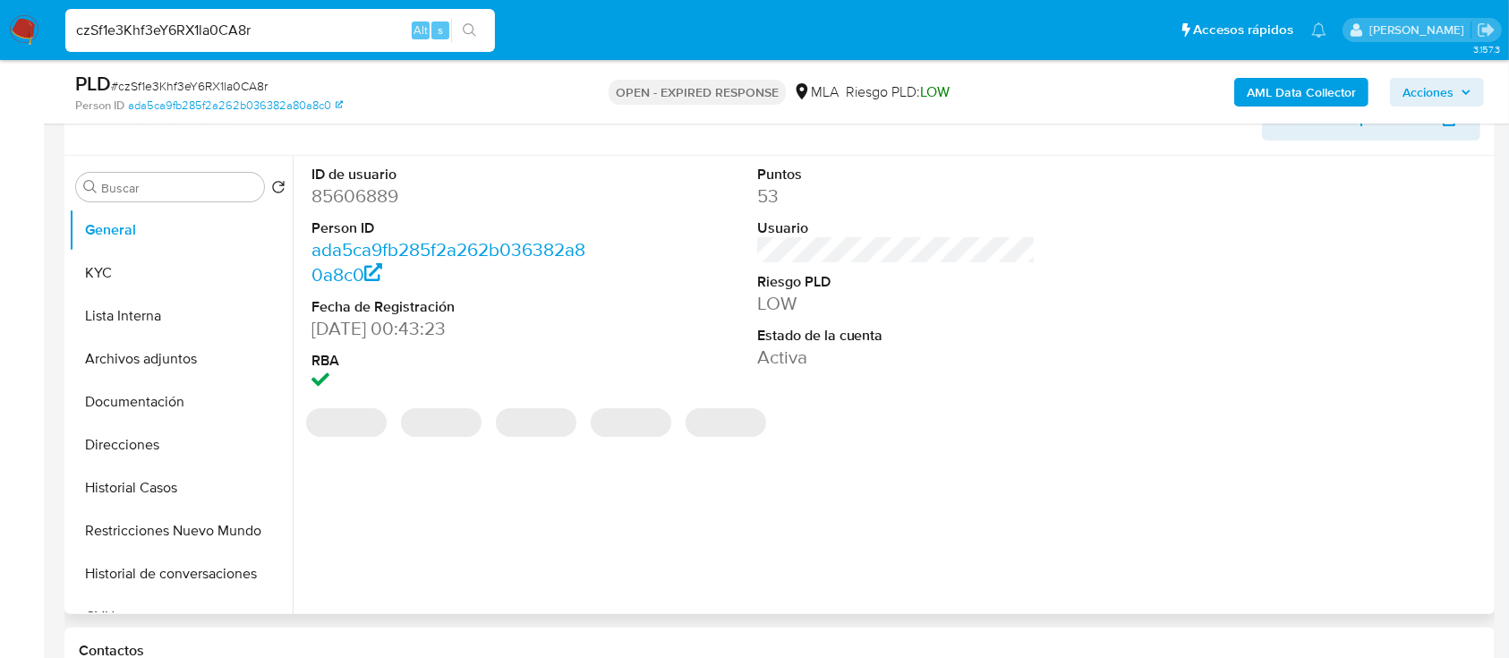
scroll to position [358, 0]
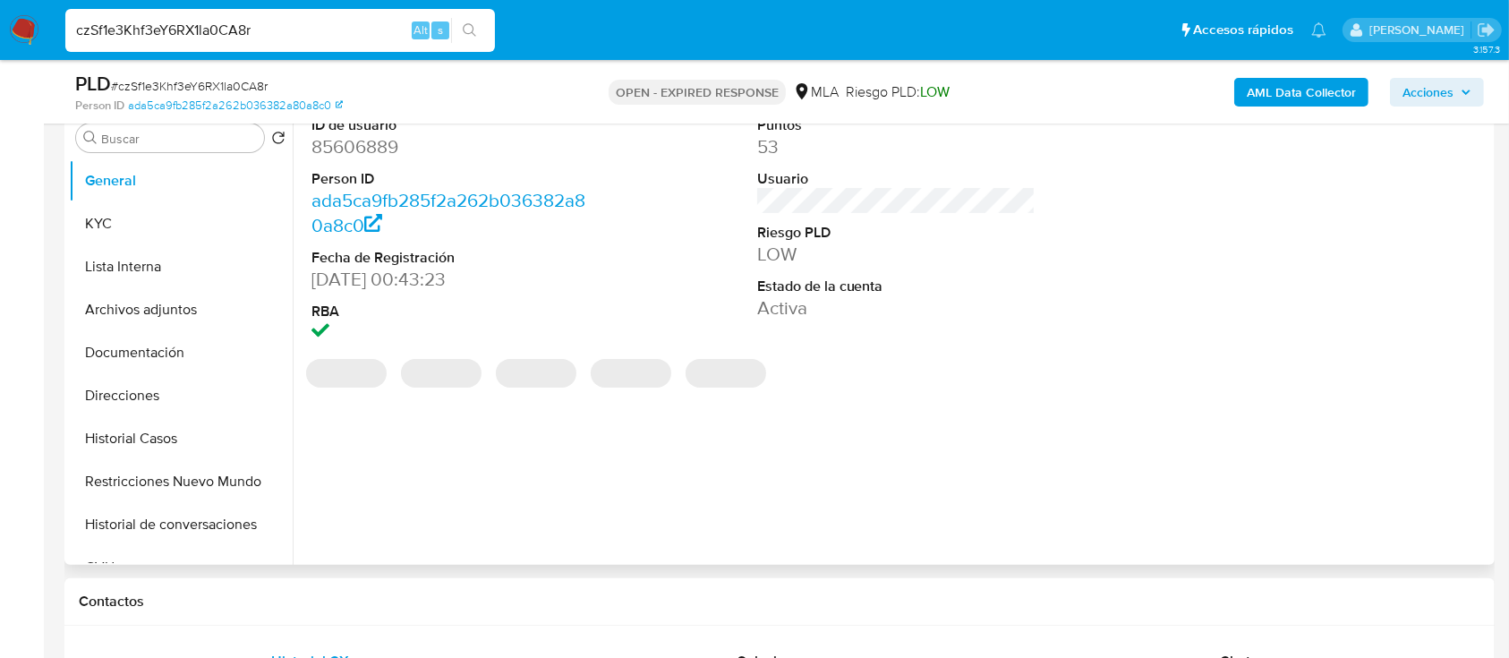
select select "10"
click at [158, 424] on button "Historial Casos" at bounding box center [173, 438] width 209 height 43
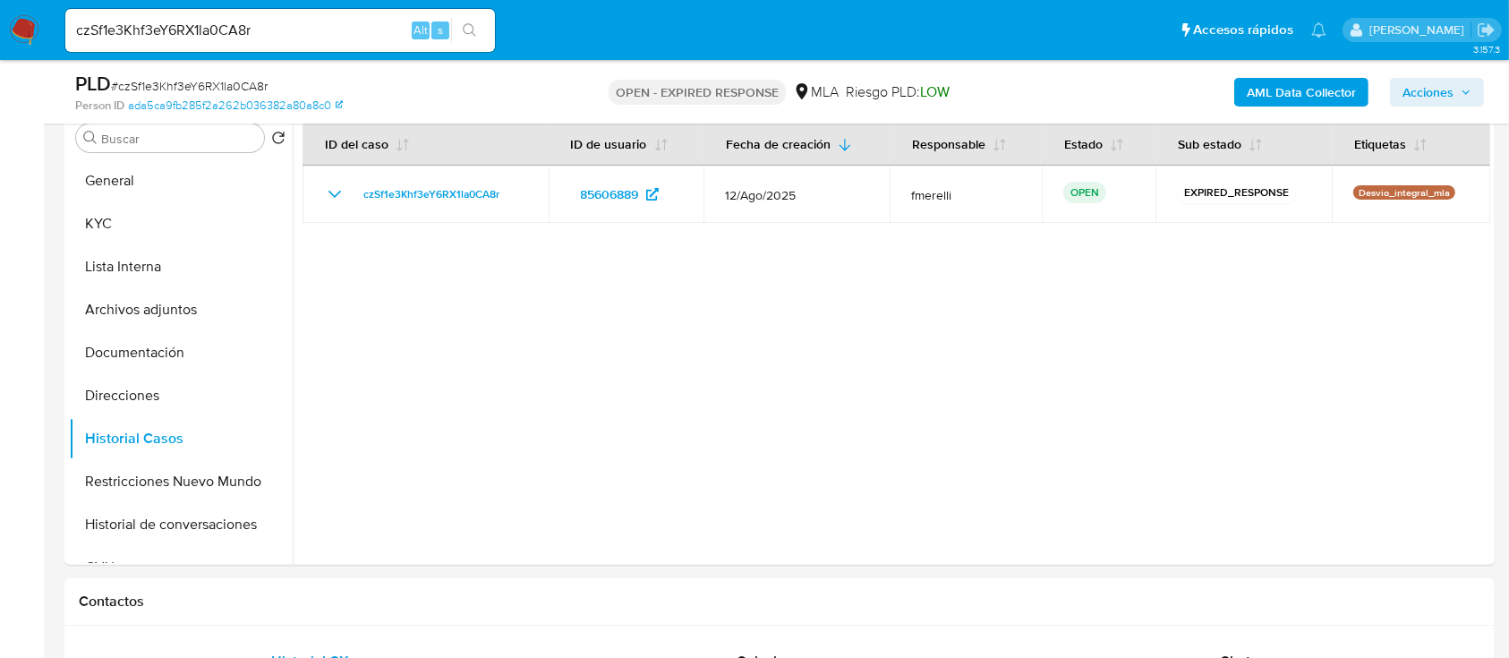
click at [361, 39] on input "czSf1e3Khf3eY6RX1la0CA8r" at bounding box center [280, 30] width 430 height 23
paste input "RRou9PftXmOyXBrBG9cKNIL2"
type input "RRou9PftXmOyXBrBG9cKNIL2"
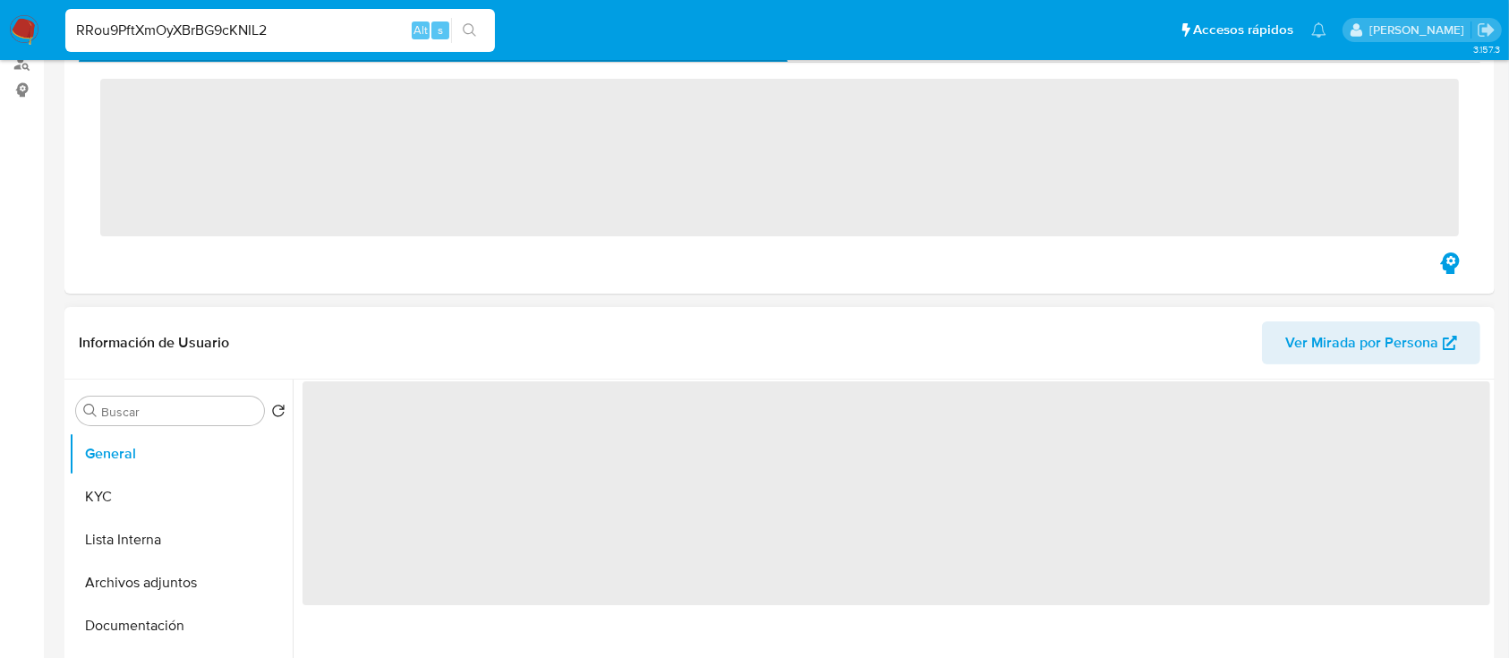
scroll to position [358, 0]
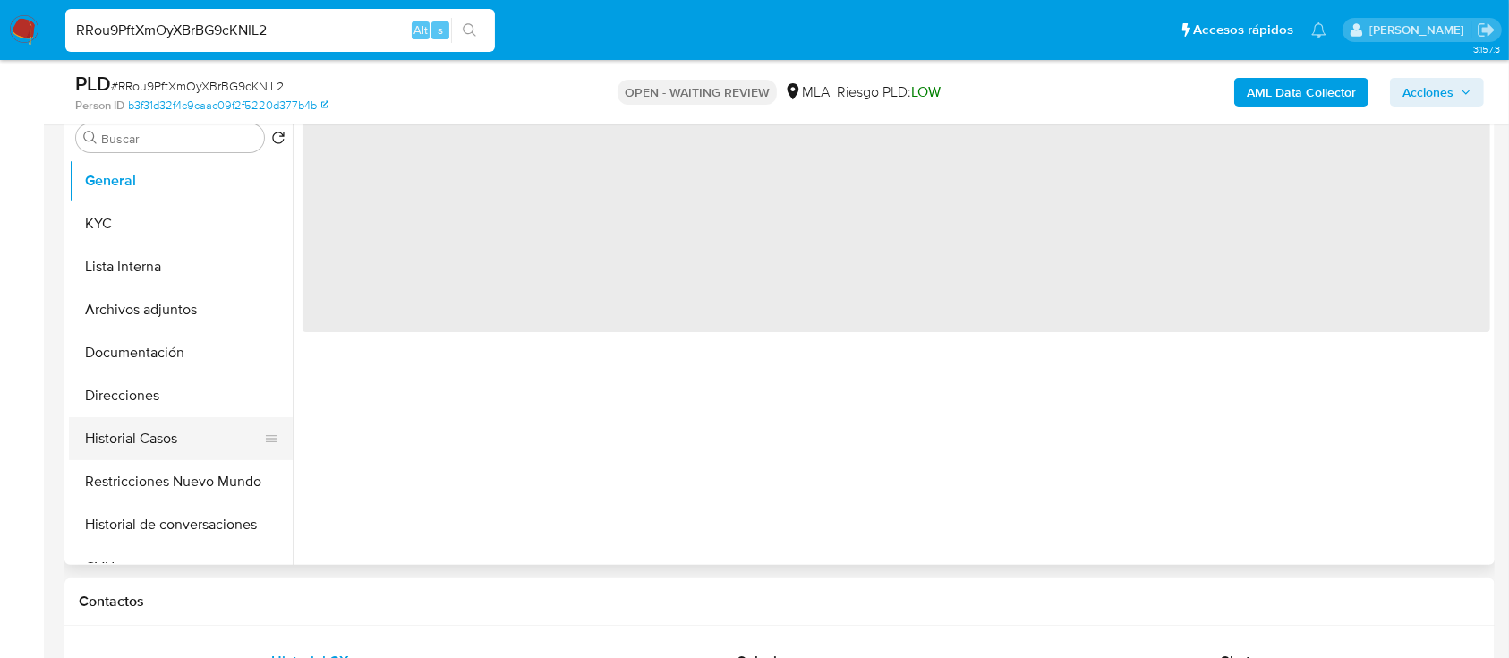
click at [141, 436] on button "Historial Casos" at bounding box center [173, 438] width 209 height 43
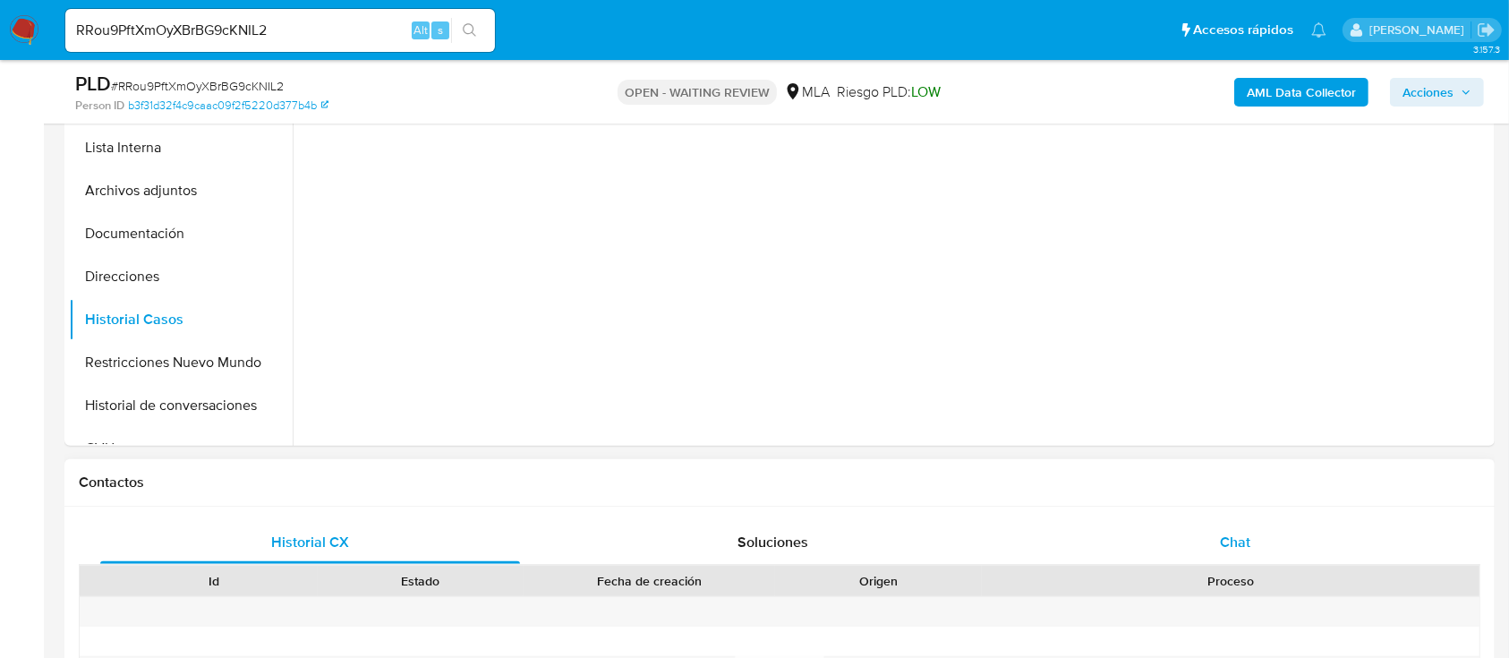
select select "10"
click at [1146, 540] on div "Chat" at bounding box center [1236, 542] width 420 height 43
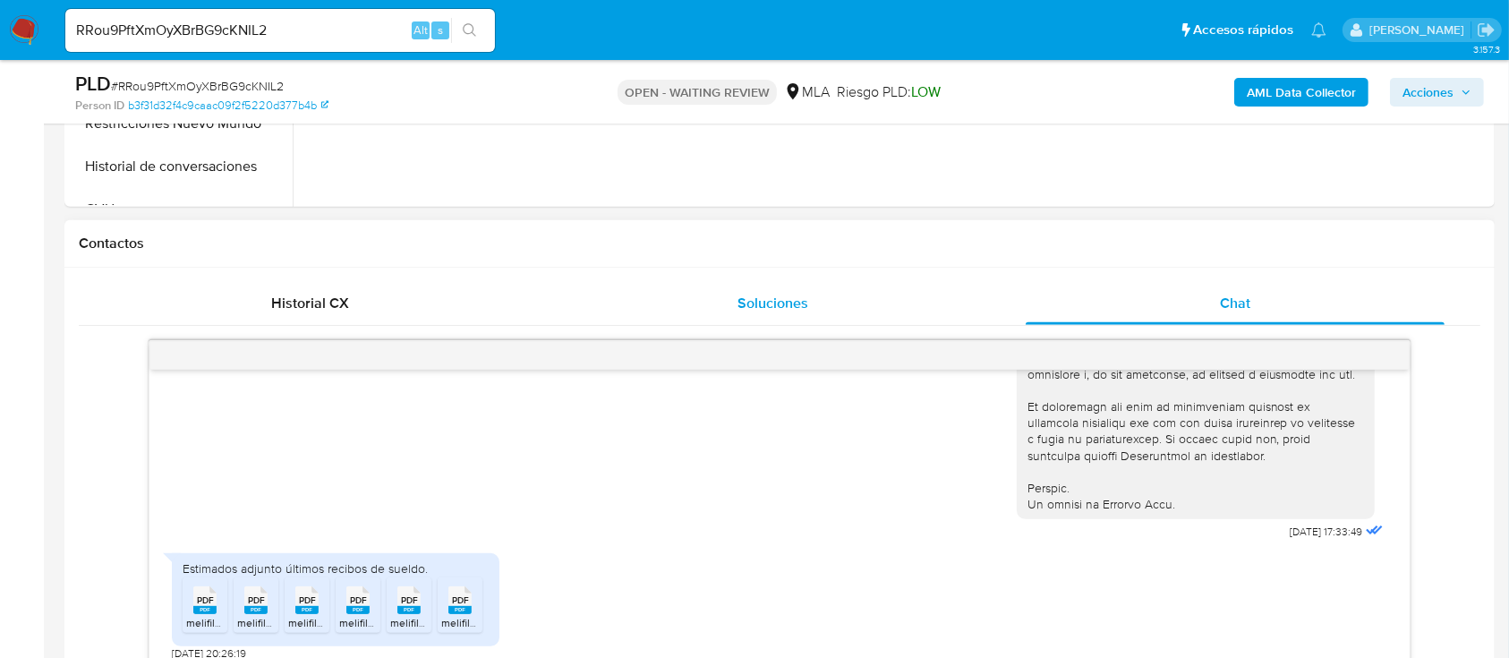
scroll to position [835, 0]
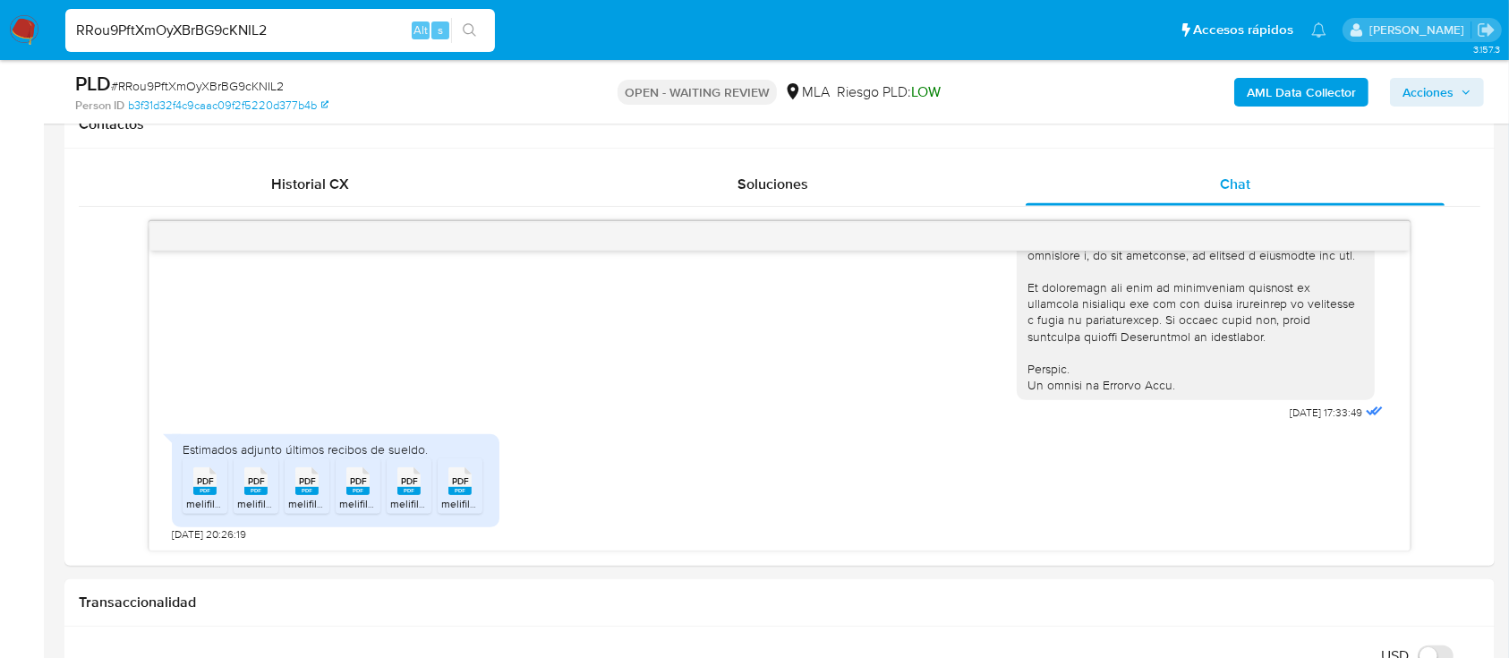
click at [265, 32] on input "RRou9PftXmOyXBrBG9cKNIL2" at bounding box center [280, 30] width 430 height 23
paste input "jKC9bdsAtcOJnYvdhmBGK5X"
type input "RjKC9bdsAtcOJnYvdhmBGK5X"
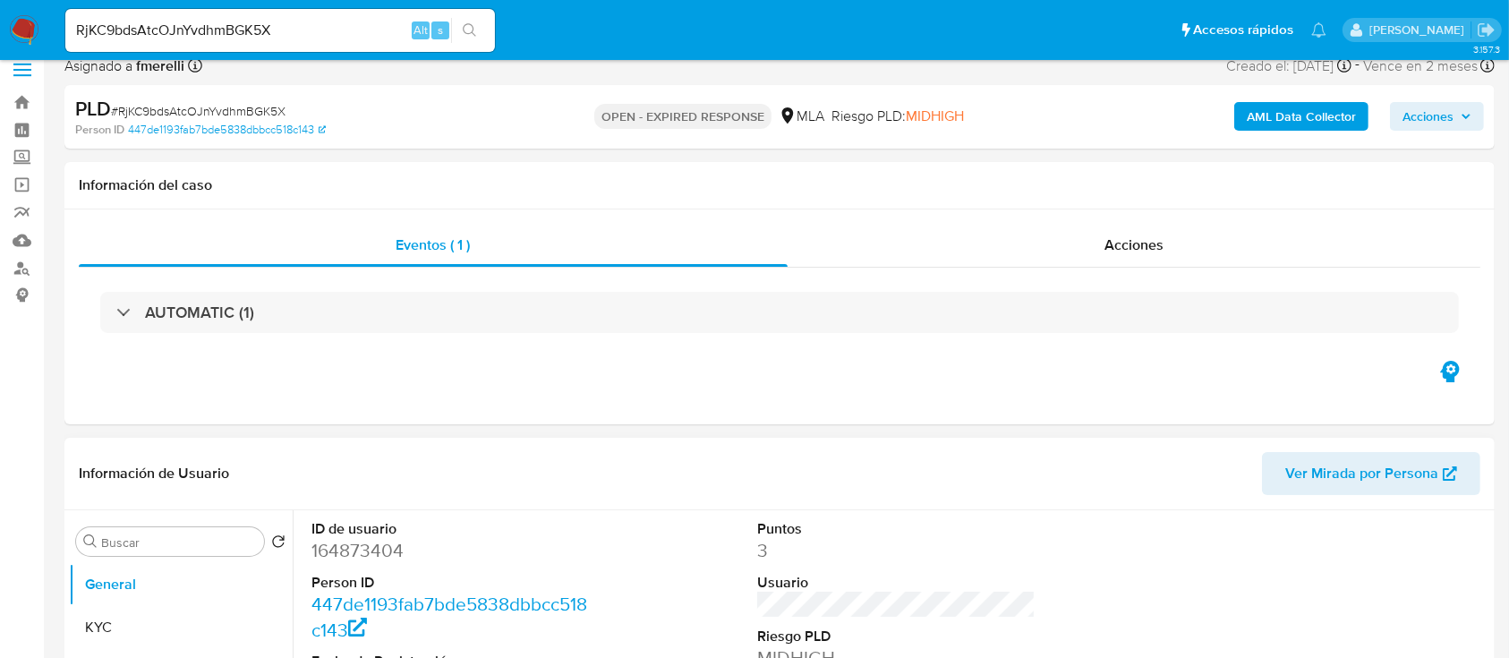
select select "10"
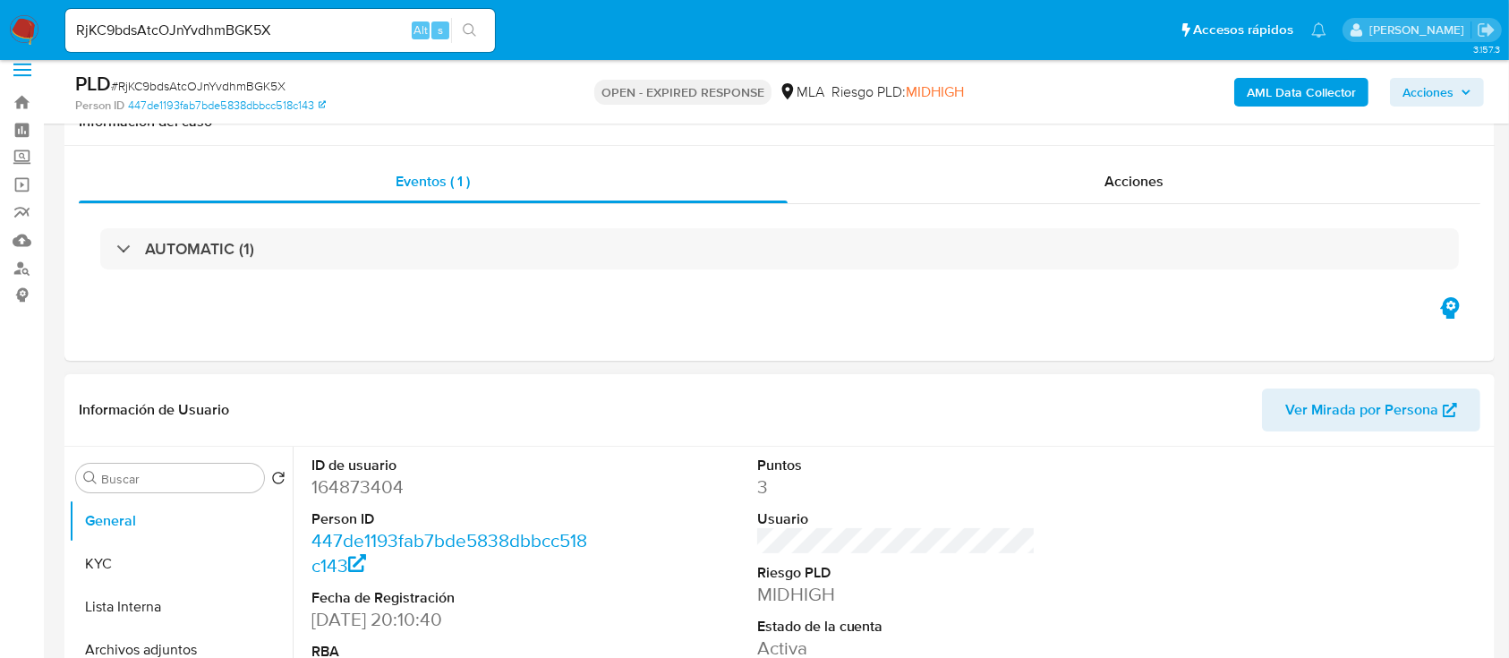
scroll to position [358, 0]
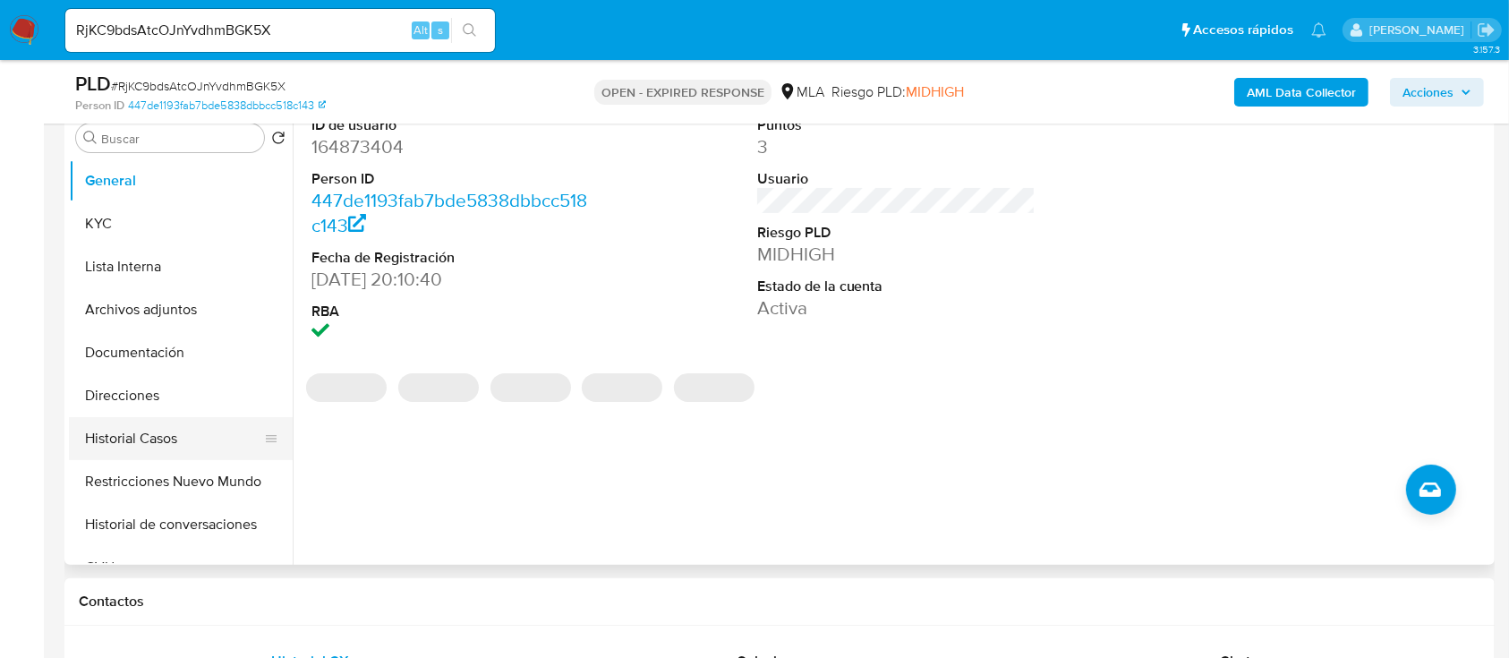
click at [193, 423] on button "Historial Casos" at bounding box center [173, 438] width 209 height 43
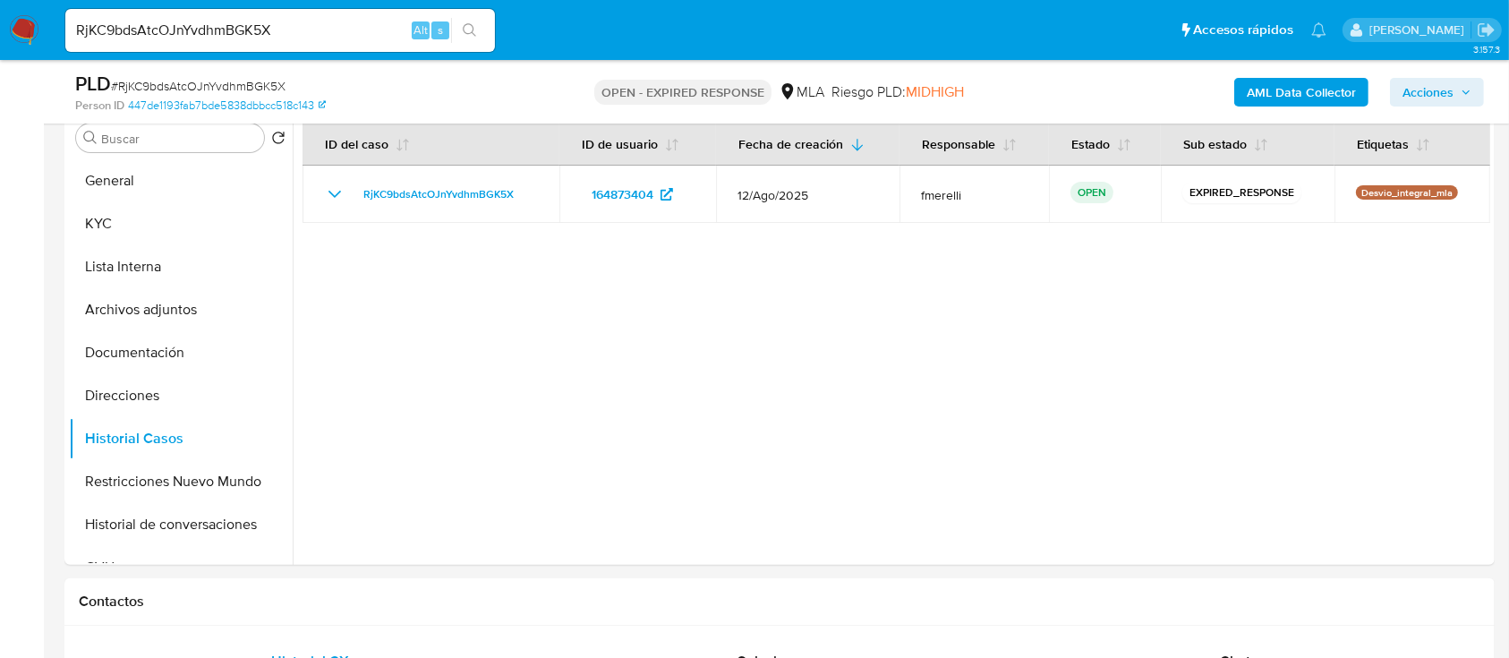
click at [316, 22] on input "RjKC9bdsAtcOJnYvdhmBGK5X" at bounding box center [280, 30] width 430 height 23
paste input "ETMkTh6J2brYn8UXcOInKKKm"
type input "ETMkTh6J2brYn8UXcOInKKKm"
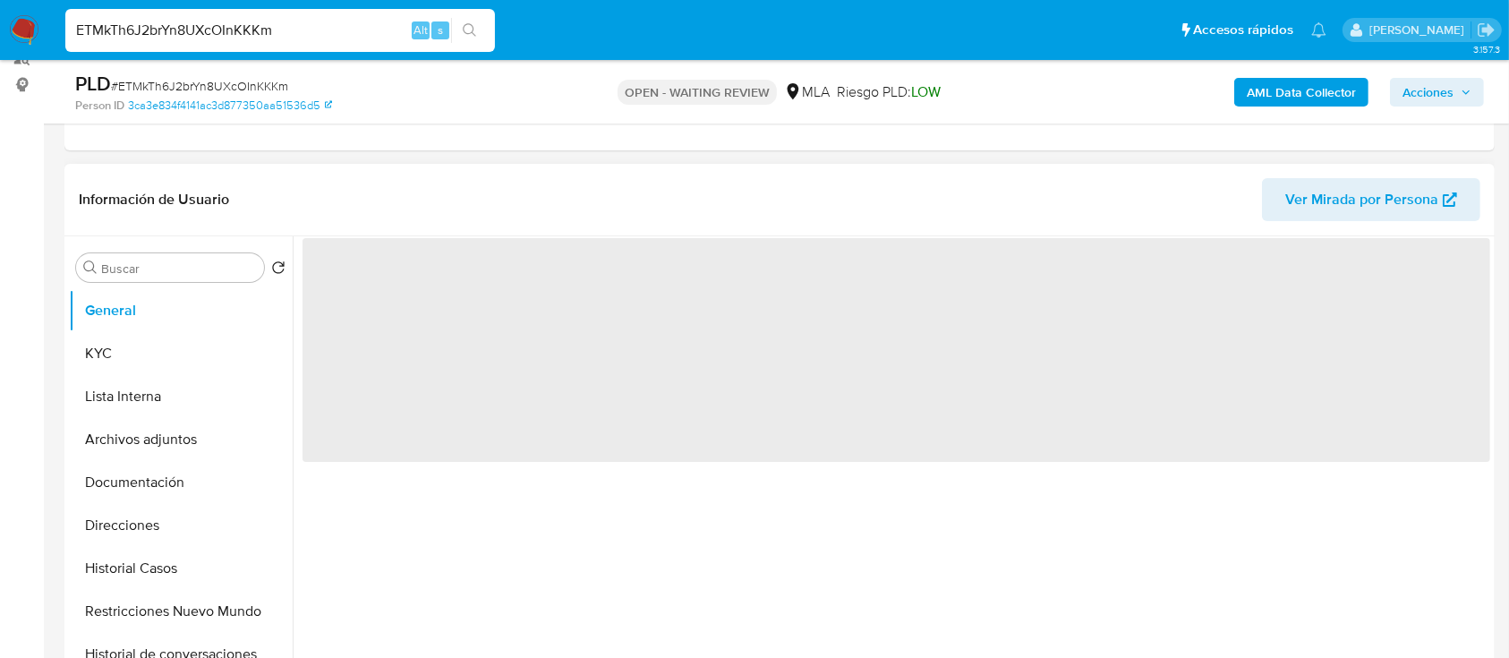
scroll to position [238, 0]
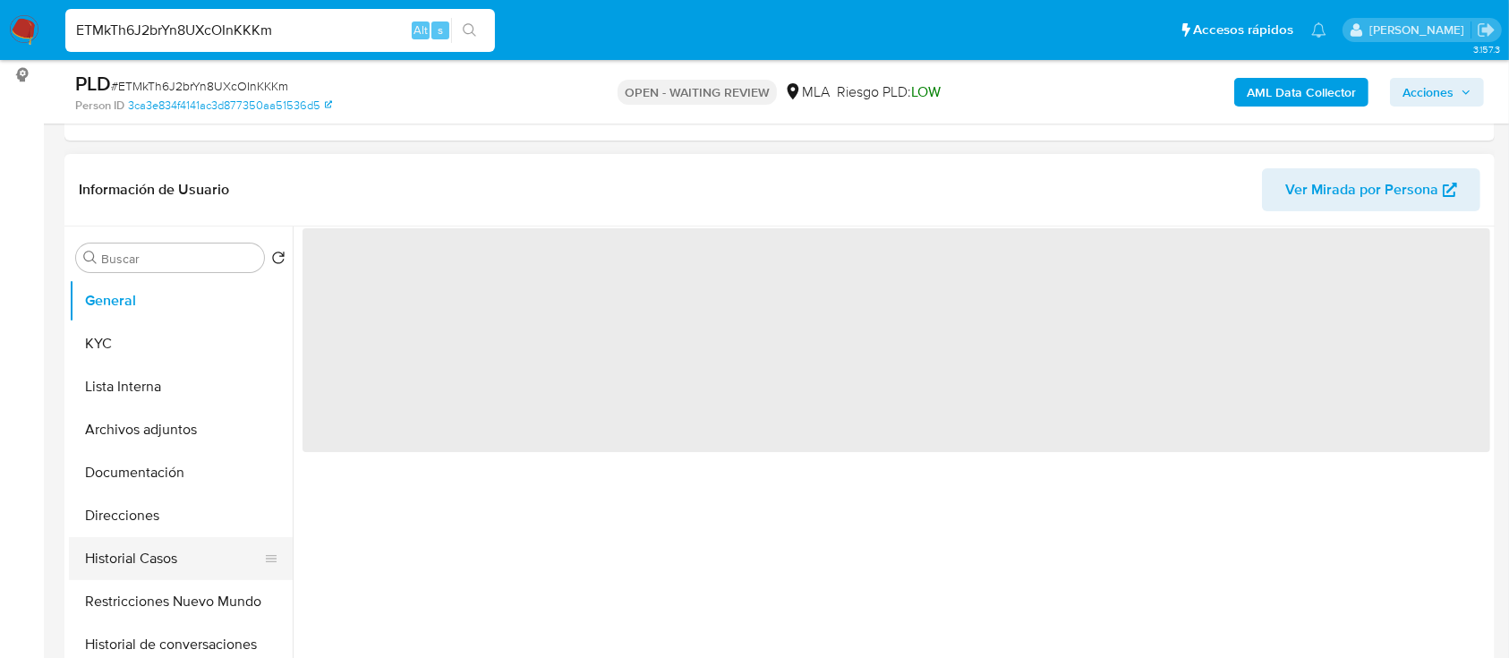
click at [211, 569] on button "Historial Casos" at bounding box center [173, 558] width 209 height 43
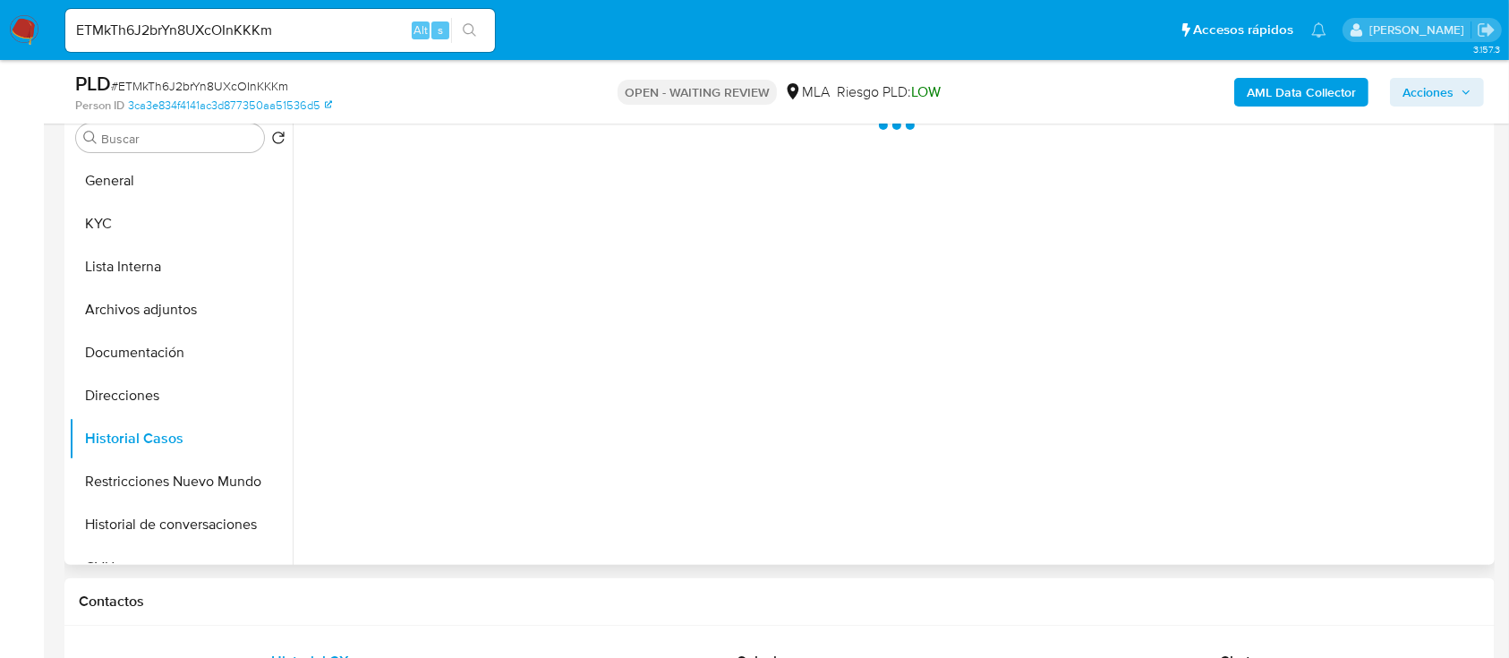
select select "10"
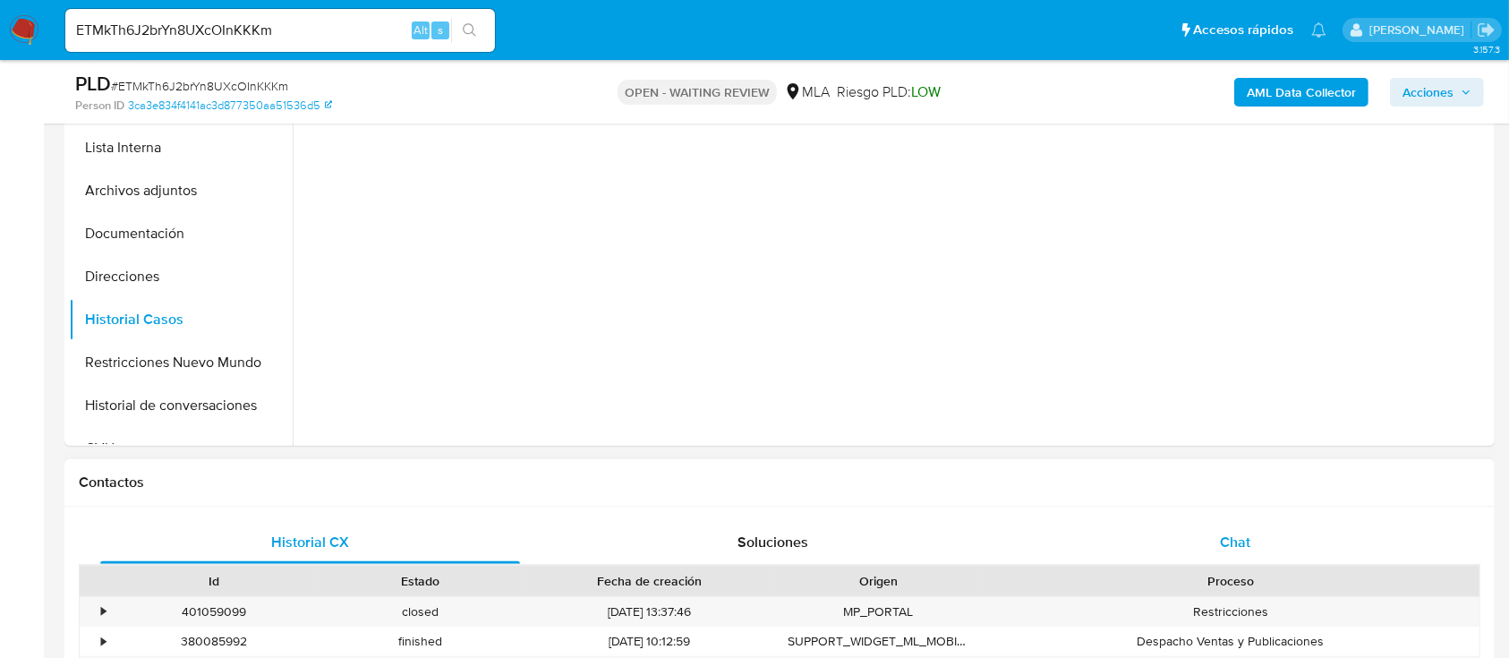
drag, startPoint x: 1207, startPoint y: 521, endPoint x: 1208, endPoint y: 530, distance: 9.0
click at [1207, 526] on div "Chat" at bounding box center [1236, 542] width 420 height 43
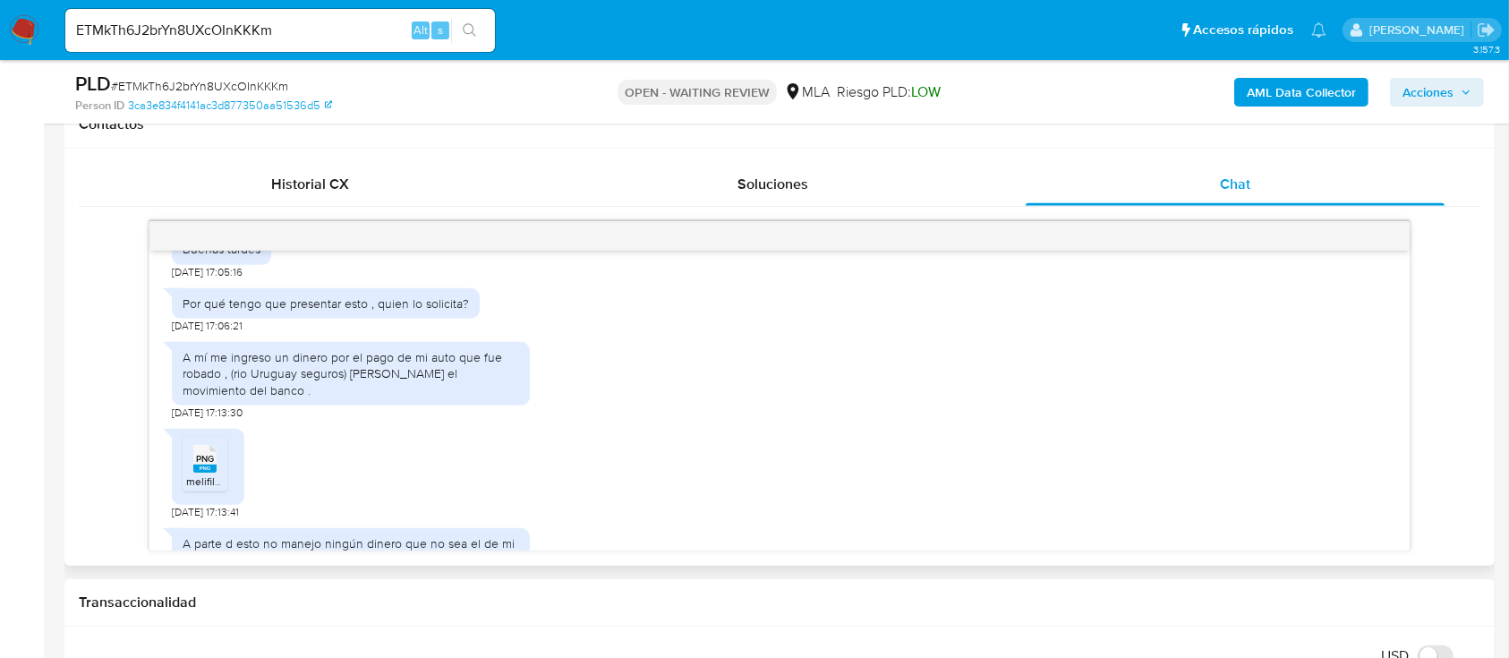
scroll to position [981, 0]
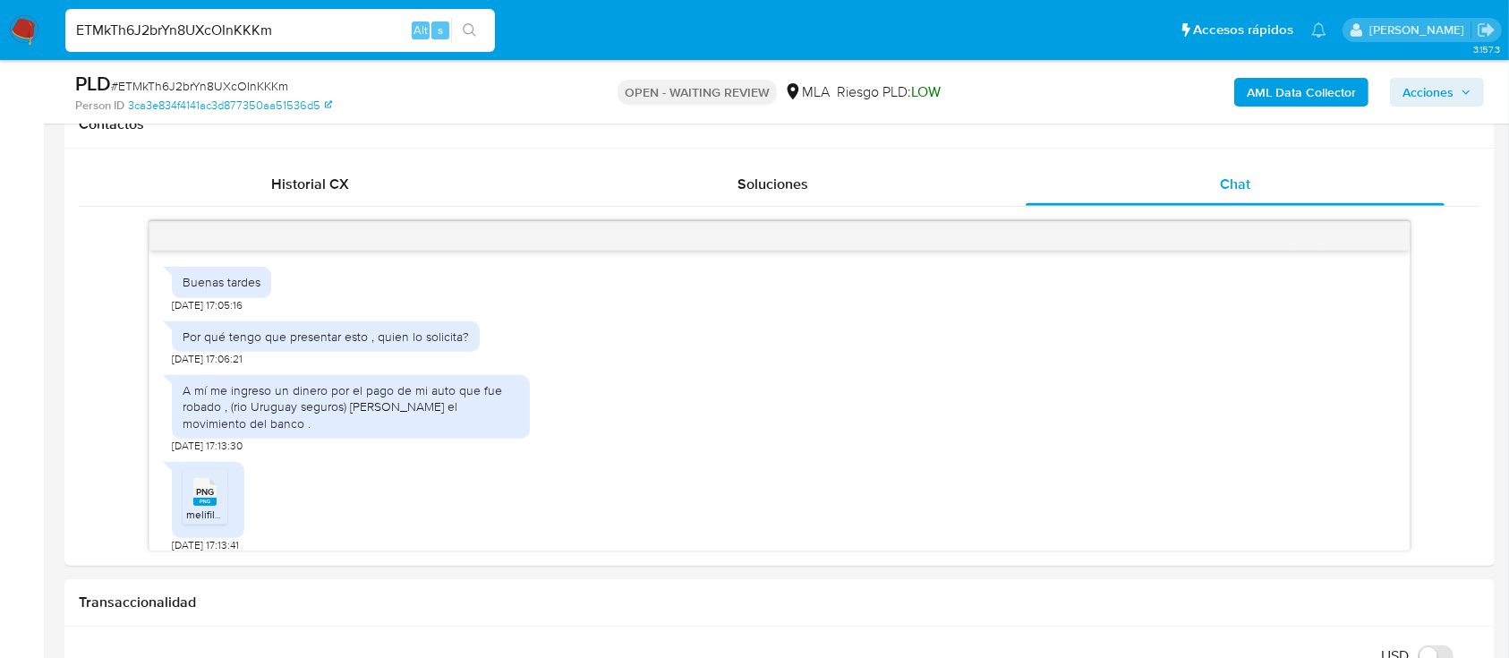
click at [329, 21] on input "ETMkTh6J2brYn8UXcOInKKKm" at bounding box center [280, 30] width 430 height 23
paste input "SQKjiPMDJOmgcdMjlE1yi4un"
type input "SQKjiPMDJOmgcdMjlE1yi4un"
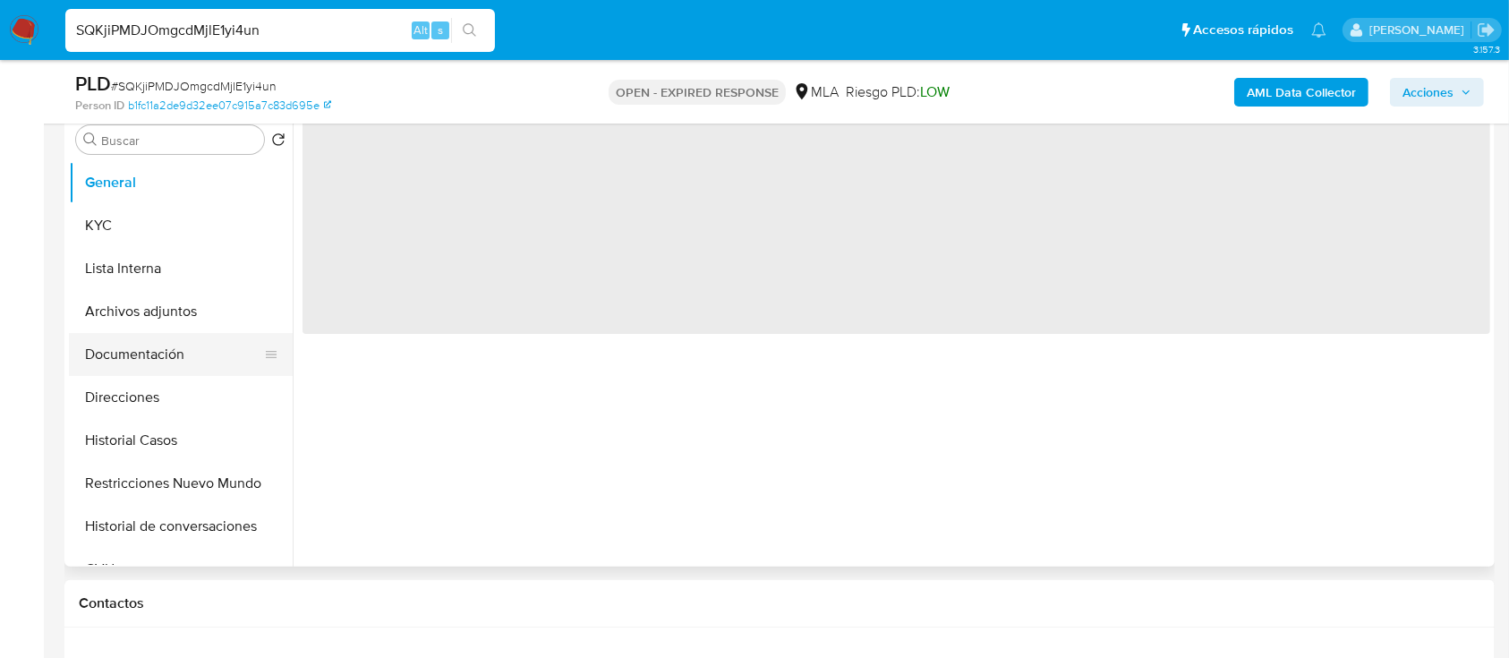
scroll to position [358, 0]
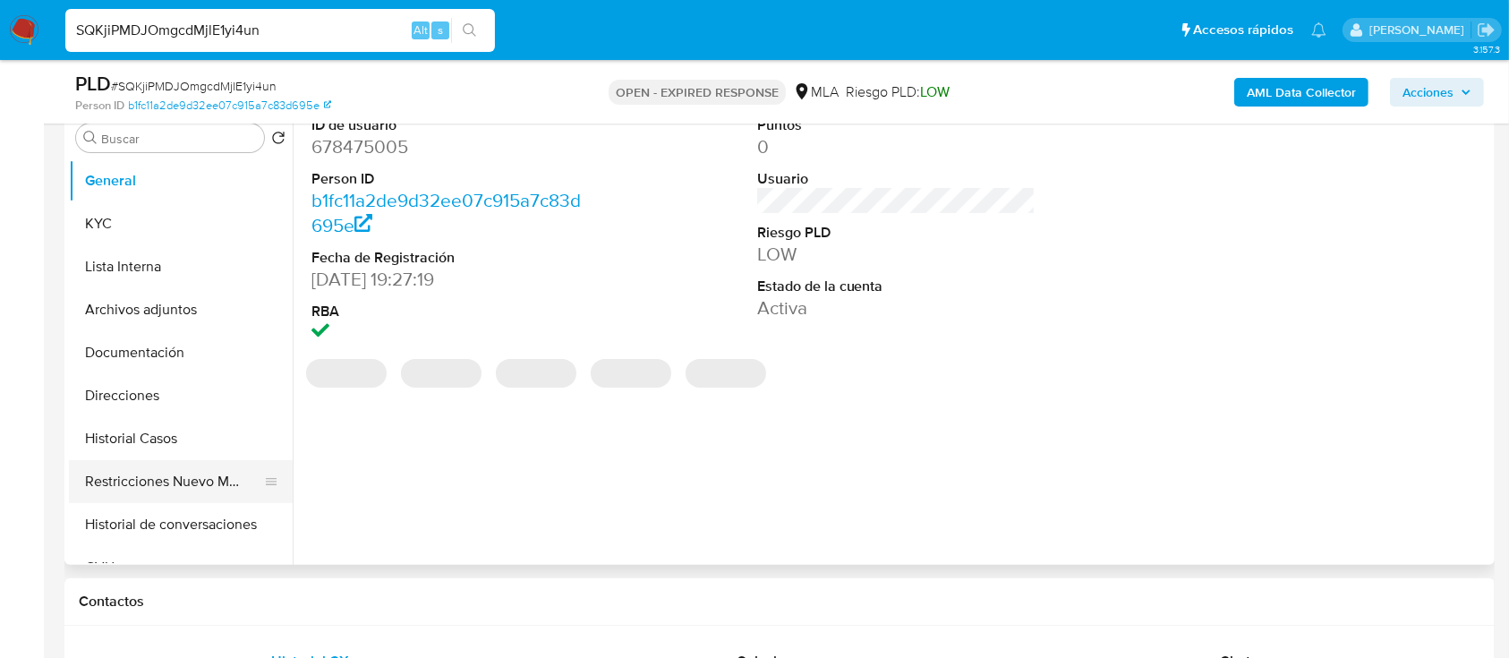
click at [204, 472] on button "Restricciones Nuevo Mundo" at bounding box center [173, 481] width 209 height 43
click at [203, 448] on button "Historial Casos" at bounding box center [173, 438] width 209 height 43
select select "10"
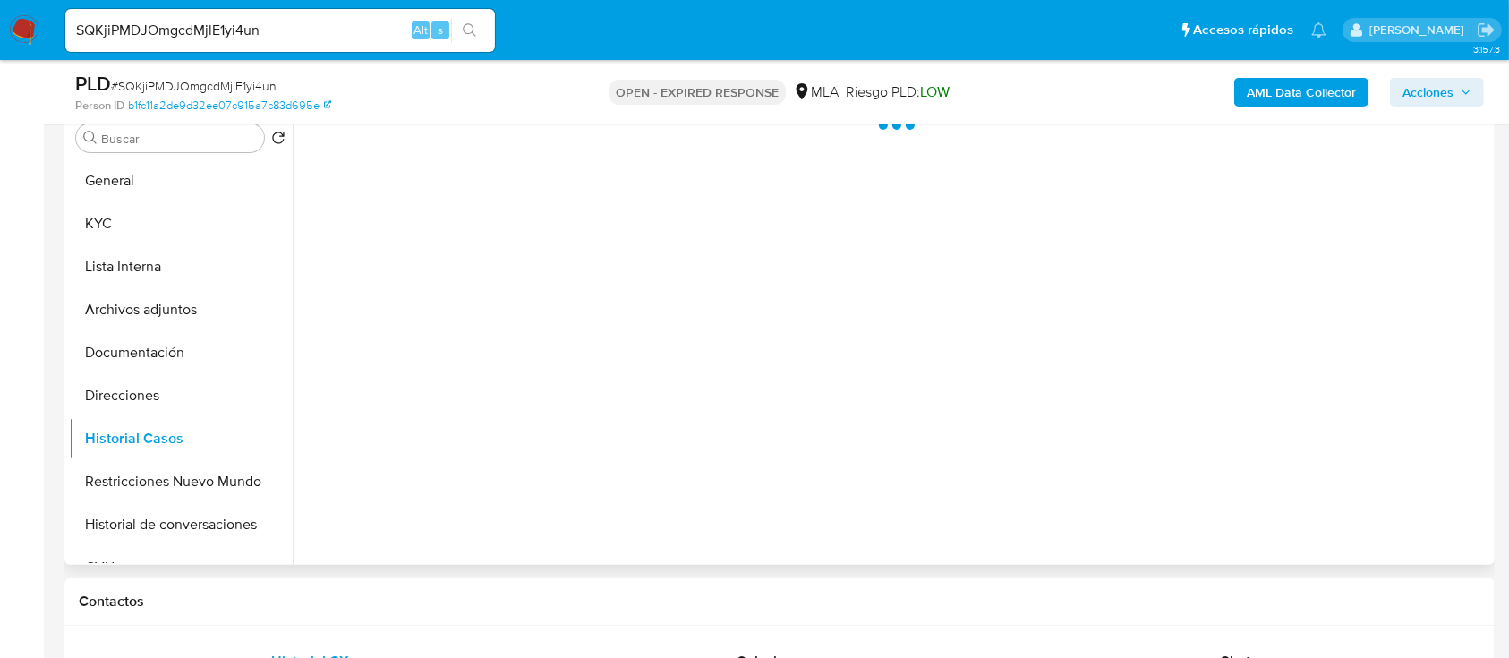
scroll to position [238, 0]
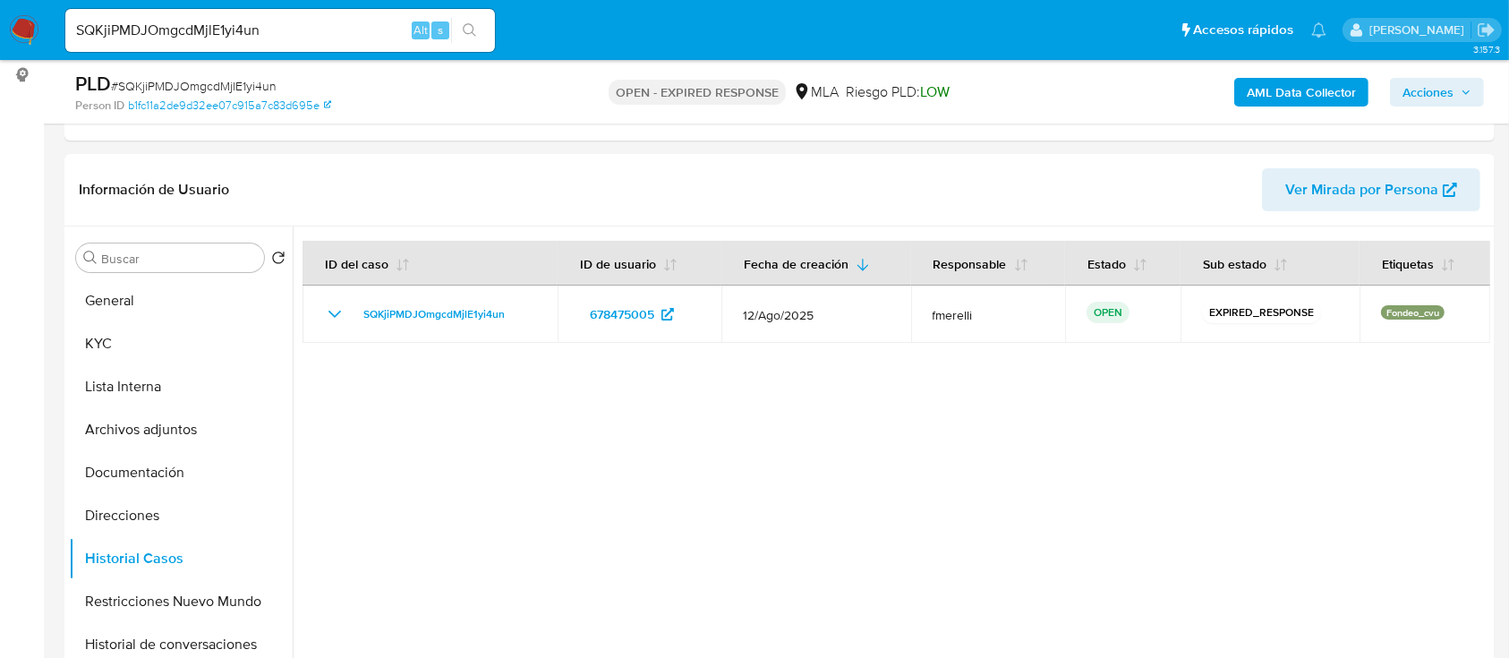
click at [322, 34] on input "SQKjiPMDJOmgcdMjlE1yi4un" at bounding box center [280, 30] width 430 height 23
paste input "CRmfhkzYyA90SxjFfma15ods"
type input "CRmfhkzYyA90SxjFfma15ods"
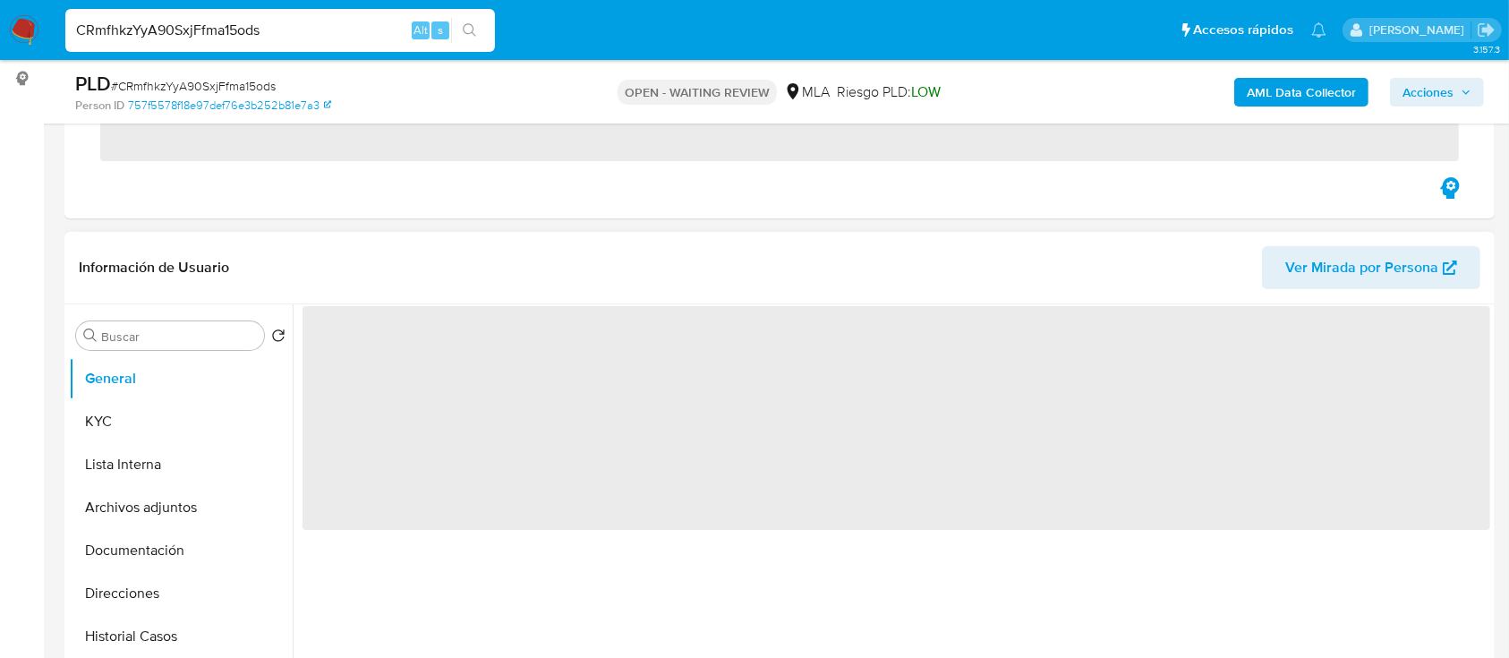
scroll to position [238, 0]
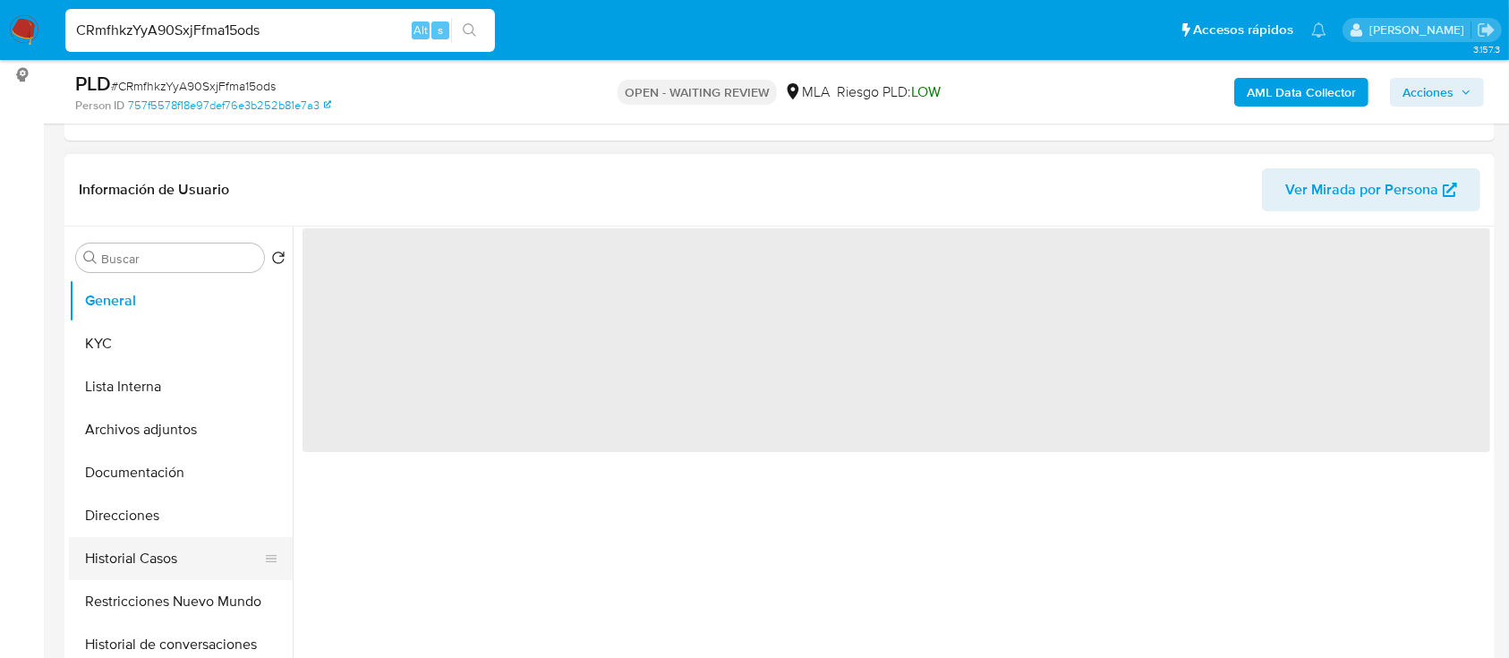
click at [233, 555] on button "Historial Casos" at bounding box center [173, 558] width 209 height 43
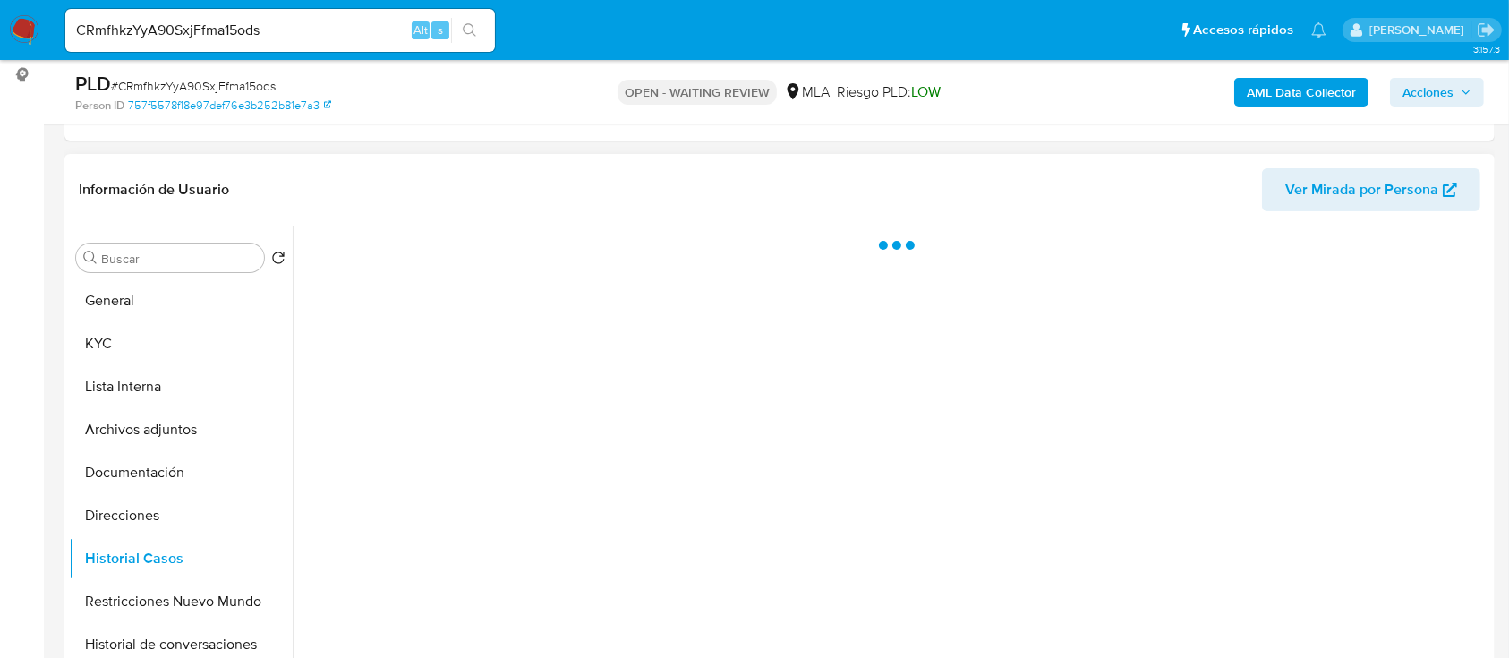
select select "10"
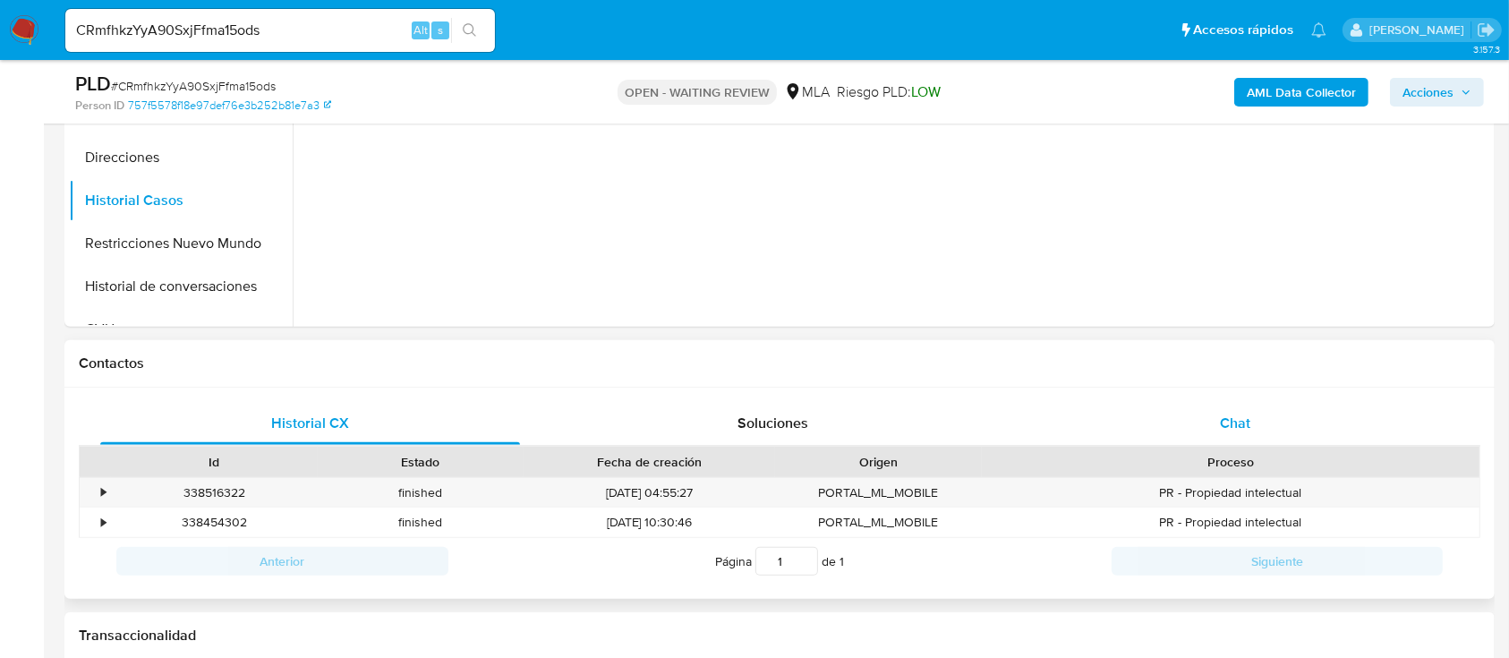
click at [1256, 419] on div "Chat" at bounding box center [1236, 423] width 420 height 43
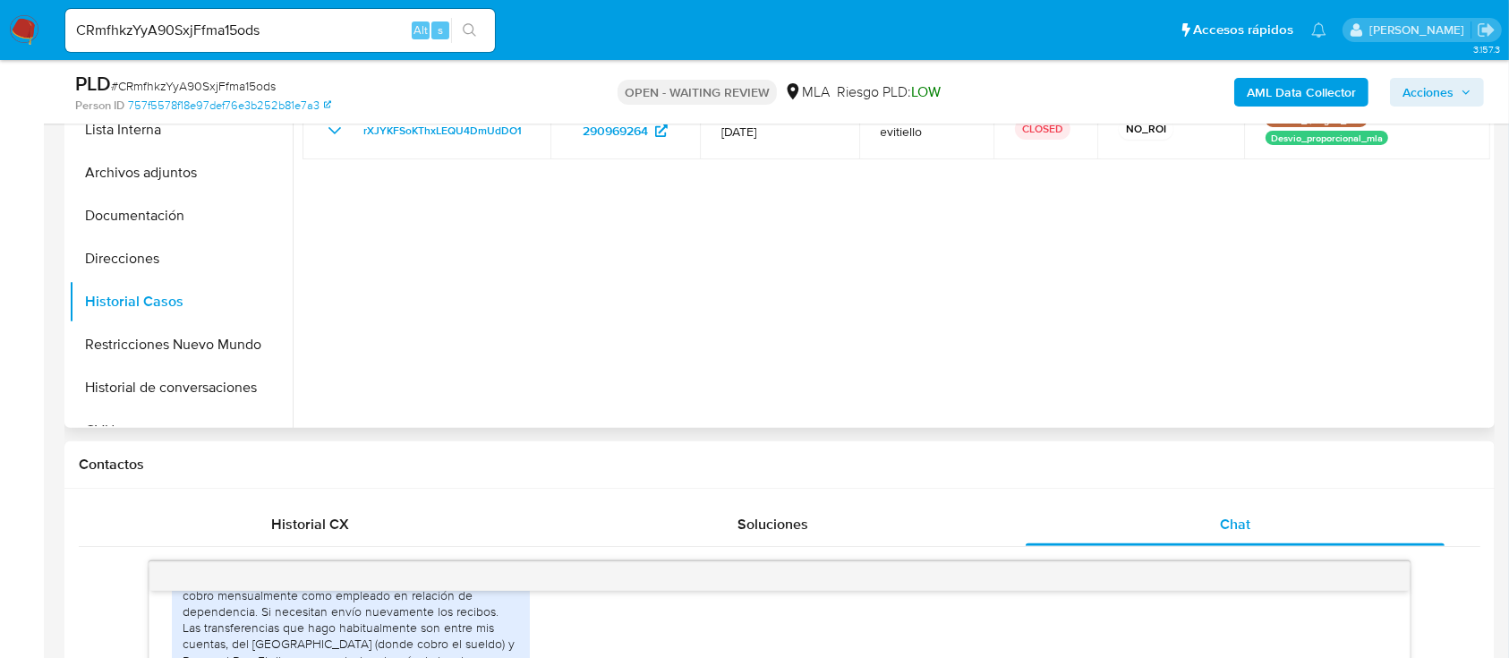
scroll to position [954, 0]
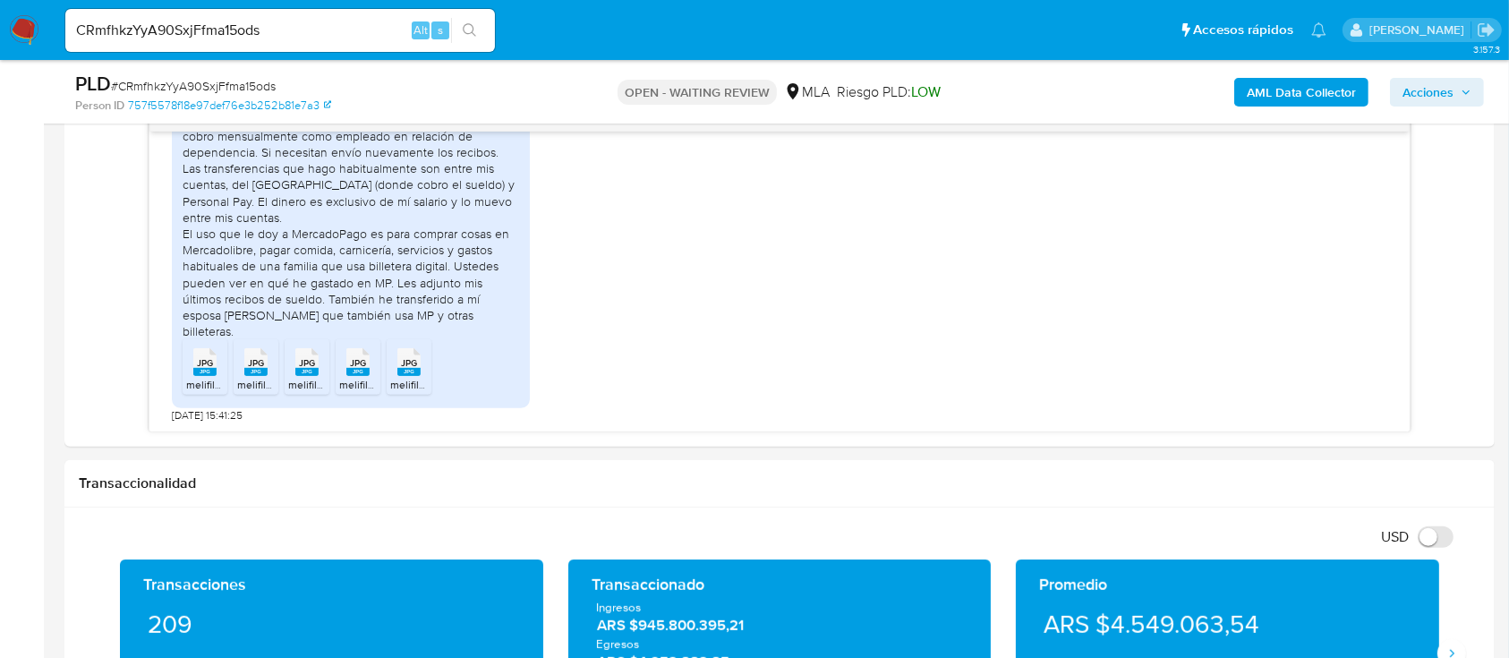
click at [335, 37] on input "CRmfhkzYyA90SxjFfma15ods" at bounding box center [280, 30] width 430 height 23
paste input "VgGrOEFYAi6u0MX94utKOdZf"
type input "VgGrOEFYAi6u0MX94utKOdZf"
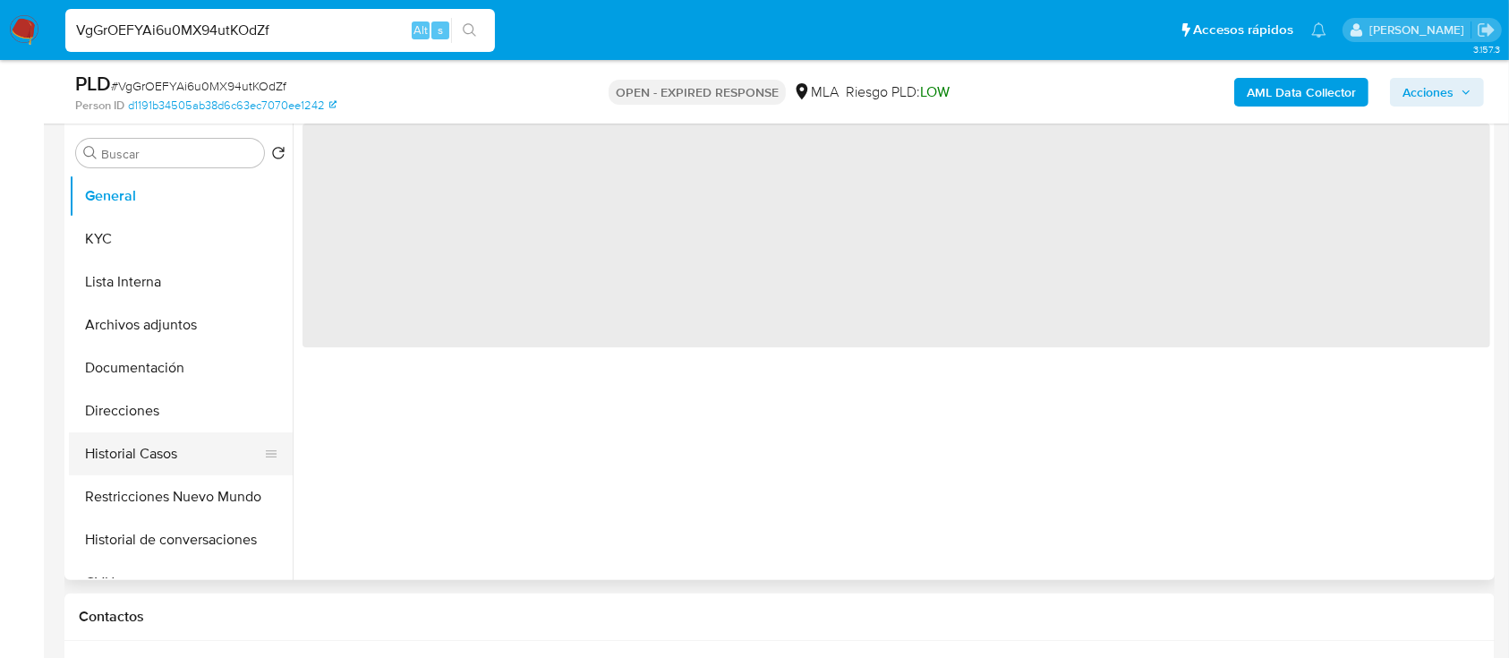
scroll to position [358, 0]
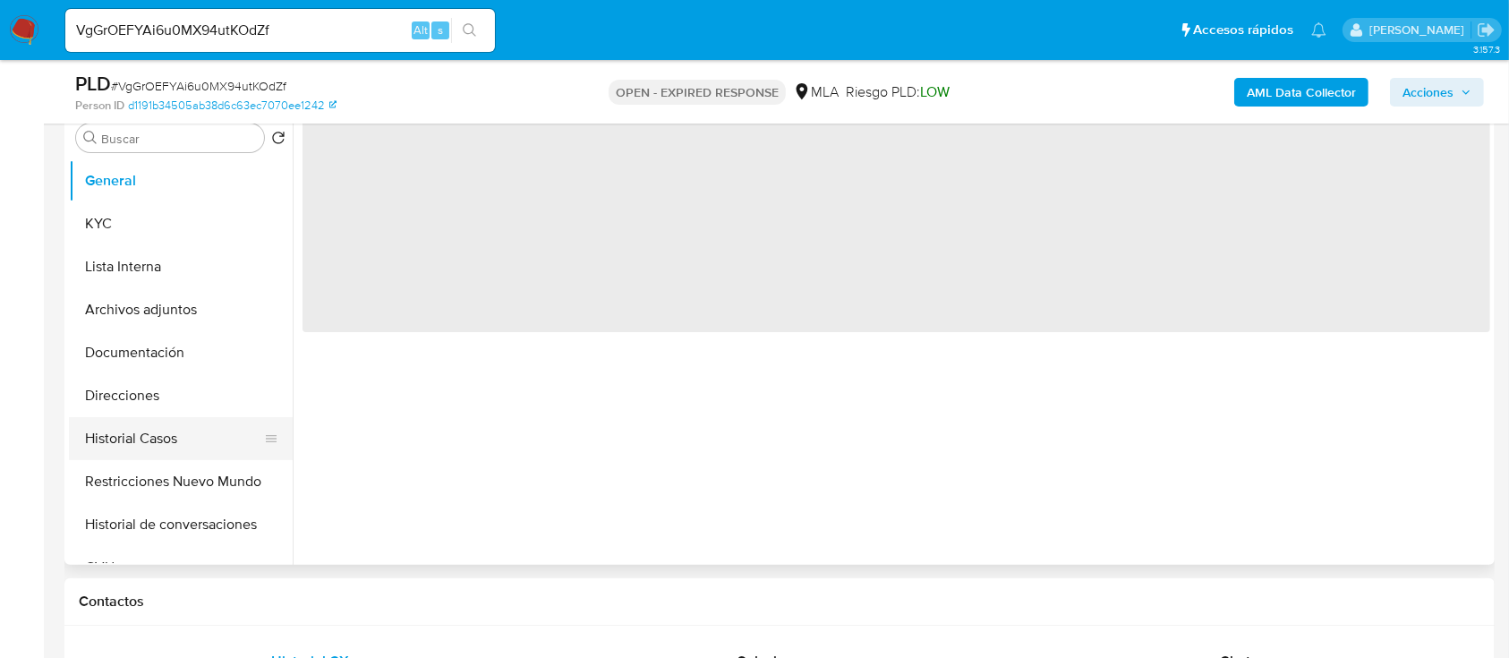
click at [143, 449] on button "Historial Casos" at bounding box center [173, 438] width 209 height 43
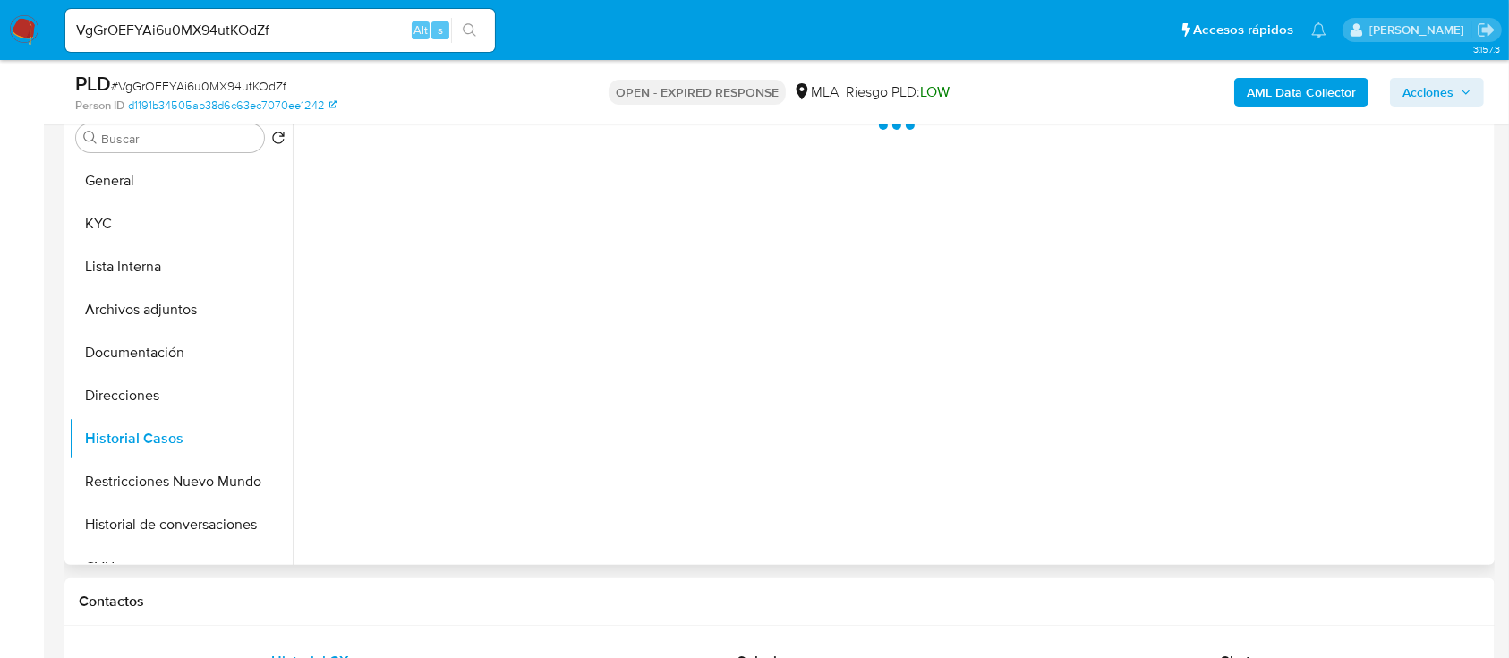
select select "10"
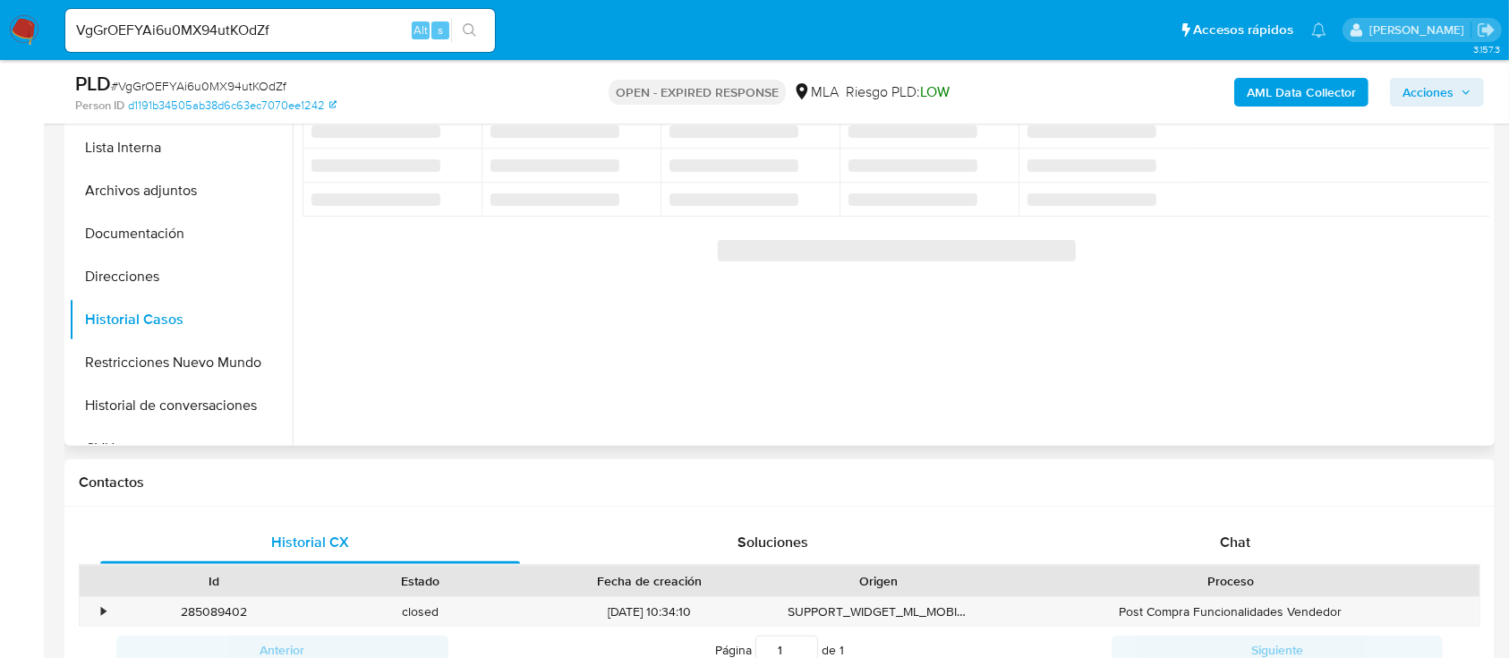
scroll to position [238, 0]
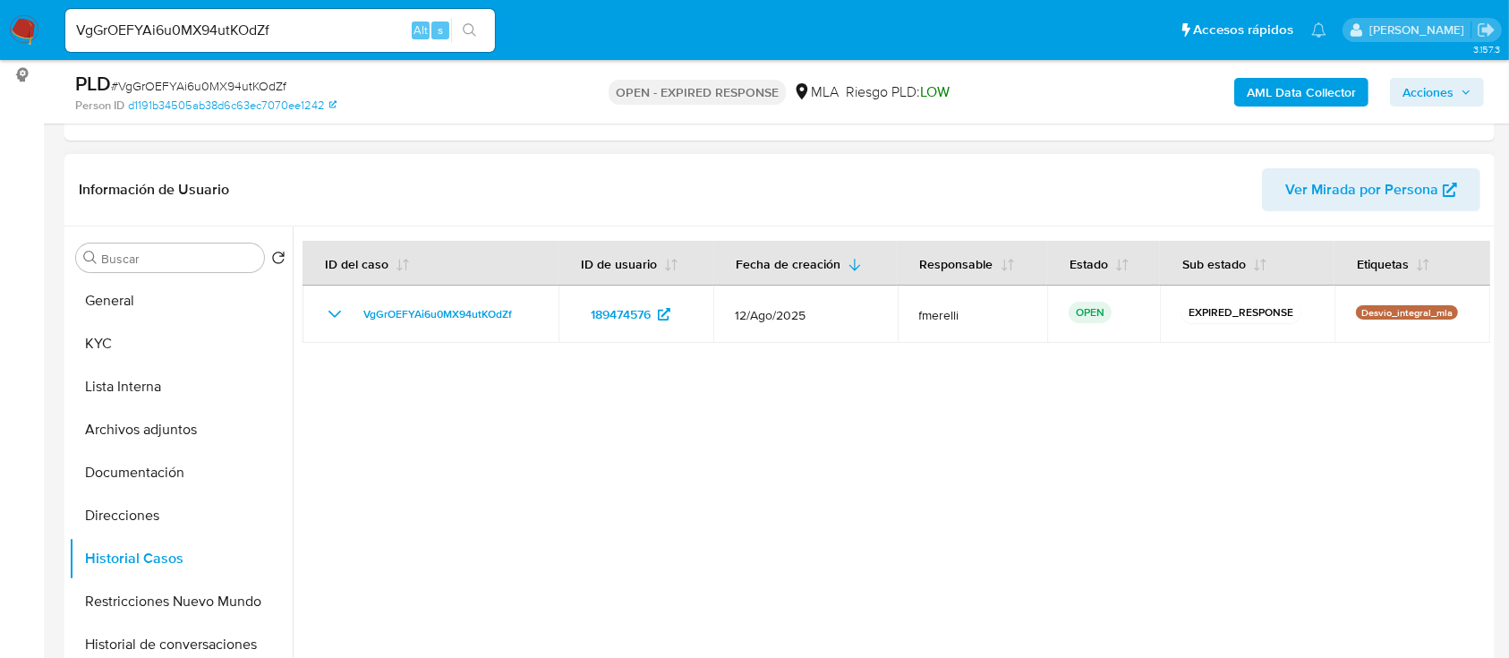
click at [651, 417] on div at bounding box center [892, 456] width 1198 height 458
click at [27, 39] on img at bounding box center [24, 30] width 30 height 30
